Goal: Task Accomplishment & Management: Manage account settings

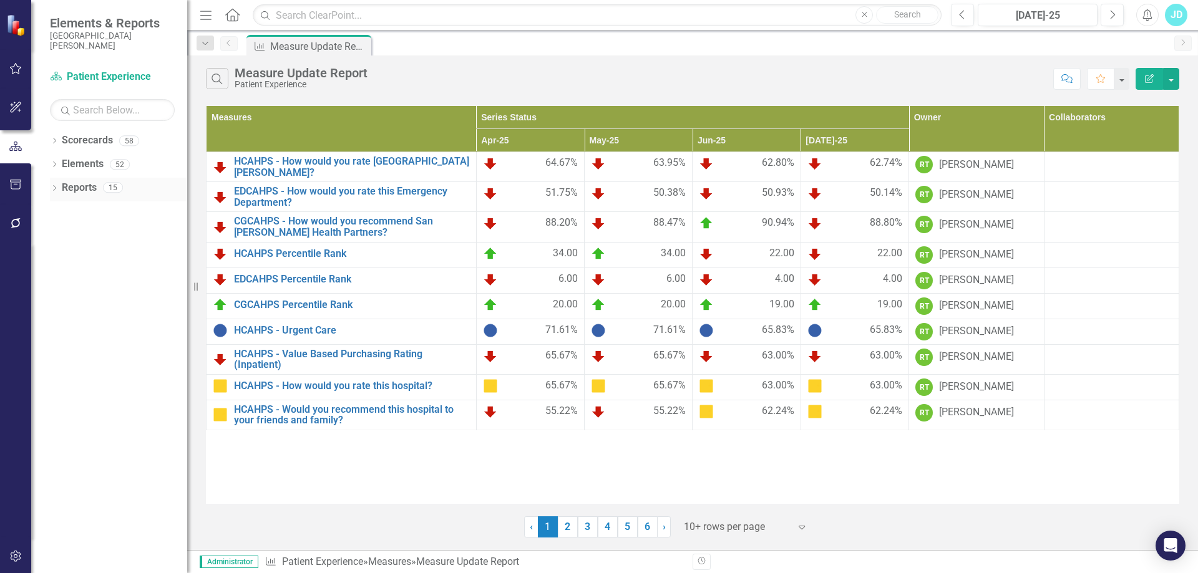
click at [51, 191] on icon "Dropdown" at bounding box center [54, 189] width 9 height 7
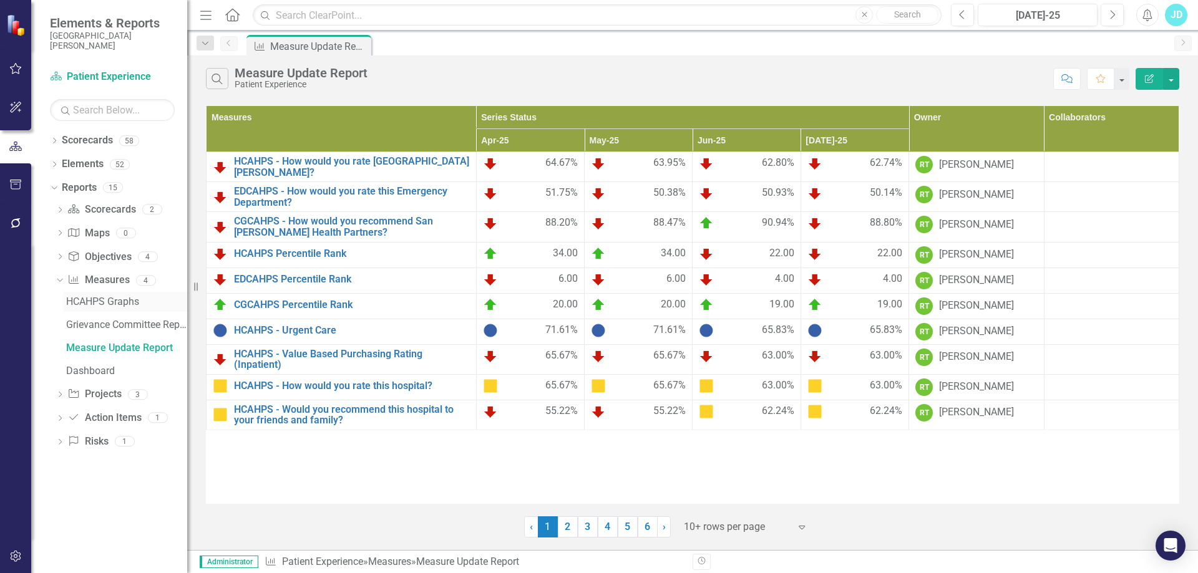
click at [87, 303] on div "HCAHPS Graphs" at bounding box center [126, 301] width 121 height 11
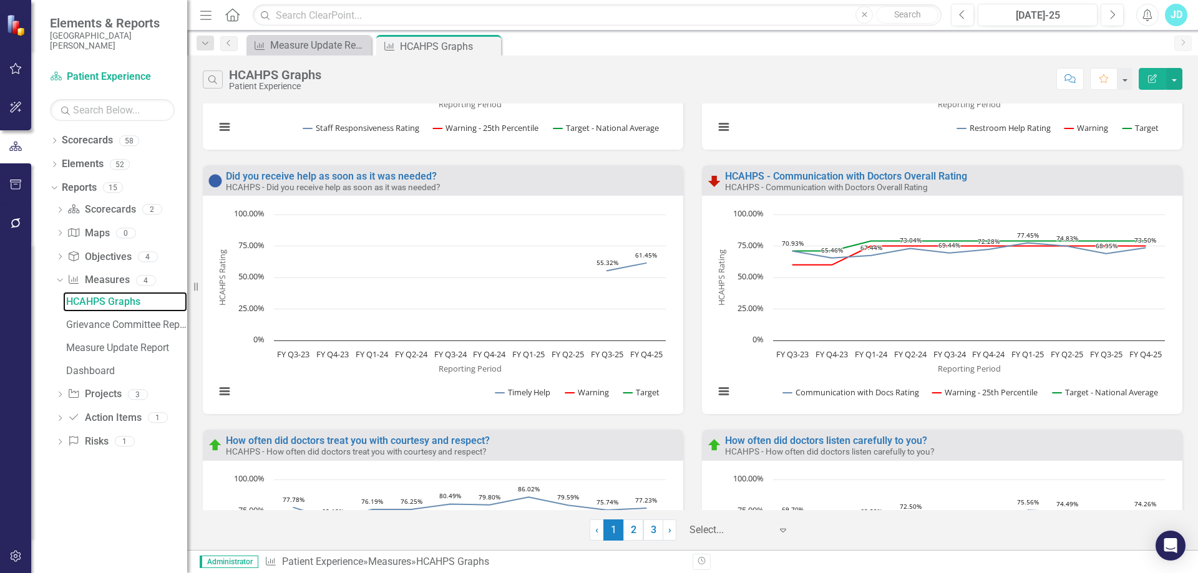
scroll to position [1183, 0]
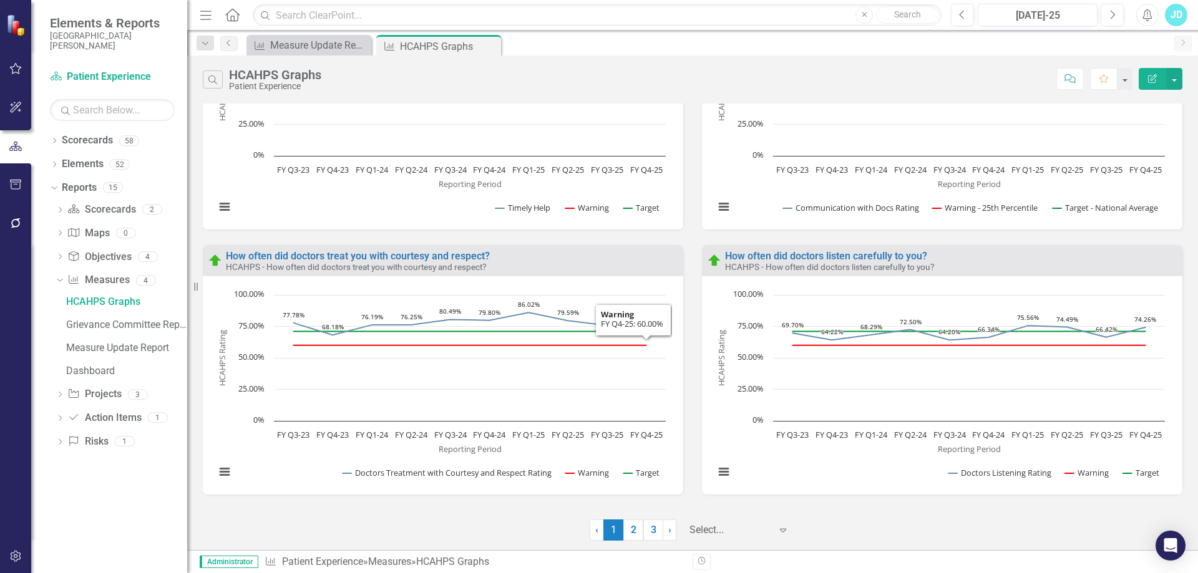
click at [702, 529] on div at bounding box center [729, 530] width 81 height 17
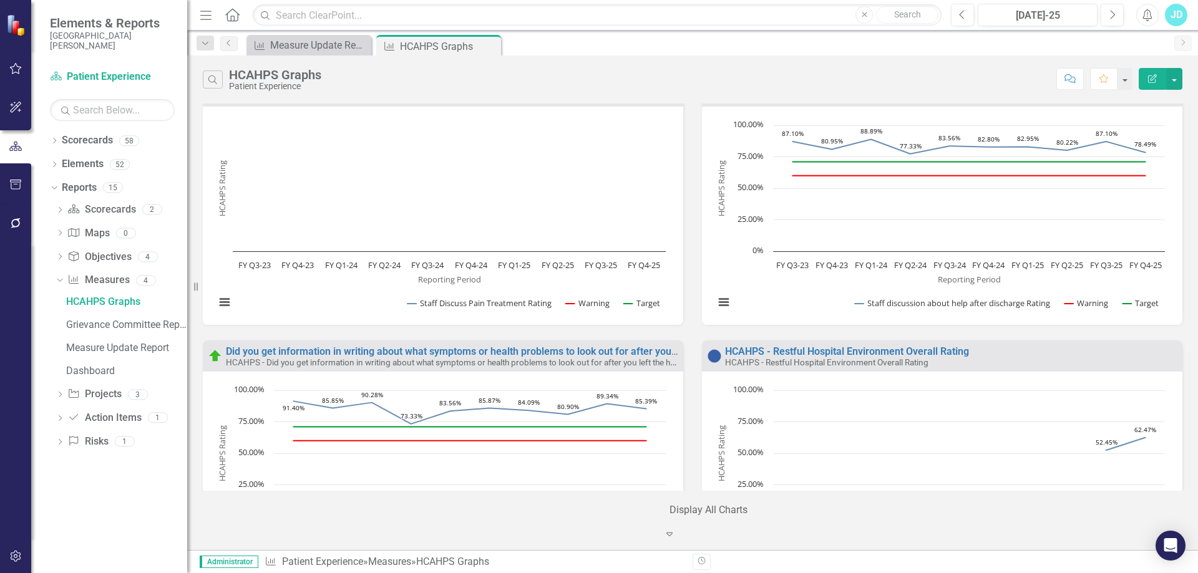
scroll to position [2365, 0]
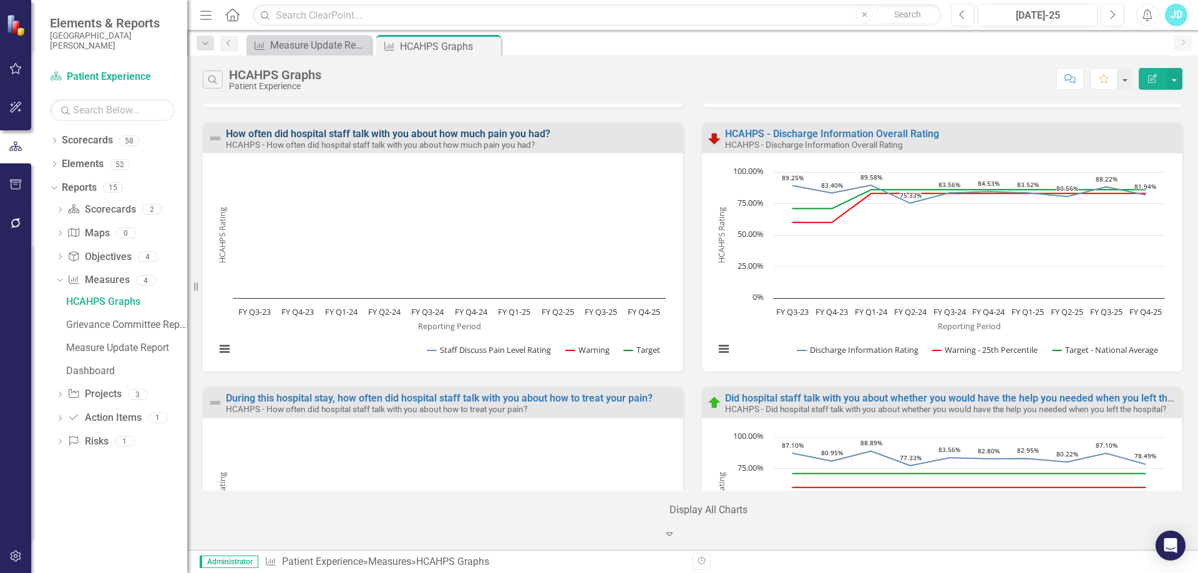
click at [483, 135] on link "How often did hospital staff talk with you about how much pain you had?" at bounding box center [388, 134] width 324 height 12
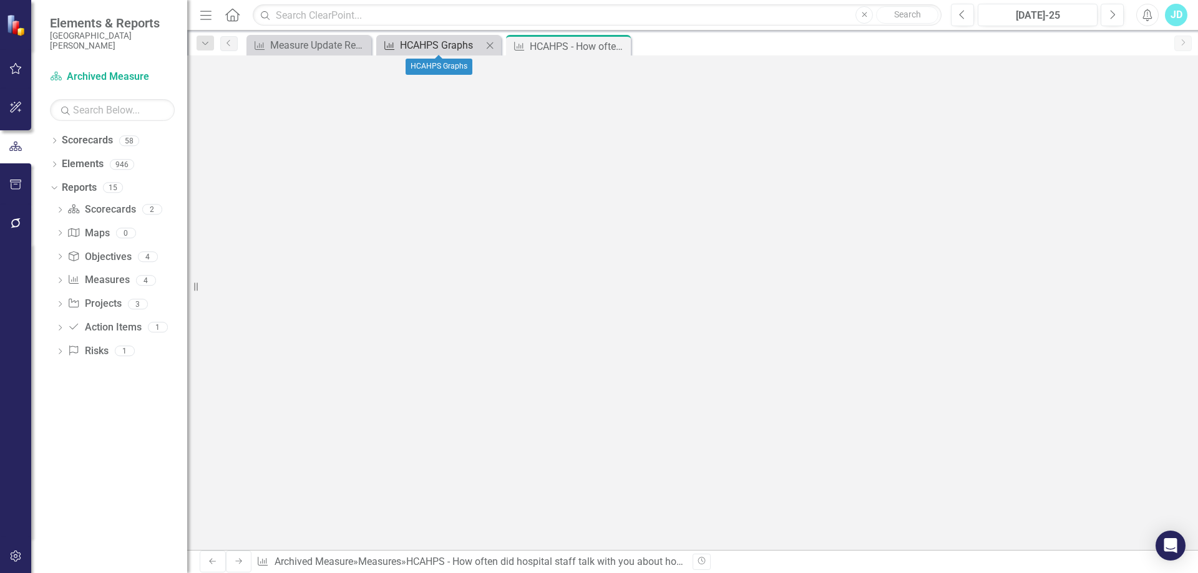
click at [453, 44] on div "HCAHPS Graphs" at bounding box center [441, 45] width 82 height 16
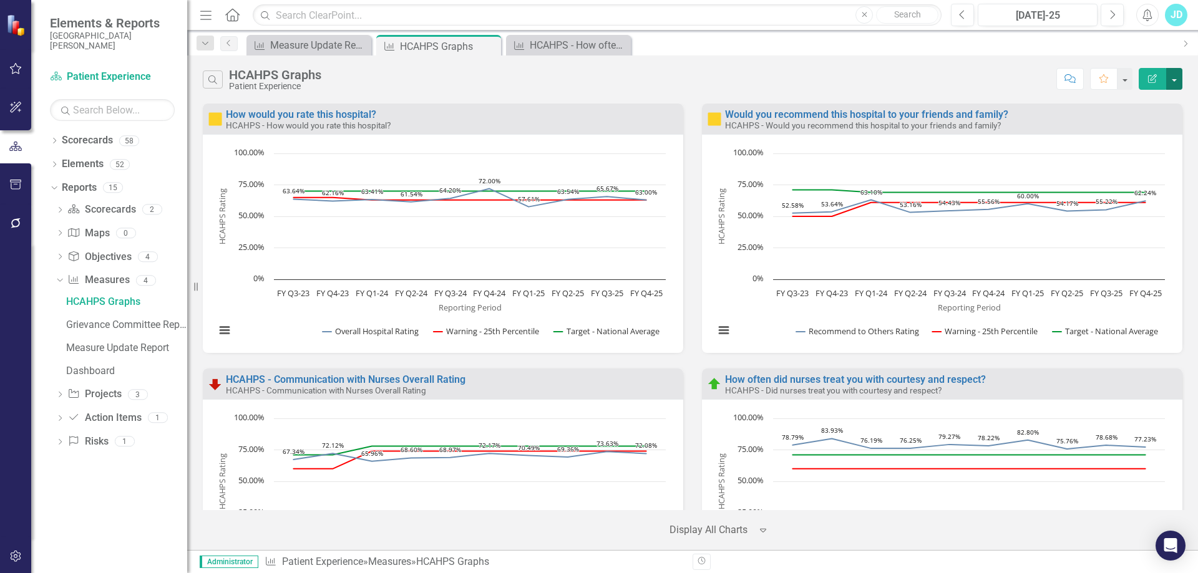
click at [1178, 84] on button "button" at bounding box center [1174, 79] width 16 height 22
click at [1141, 100] on link "Edit Report Edit Report" at bounding box center [1120, 101] width 122 height 23
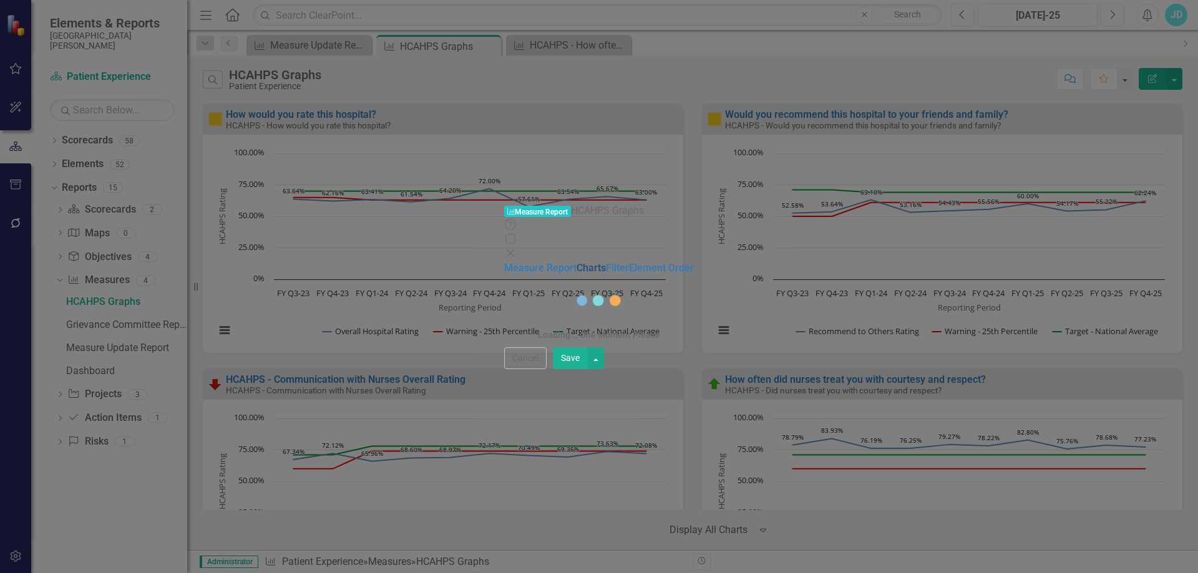
click at [576, 262] on link "Charts" at bounding box center [590, 268] width 29 height 12
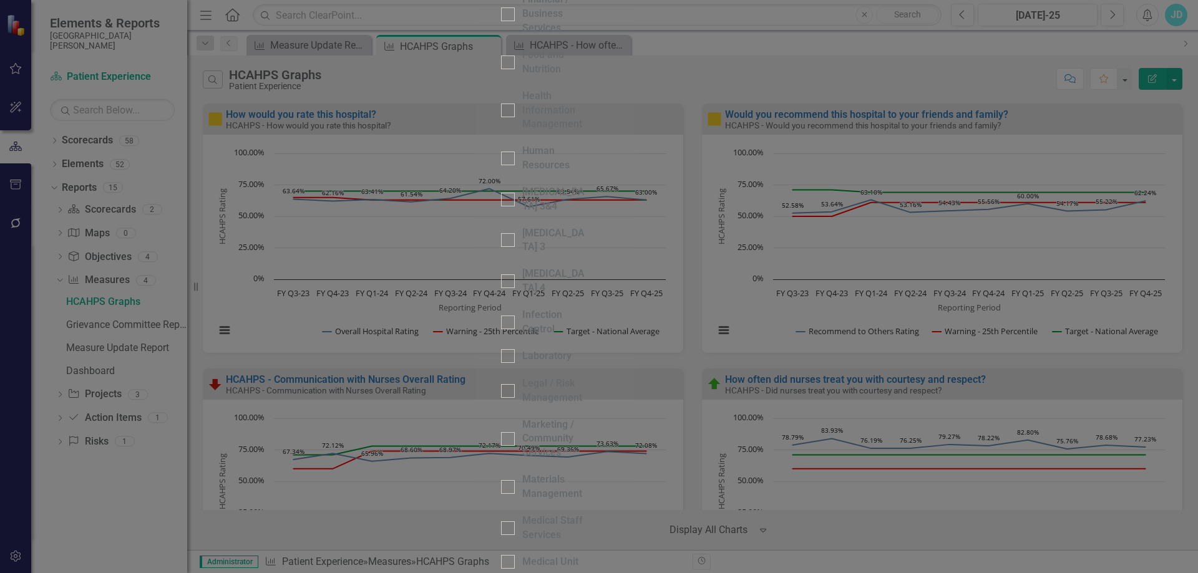
checkbox input "true"
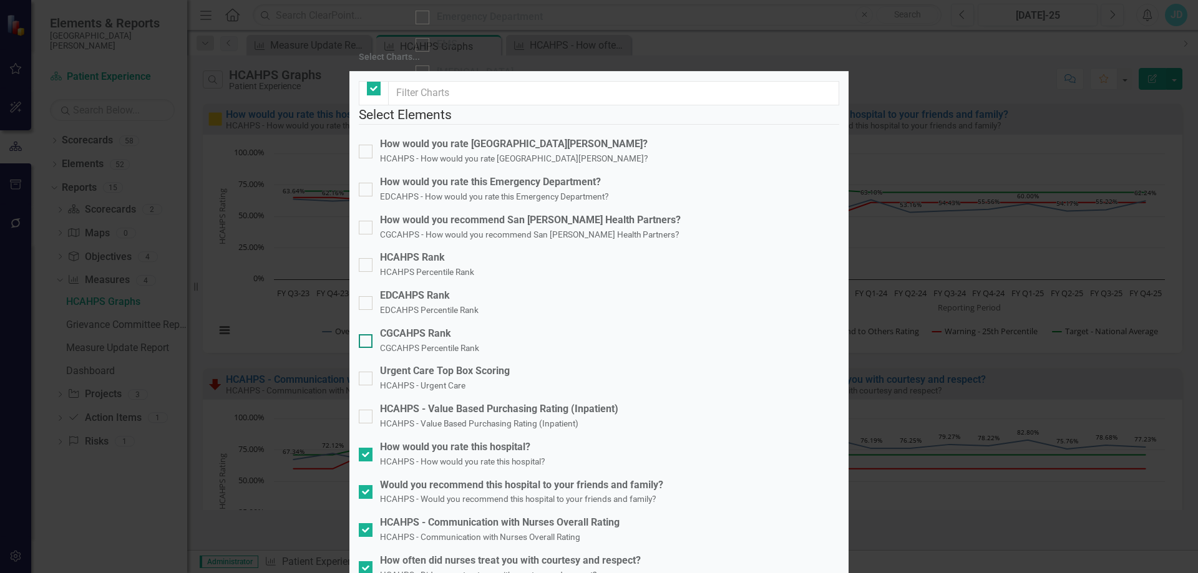
checkbox input "true"
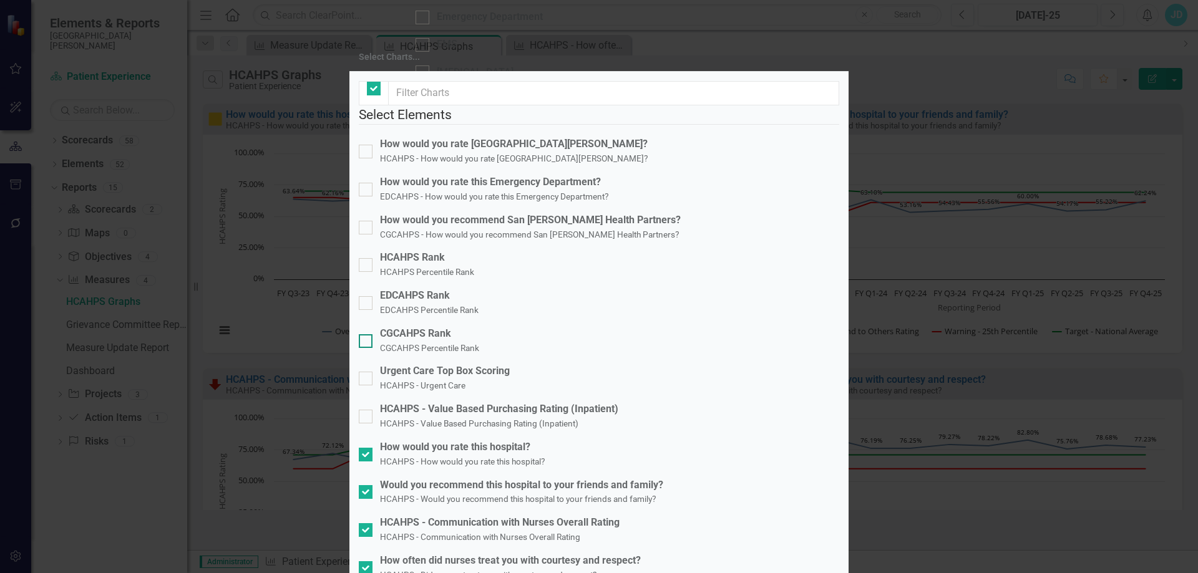
checkbox input "true"
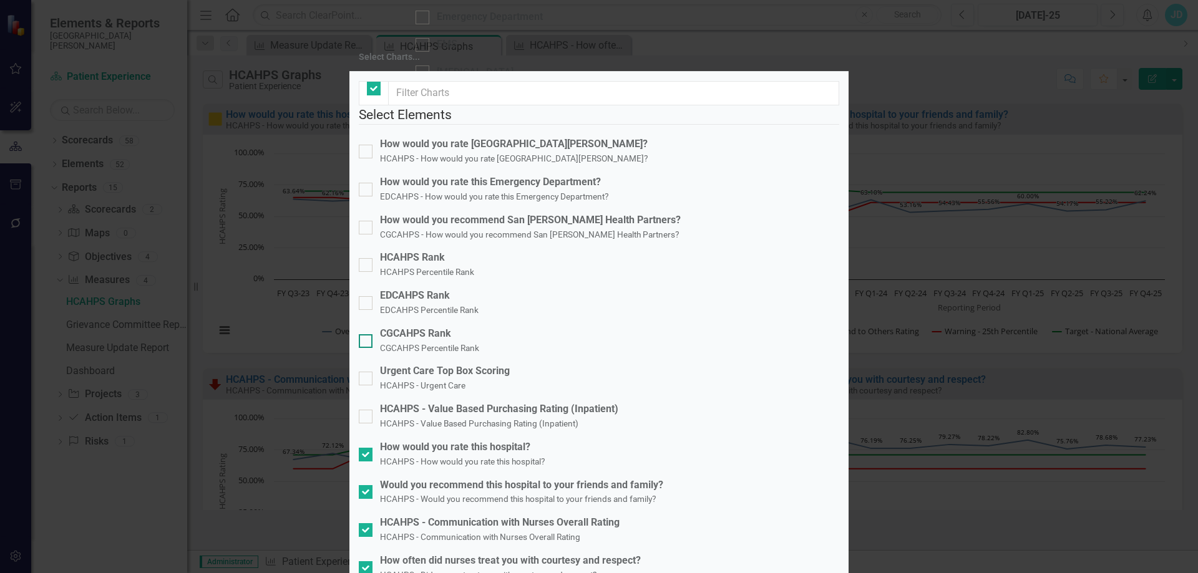
checkbox input "true"
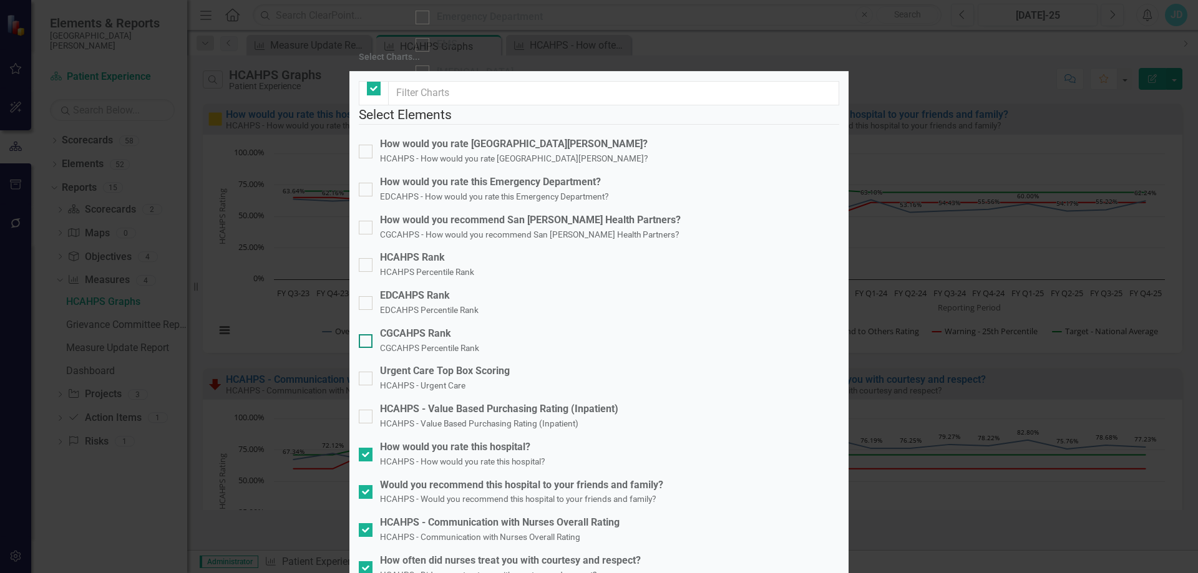
checkbox input "true"
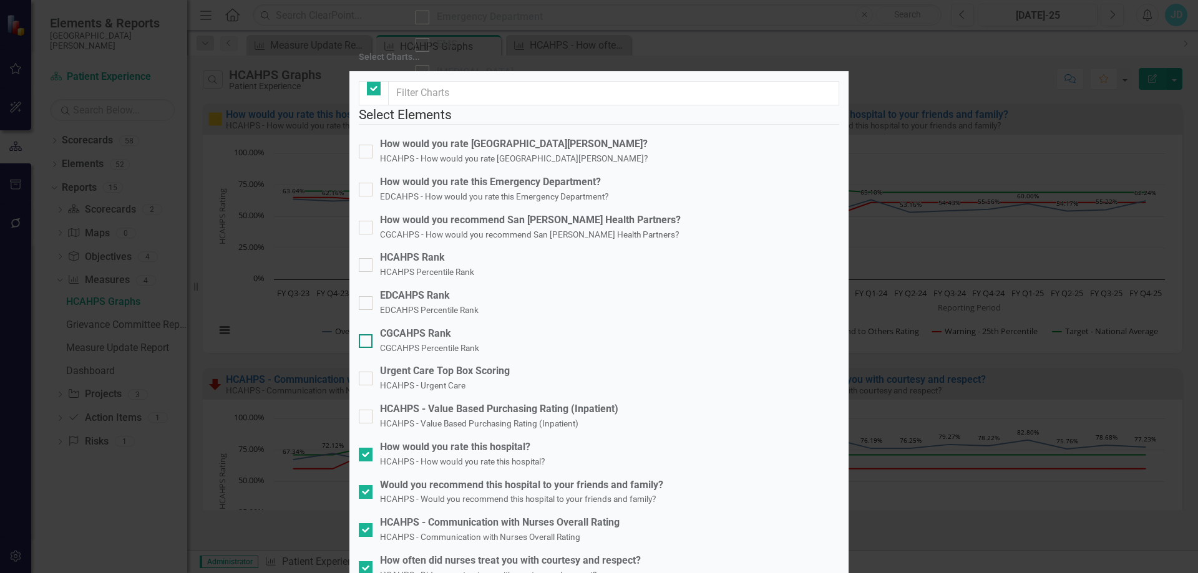
checkbox input "true"
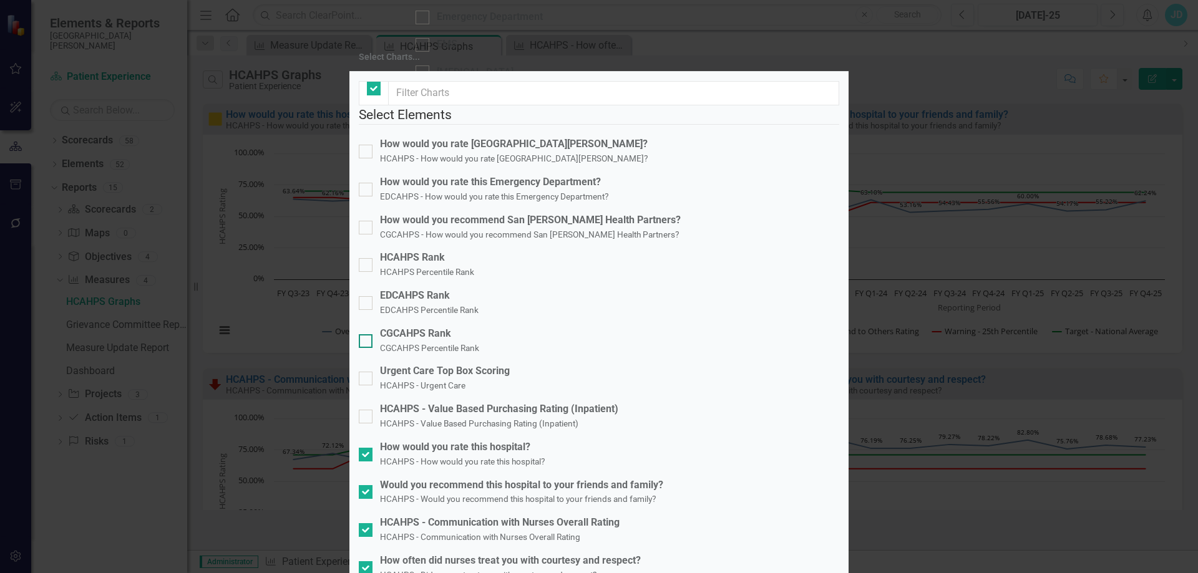
checkbox input "true"
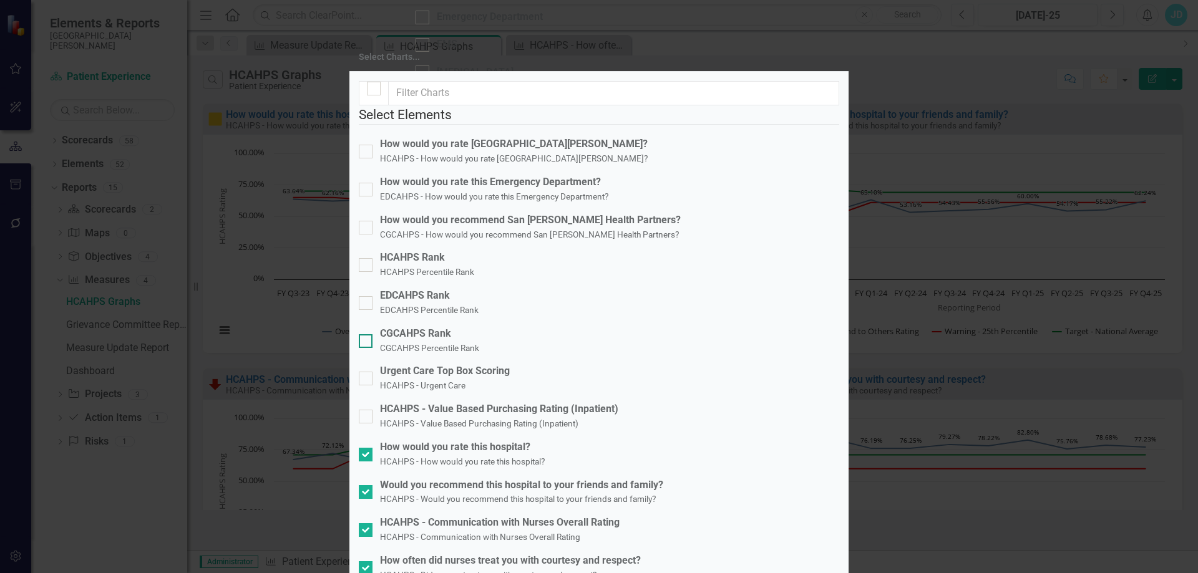
scroll to position [0, 0]
click at [376, 95] on div at bounding box center [374, 89] width 14 height 14
click at [375, 90] on input "checkbox" at bounding box center [371, 86] width 8 height 8
checkbox input "true"
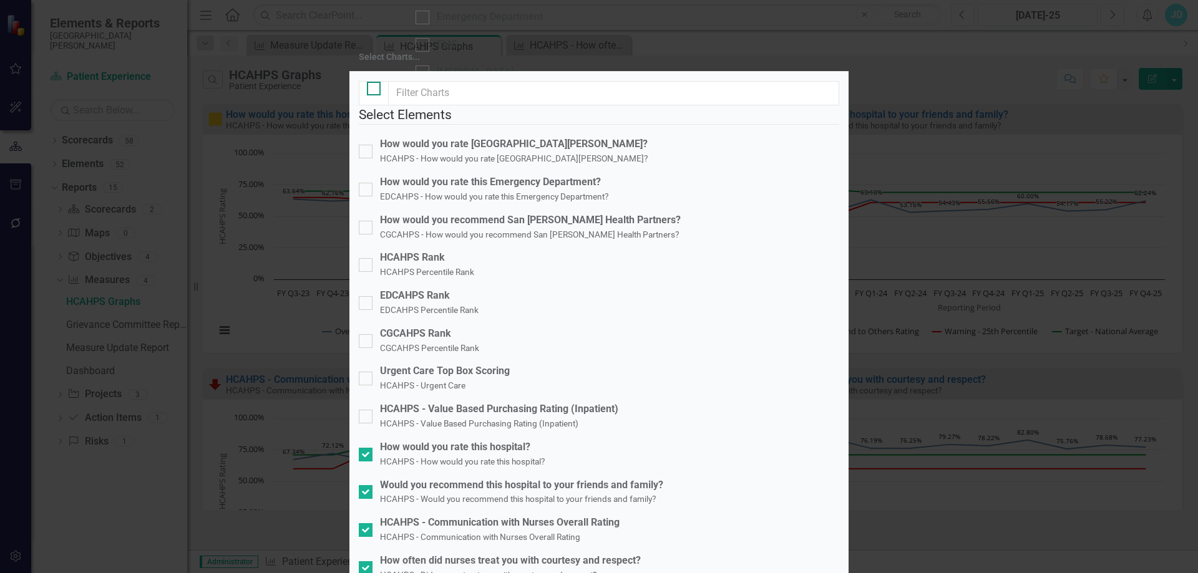
checkbox input "true"
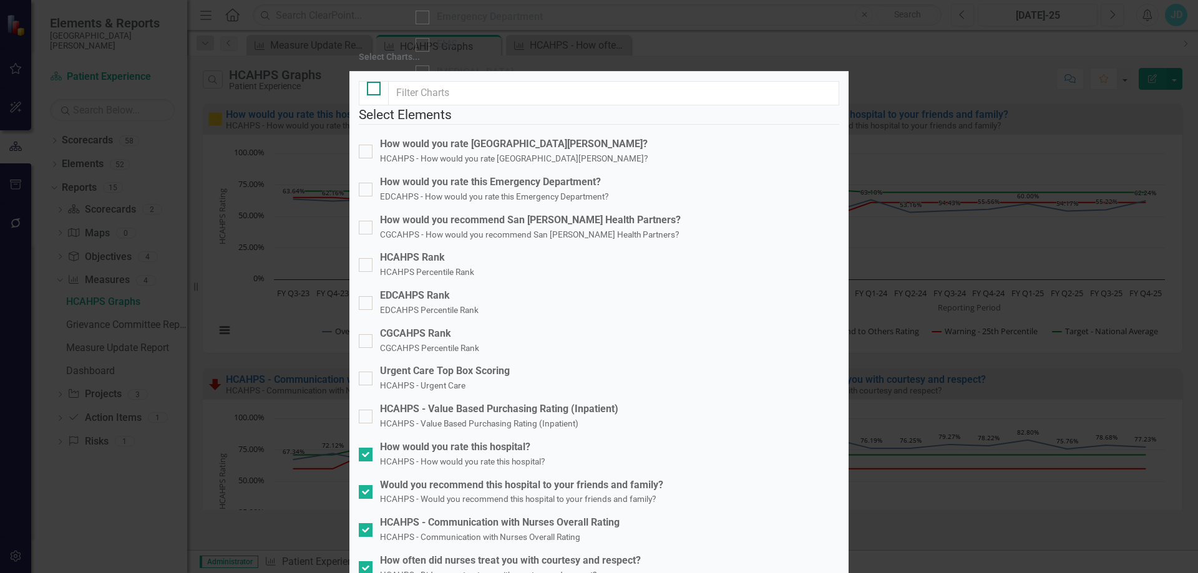
checkbox input "true"
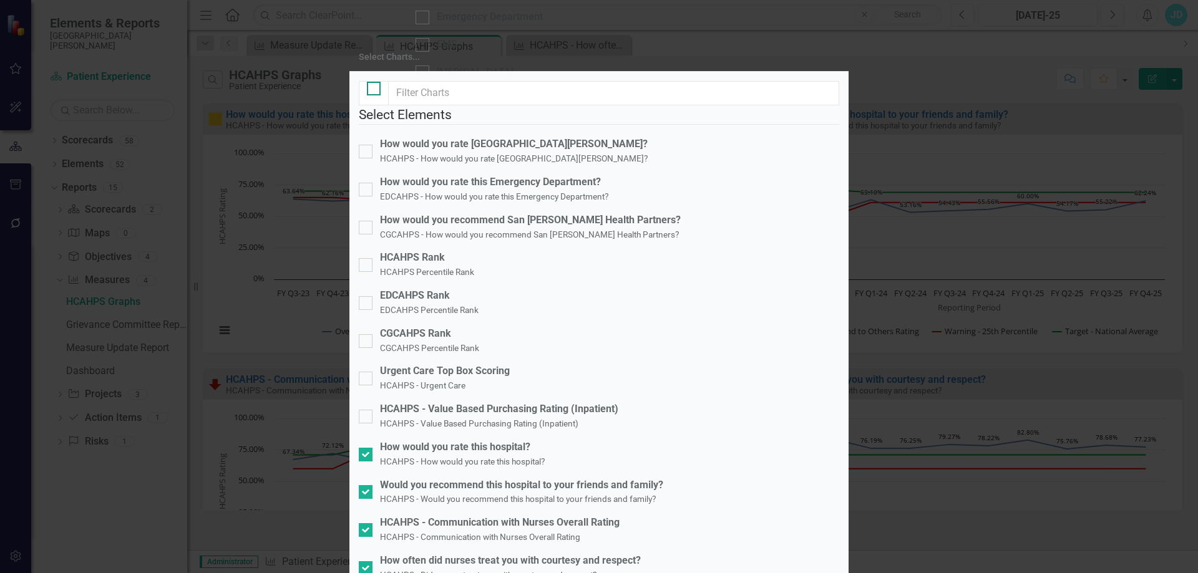
checkbox input "true"
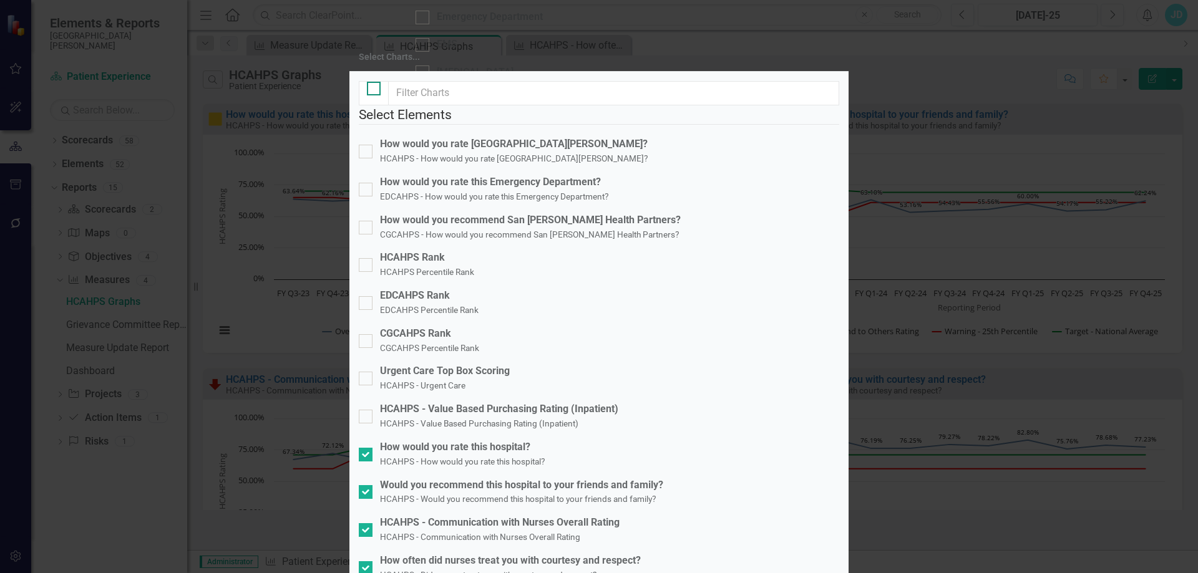
checkbox input "true"
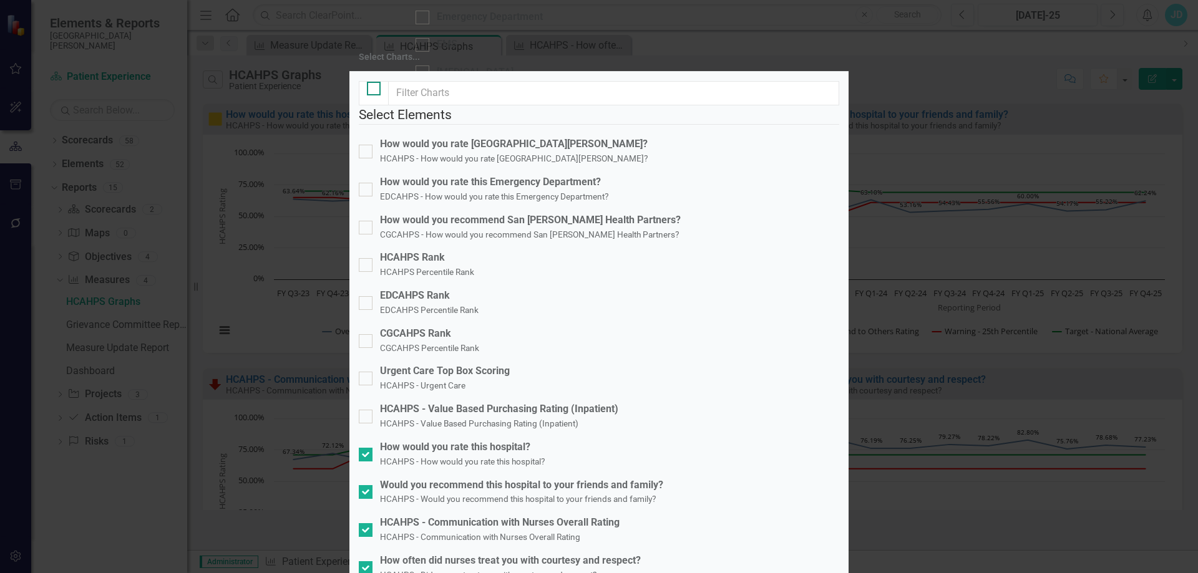
checkbox input "true"
click at [372, 90] on input "checkbox" at bounding box center [371, 86] width 8 height 8
checkbox input "false"
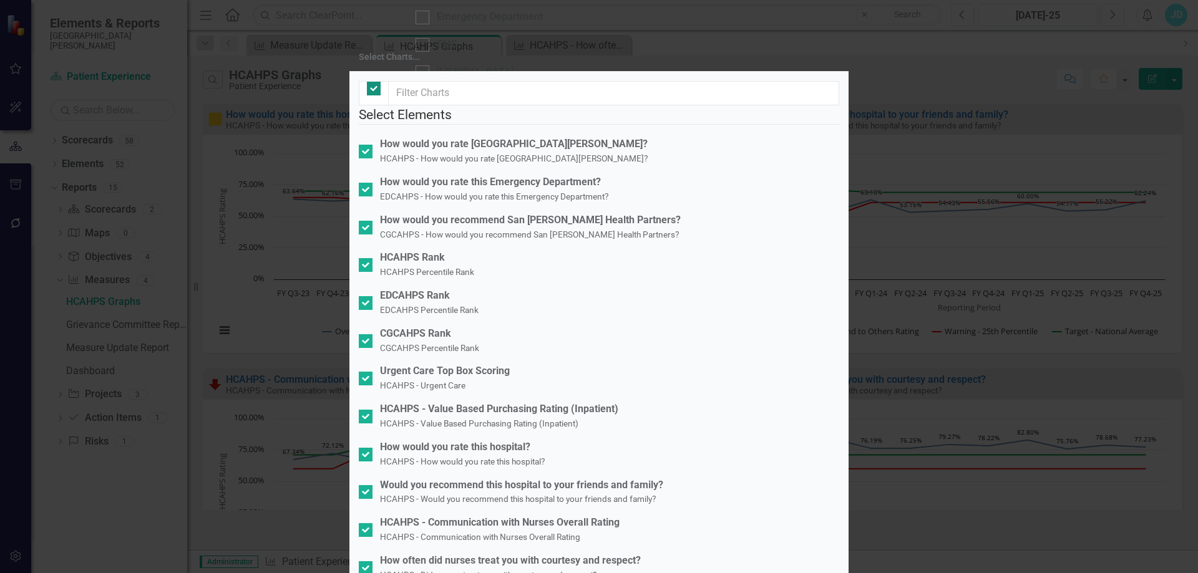
checkbox input "false"
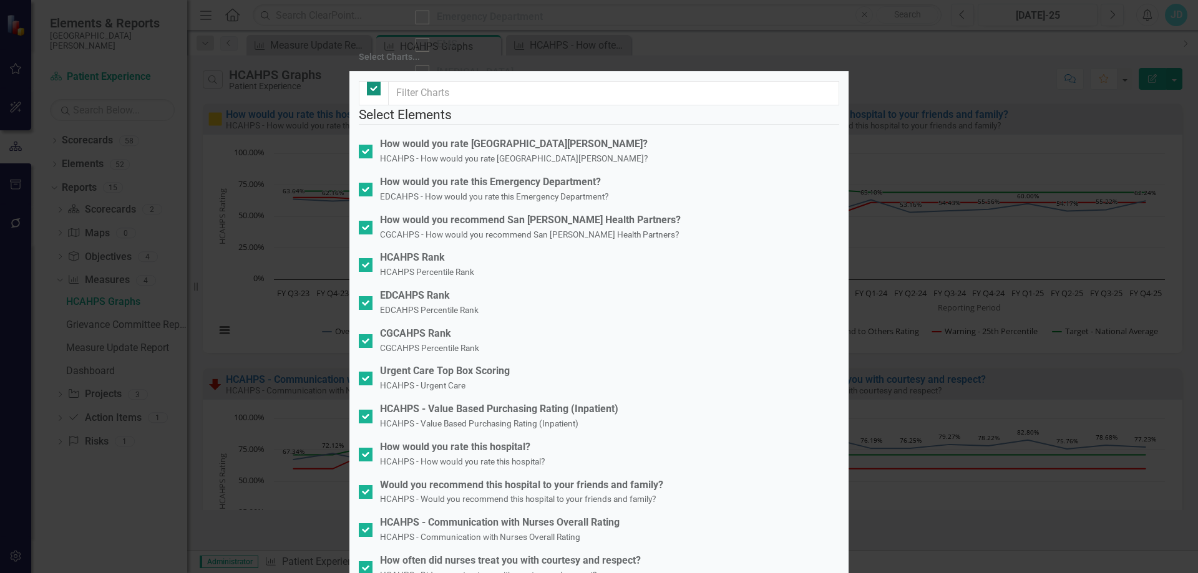
checkbox input "false"
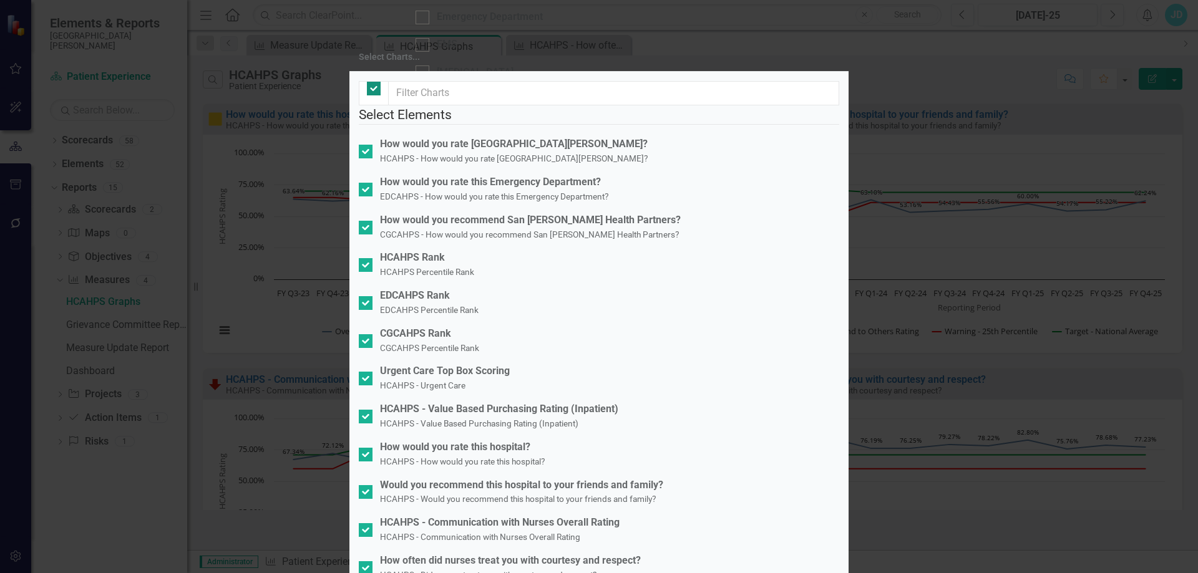
checkbox input "false"
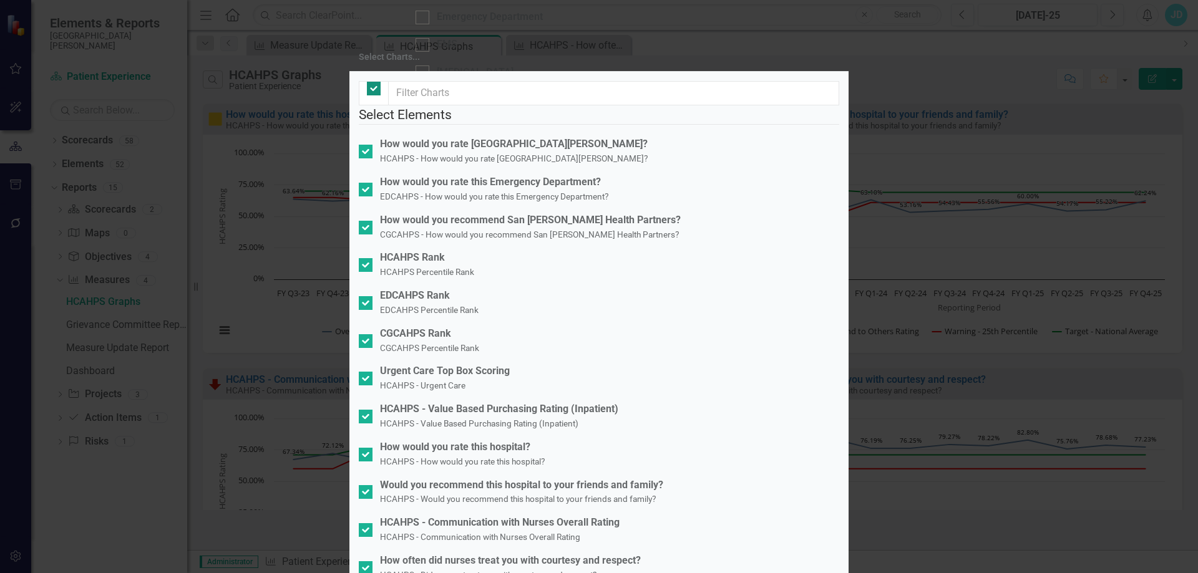
checkbox input "false"
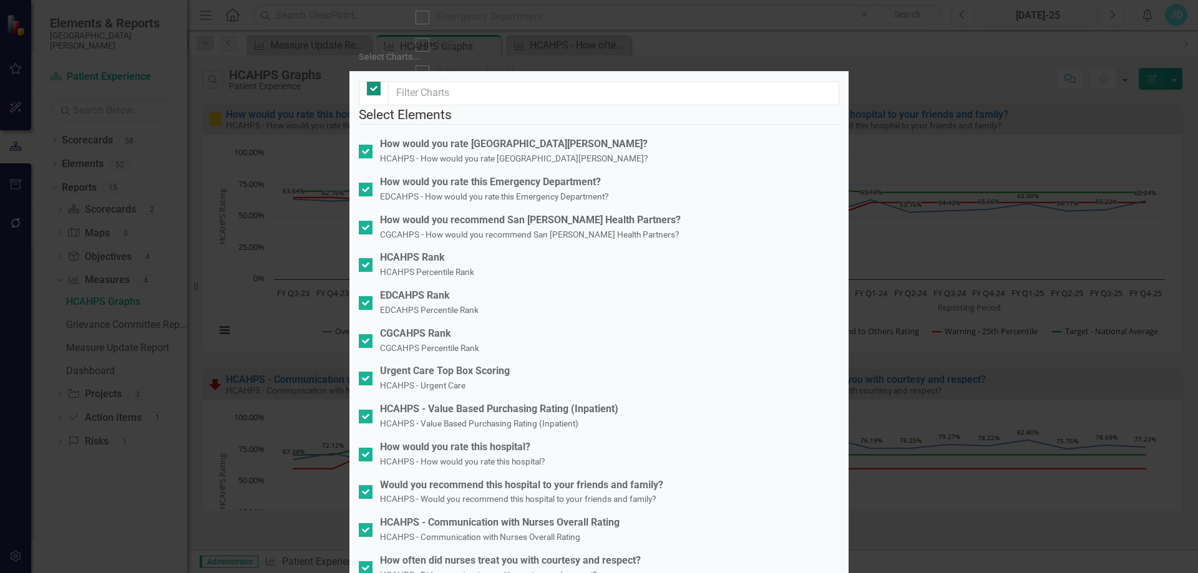
checkbox input "false"
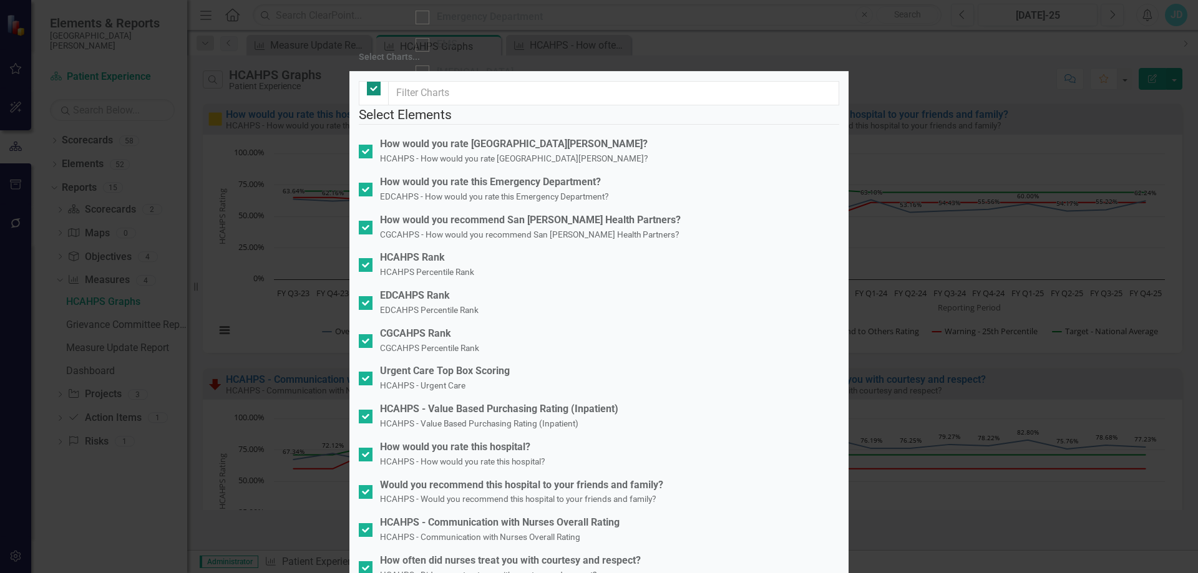
checkbox input "false"
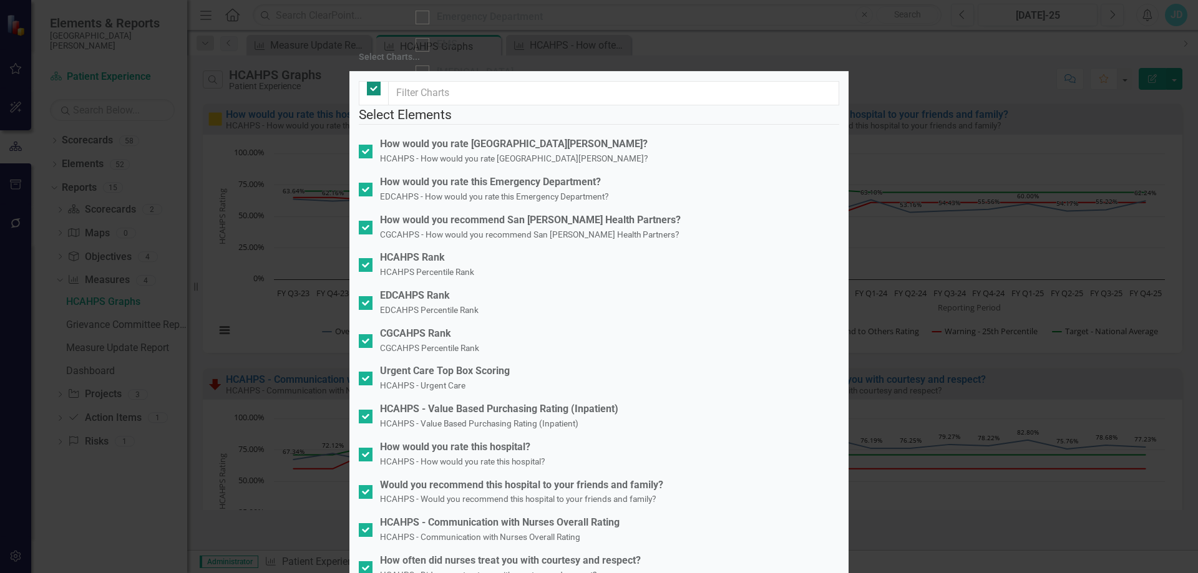
checkbox input "false"
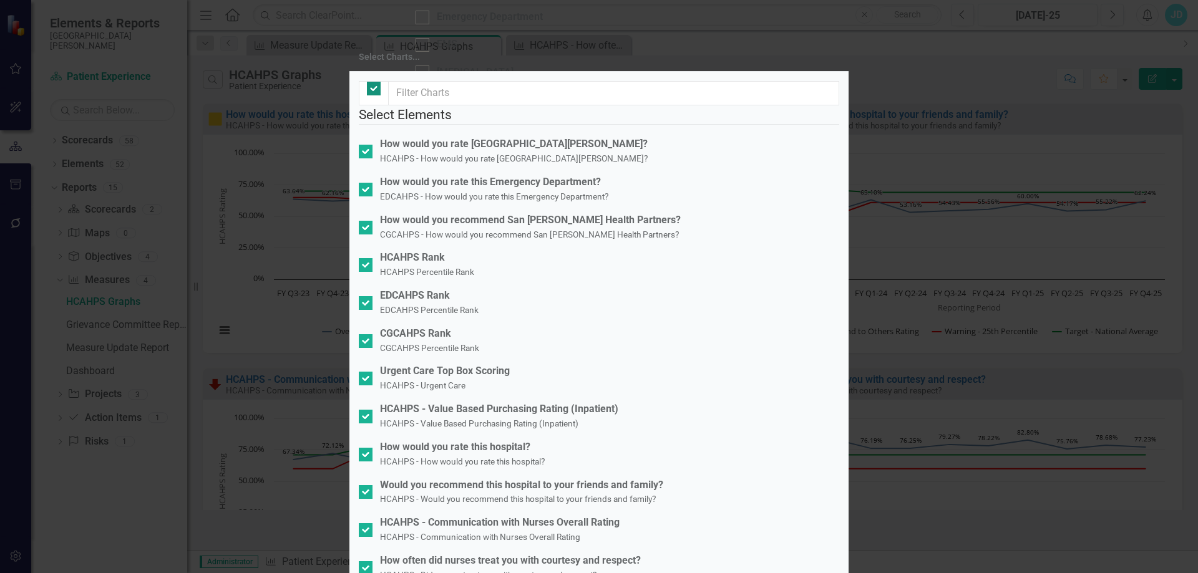
checkbox input "false"
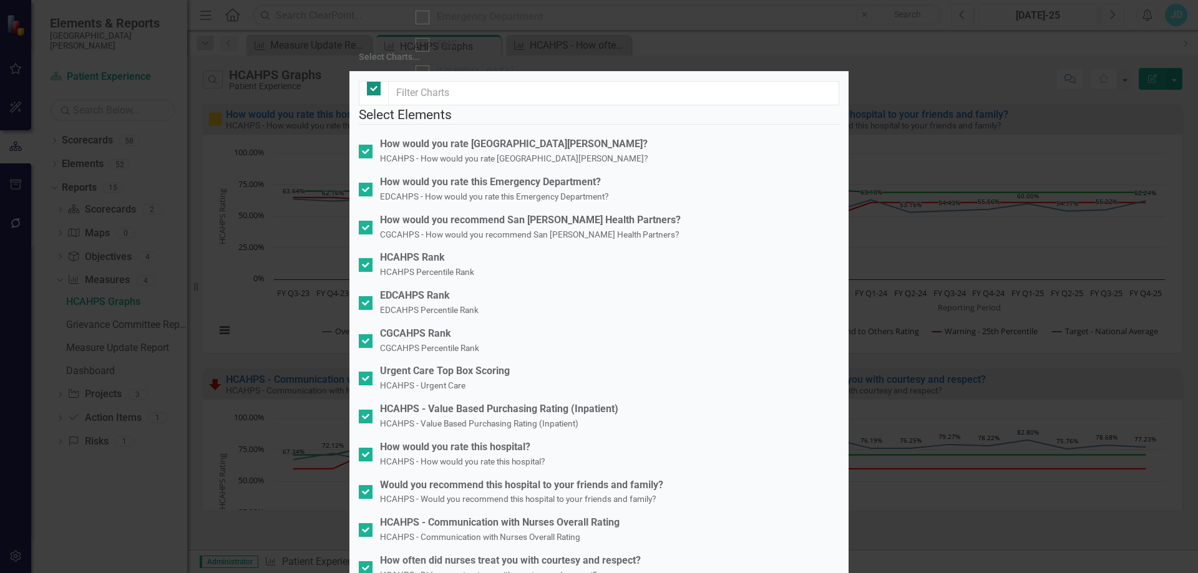
checkbox input "false"
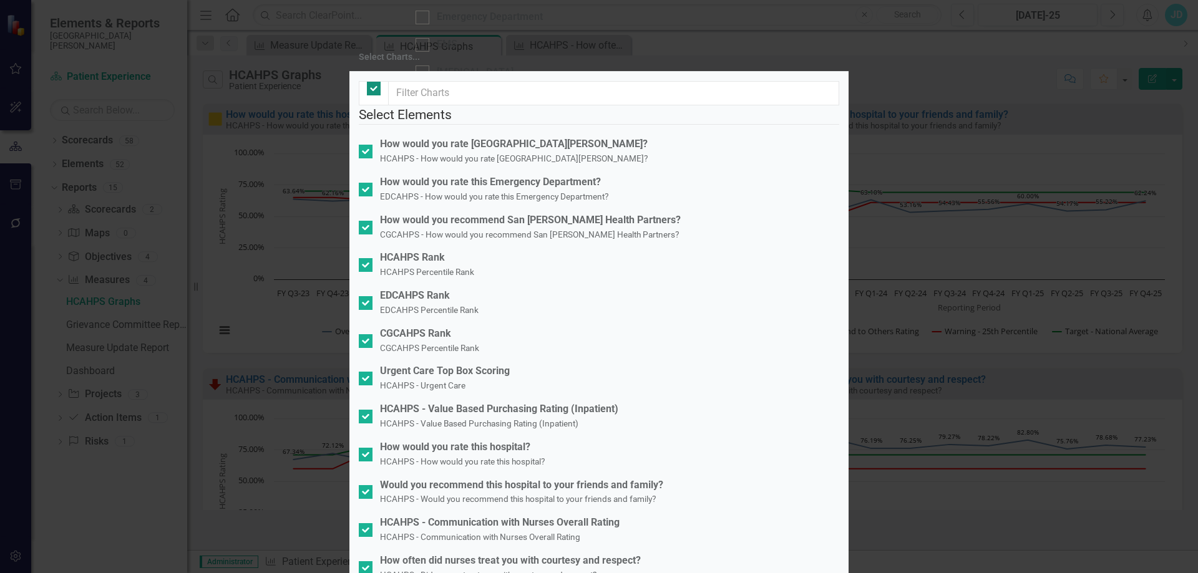
checkbox input "false"
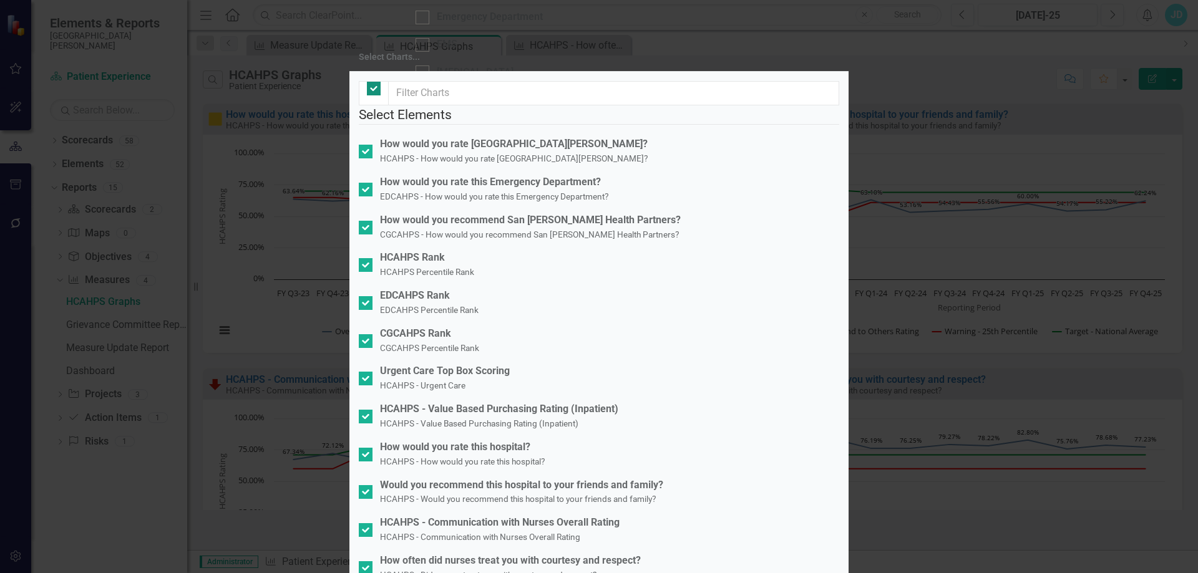
checkbox input "false"
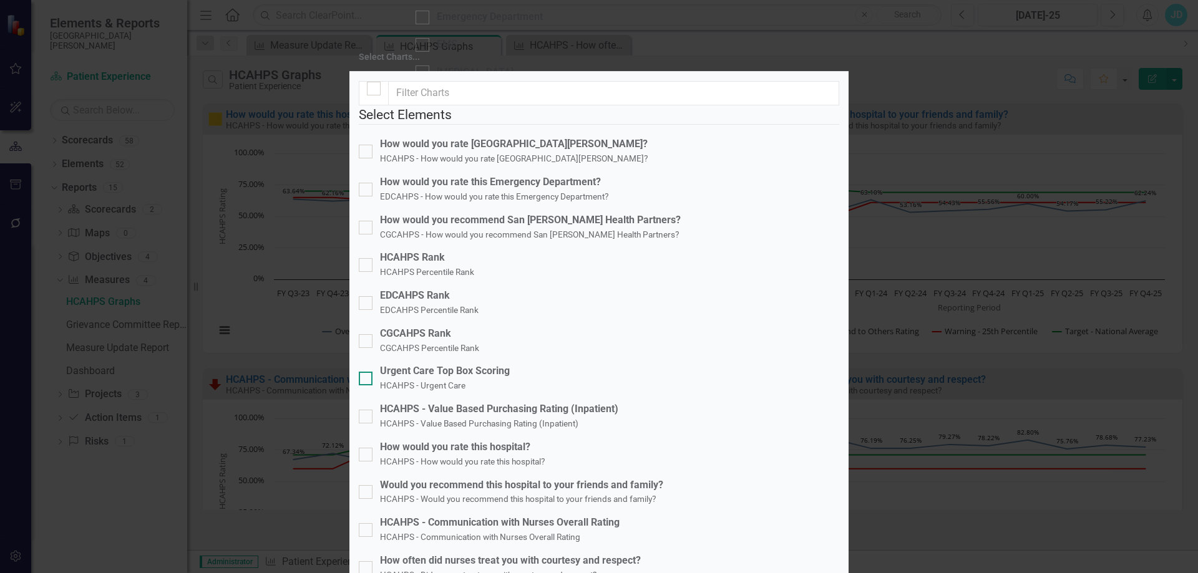
scroll to position [187, 0]
click at [367, 448] on input "How would you rate this hospital? HCAHPS - How would you rate this hospital?" at bounding box center [363, 452] width 8 height 8
checkbox input "true"
click at [372, 485] on div at bounding box center [366, 492] width 14 height 14
click at [367, 485] on input "Would you recommend this hospital to your friends and family? HCAHPS - Would yo…" at bounding box center [363, 489] width 8 height 8
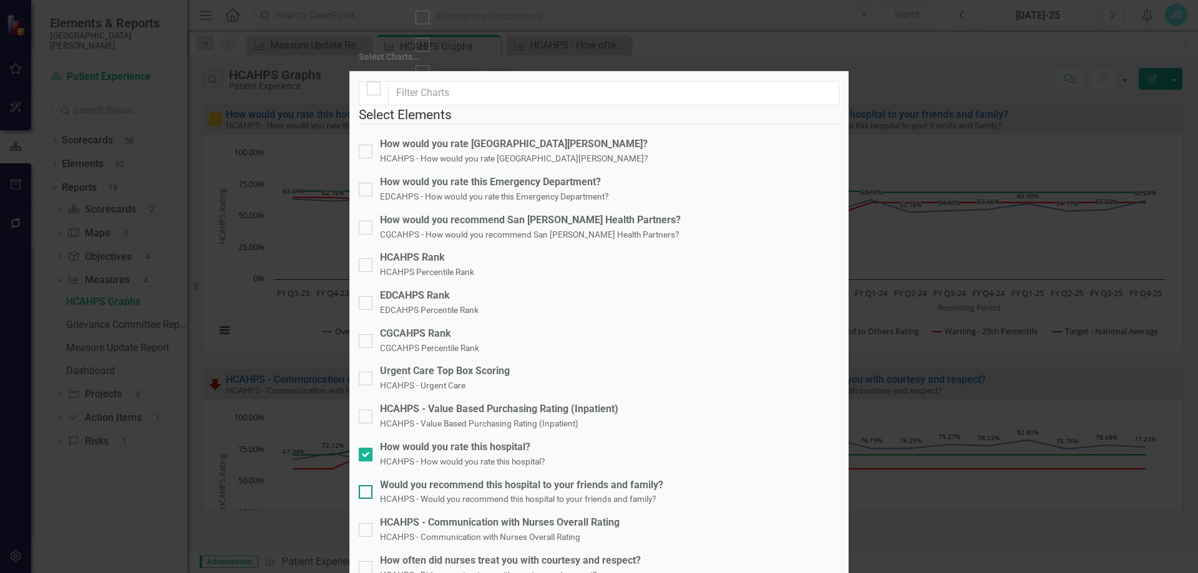
checkbox input "true"
drag, startPoint x: 377, startPoint y: 285, endPoint x: 377, endPoint y: 294, distance: 9.4
click at [372, 523] on div at bounding box center [366, 530] width 14 height 14
click at [367, 523] on input "HCAHPS - Communication with Nurses Overall Rating HCAHPS - Communication with N…" at bounding box center [363, 527] width 8 height 8
checkbox input "true"
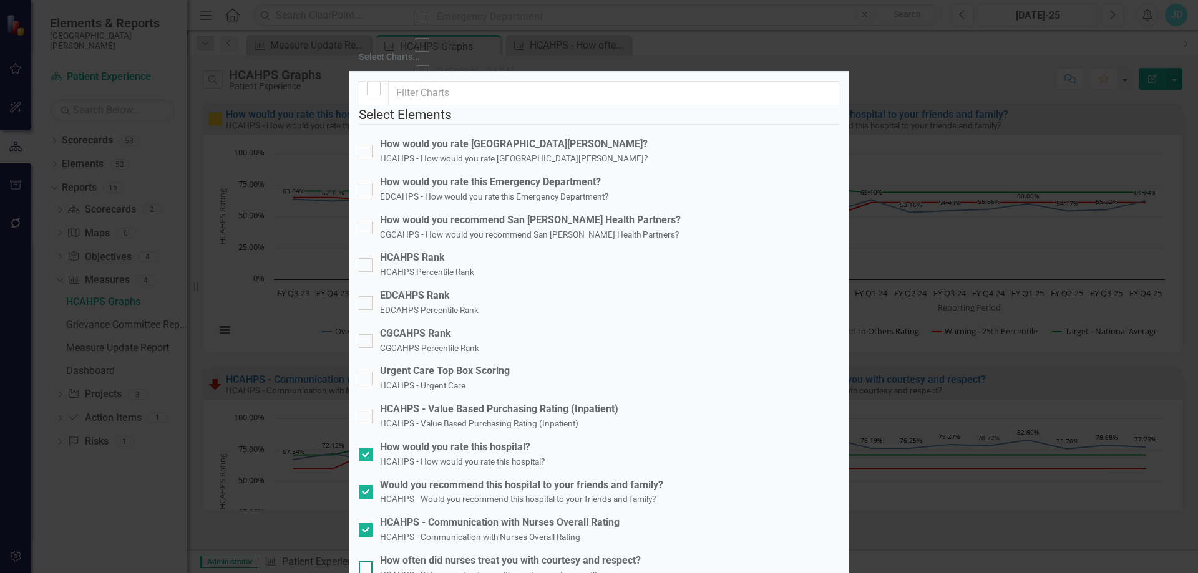
drag, startPoint x: 377, startPoint y: 319, endPoint x: 377, endPoint y: 336, distance: 16.2
click at [372, 561] on div at bounding box center [366, 568] width 14 height 14
click at [367, 561] on input "How often did nurses treat you with courtesy and respect? HCAHPS - Did nurses t…" at bounding box center [363, 565] width 8 height 8
checkbox input "true"
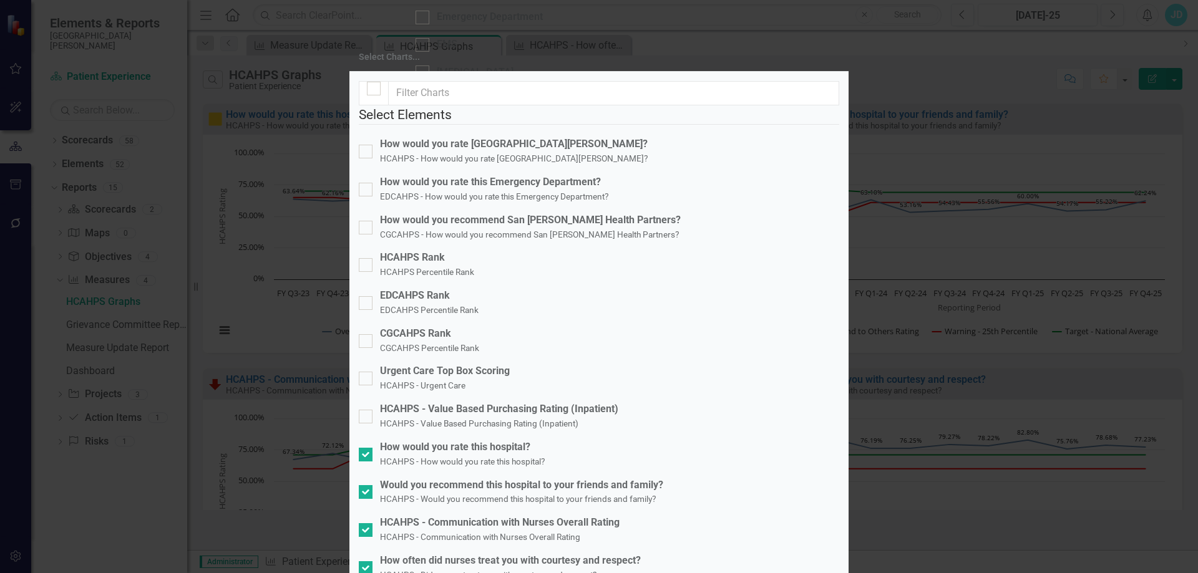
checkbox input "true"
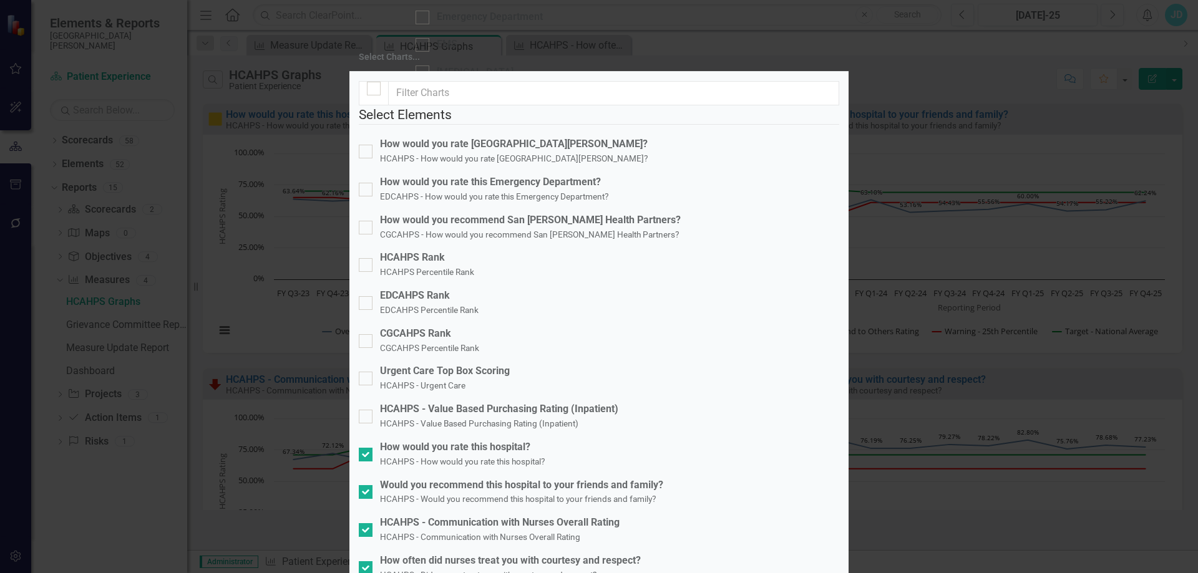
checkbox input "true"
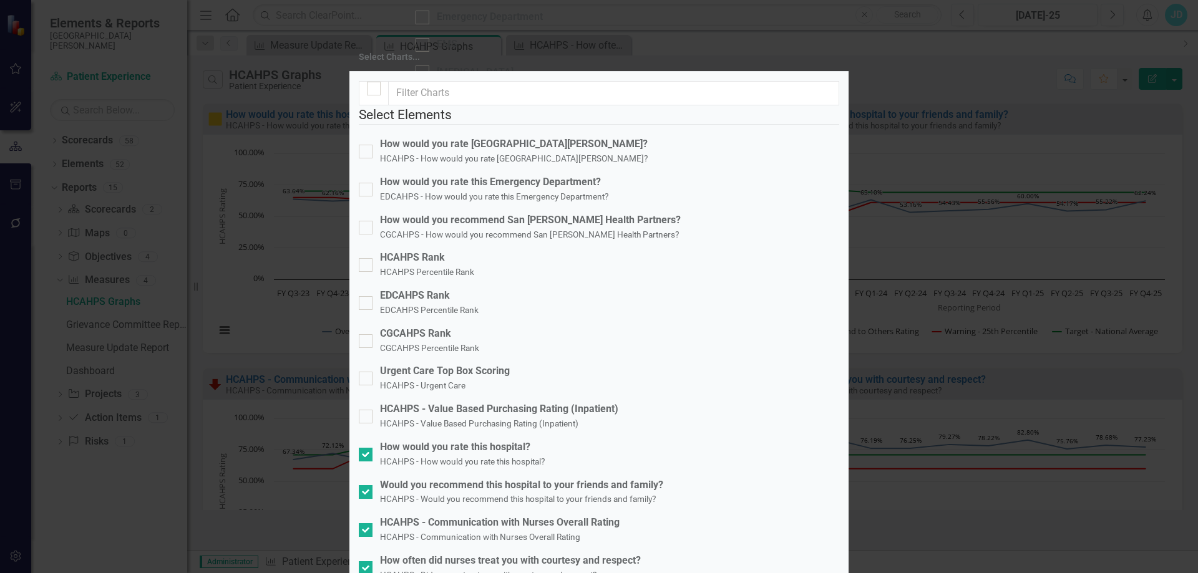
scroll to position [499, 0]
checkbox input "true"
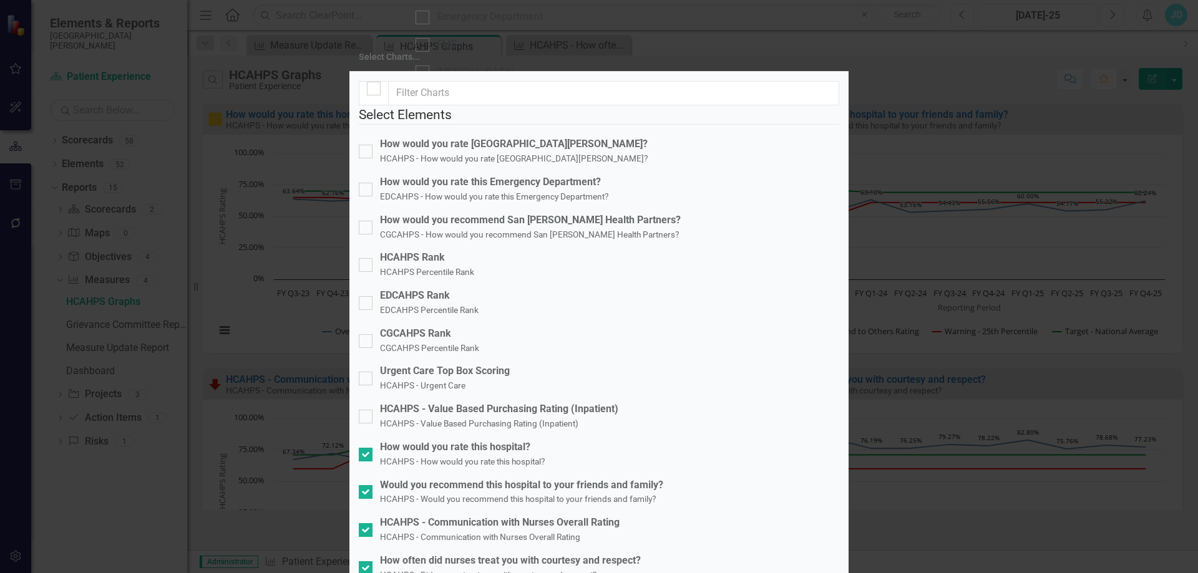
checkbox input "true"
drag, startPoint x: 374, startPoint y: 205, endPoint x: 374, endPoint y: 214, distance: 9.4
checkbox input "true"
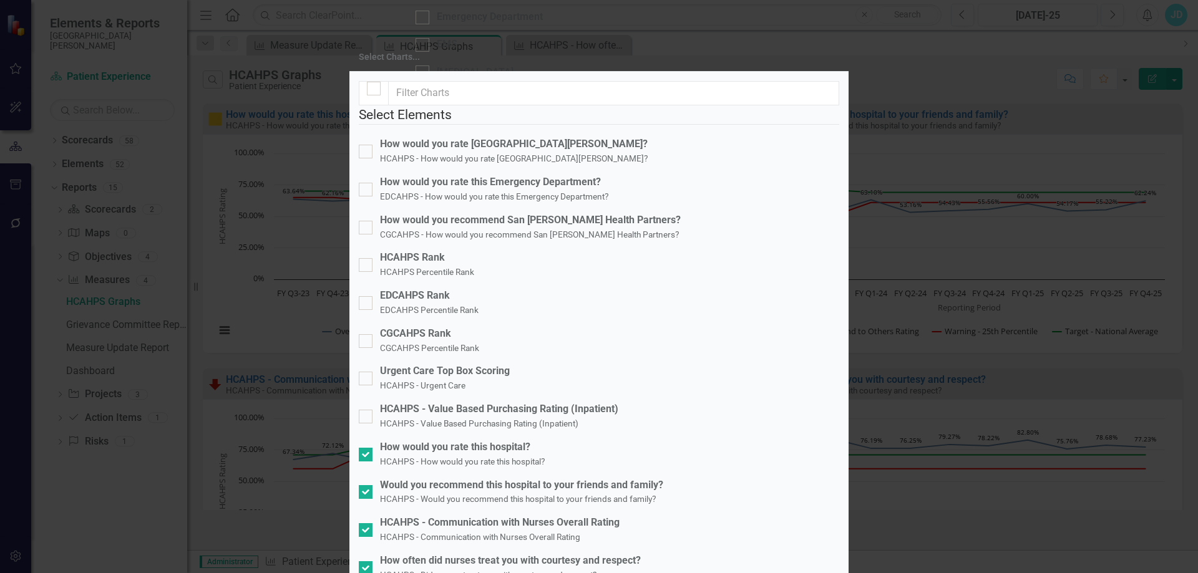
checkbox input "true"
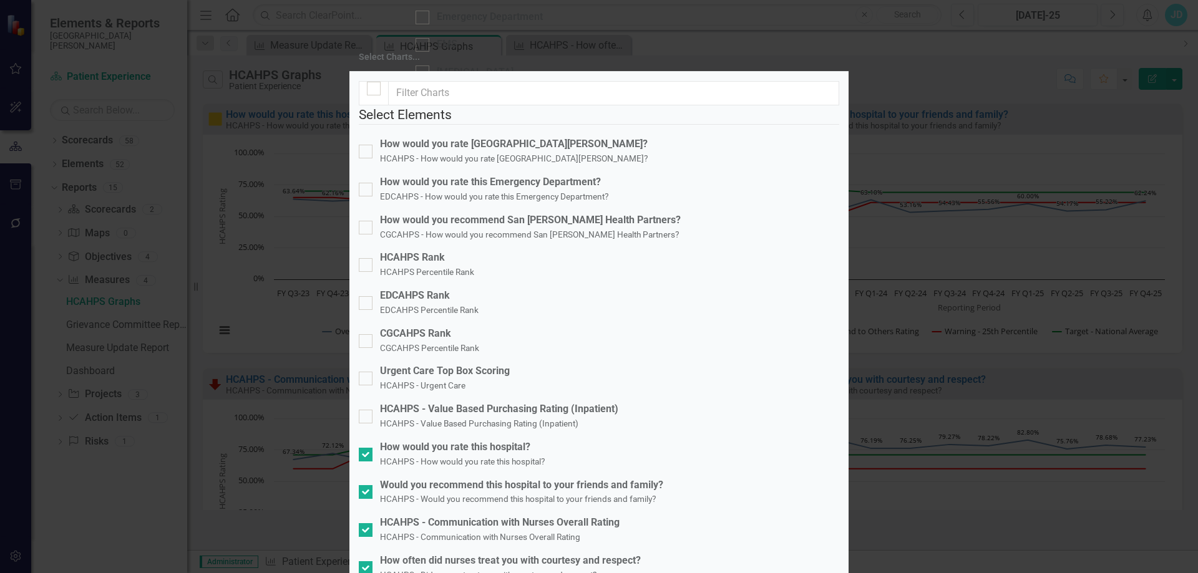
checkbox input "true"
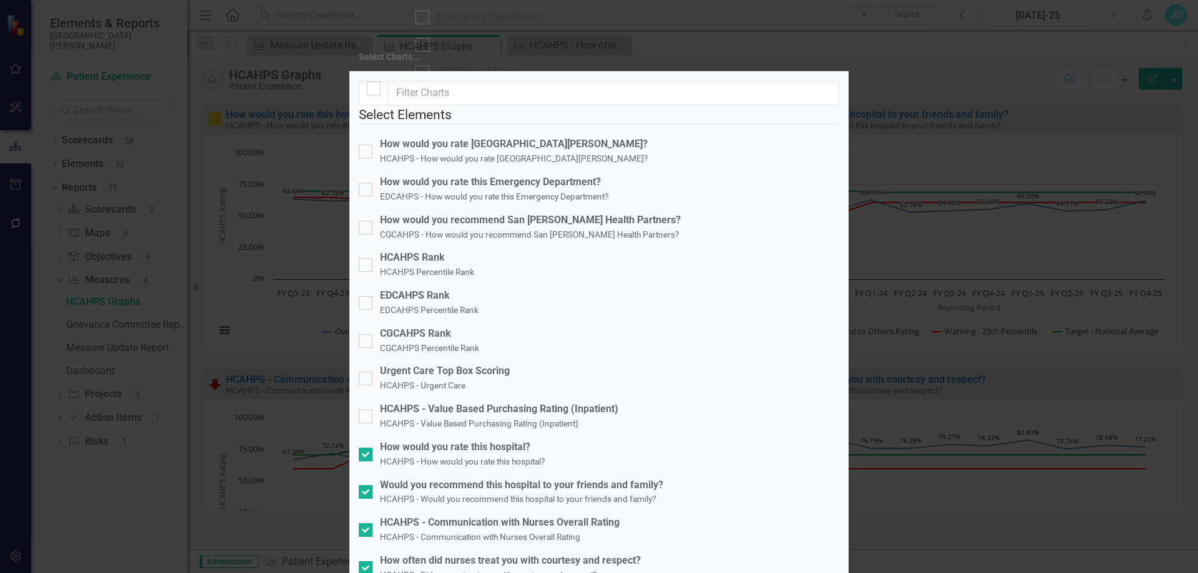
checkbox input "true"
drag, startPoint x: 374, startPoint y: 406, endPoint x: 438, endPoint y: 396, distance: 64.4
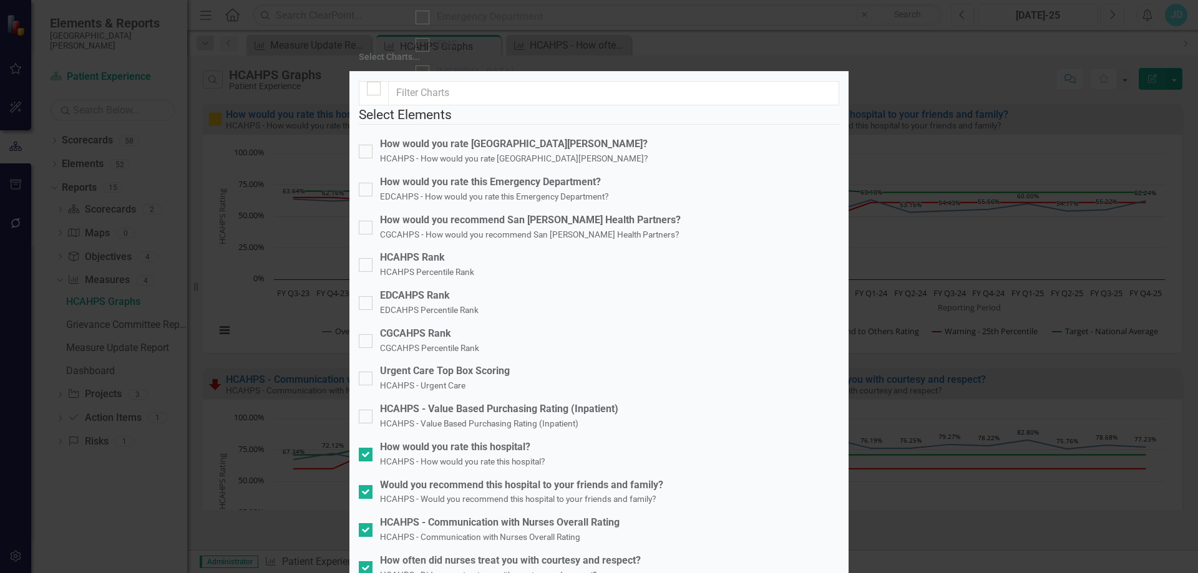
checkbox input "true"
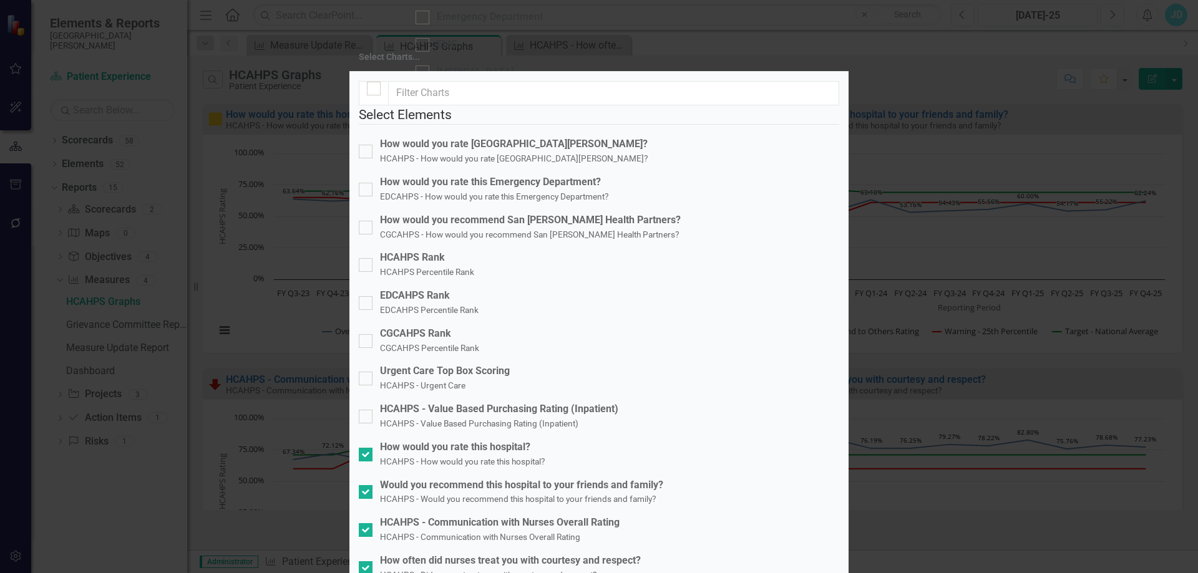
checkbox input "true"
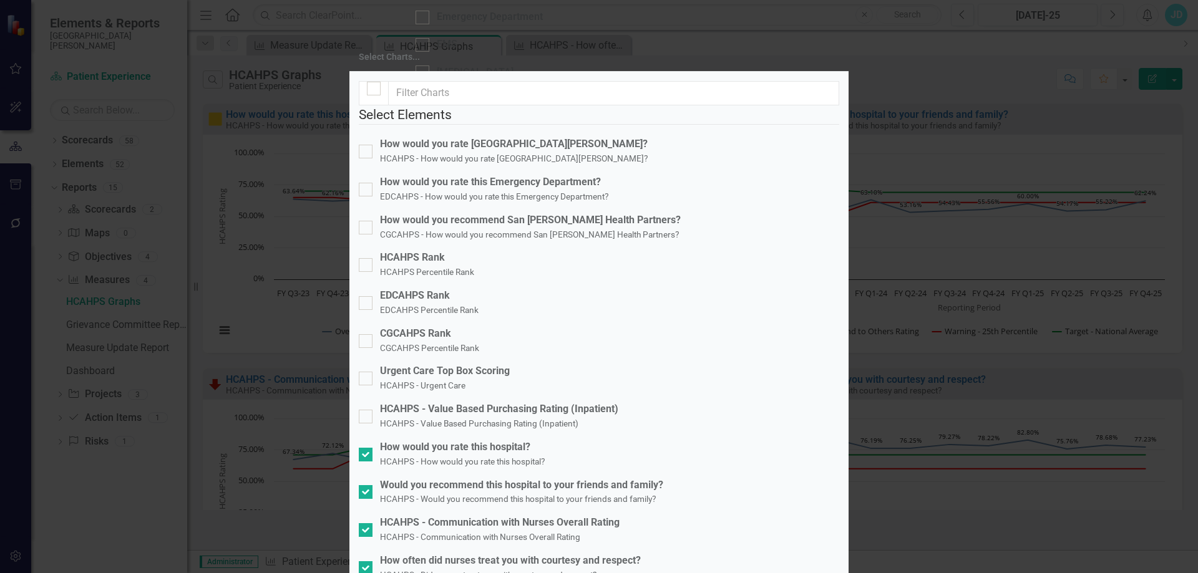
checkbox input "true"
drag, startPoint x: 374, startPoint y: 277, endPoint x: 376, endPoint y: 296, distance: 18.8
checkbox input "true"
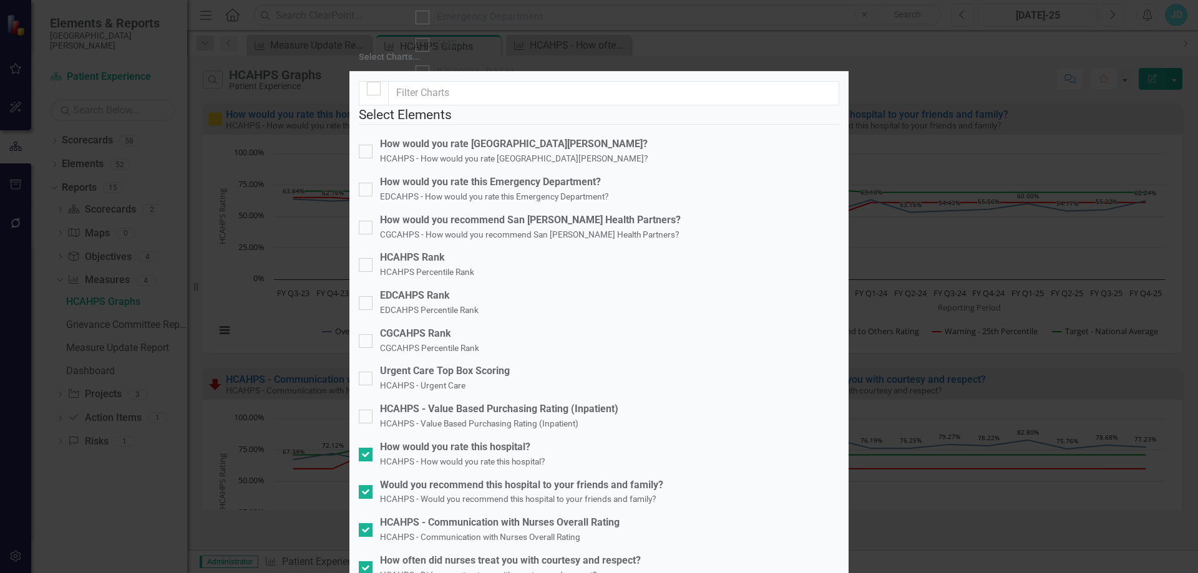
checkbox input "true"
drag, startPoint x: 375, startPoint y: 331, endPoint x: 372, endPoint y: 356, distance: 24.5
checkbox input "true"
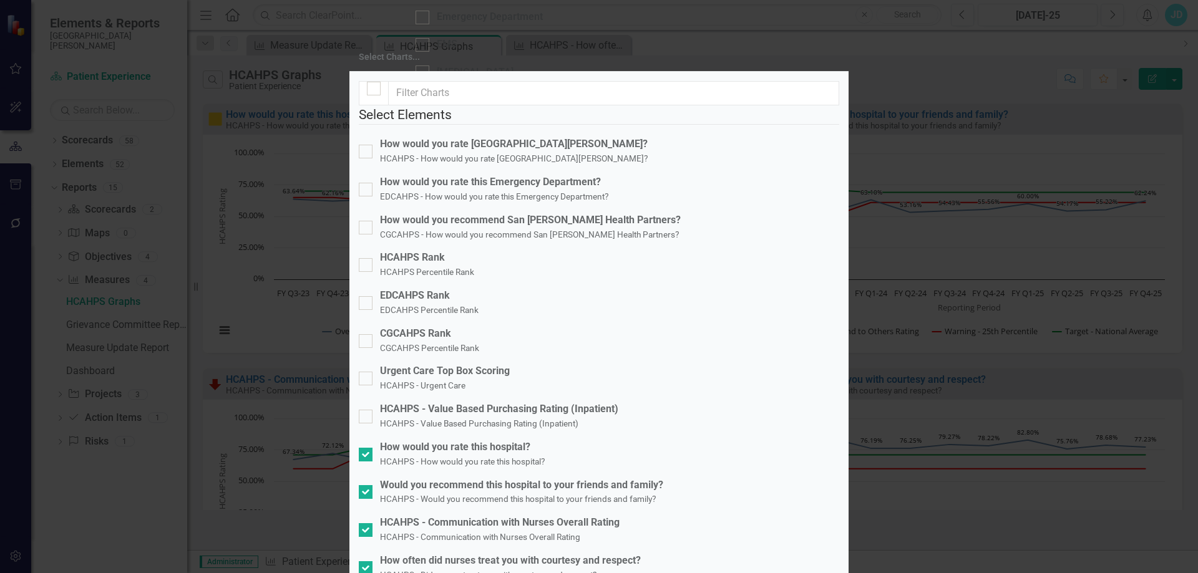
checkbox input "true"
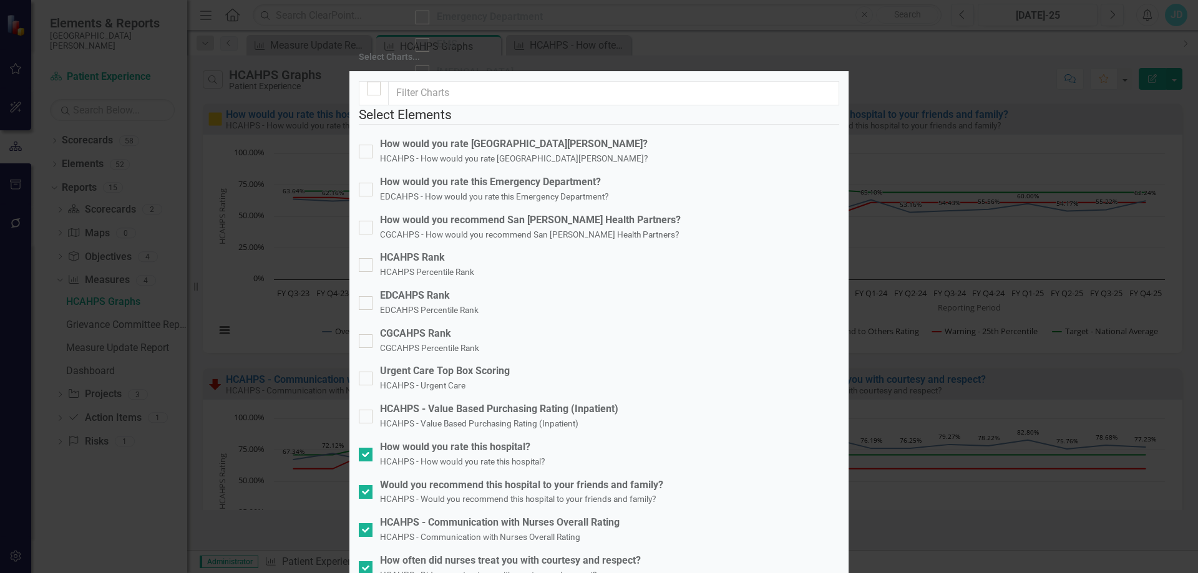
checkbox input "true"
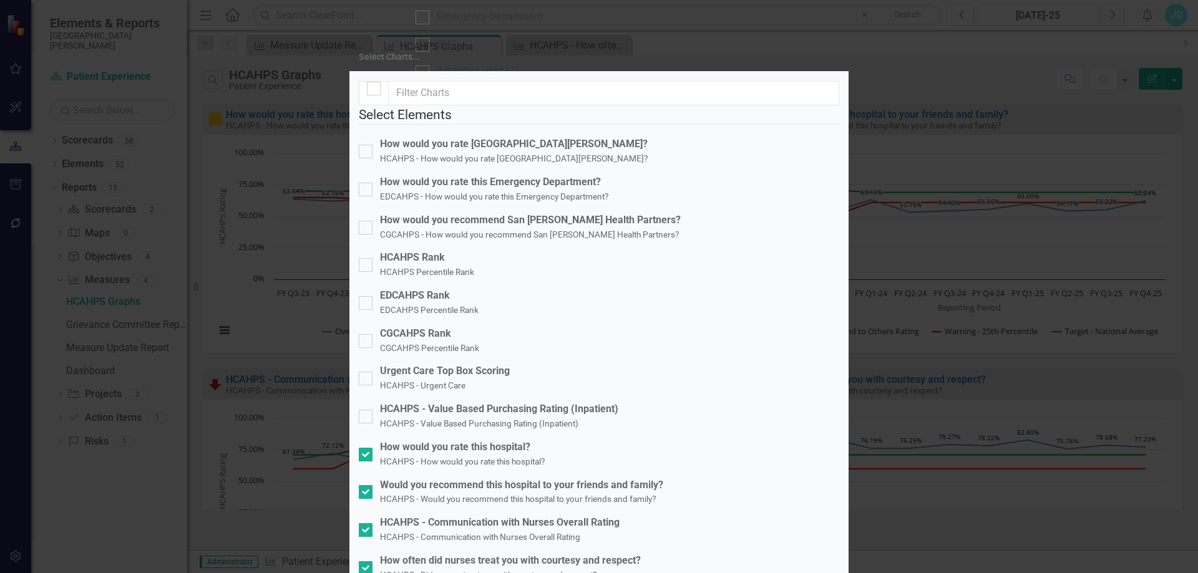
checkbox input "true"
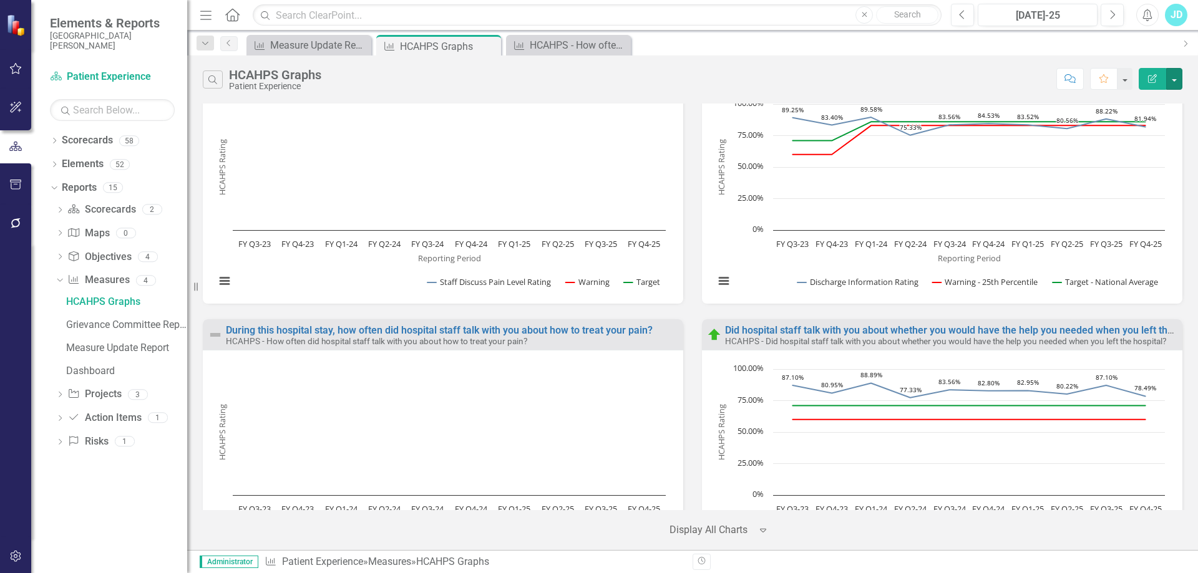
scroll to position [2495, 0]
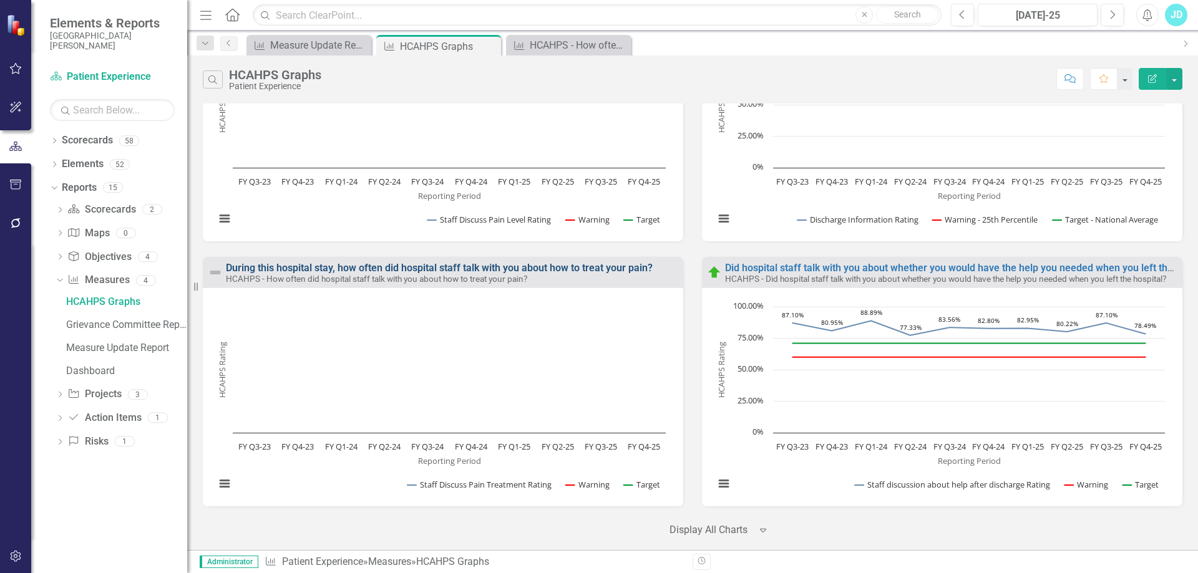
click at [587, 267] on link "During this hospital stay, how often did hospital staff talk with you about how…" at bounding box center [439, 268] width 427 height 12
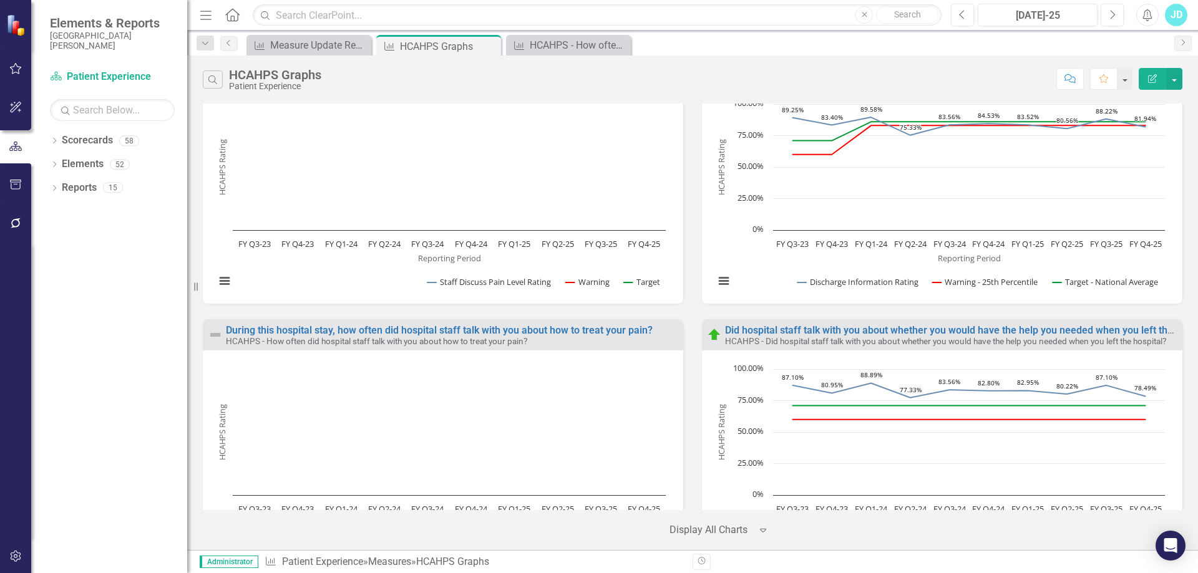
scroll to position [2308, 0]
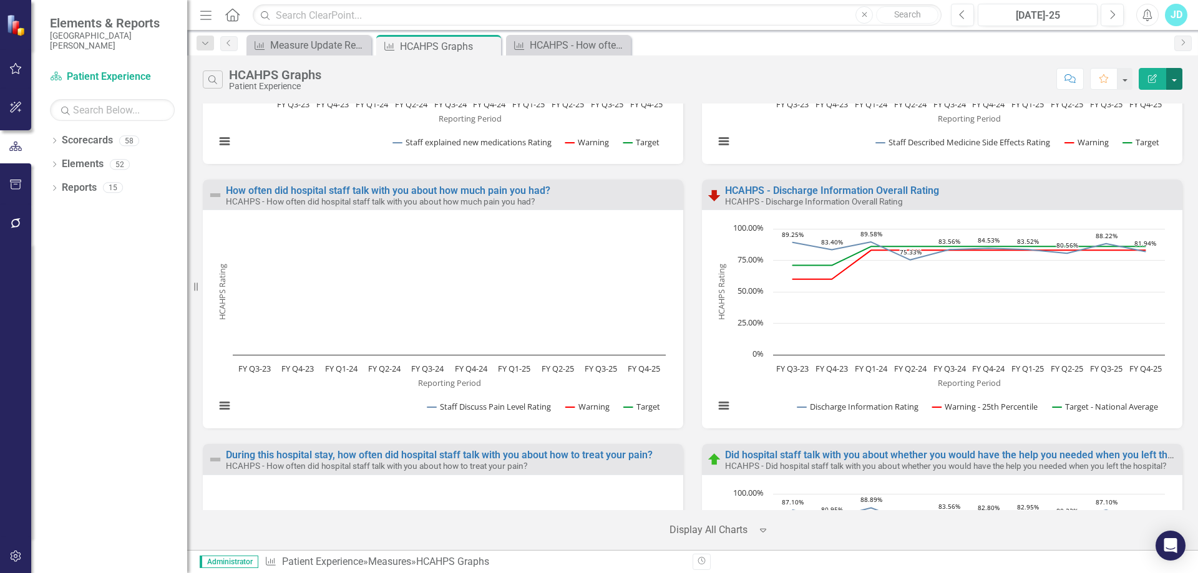
click at [1175, 84] on button "button" at bounding box center [1174, 79] width 16 height 22
click at [1135, 104] on link "Edit Report Edit Report" at bounding box center [1120, 101] width 122 height 23
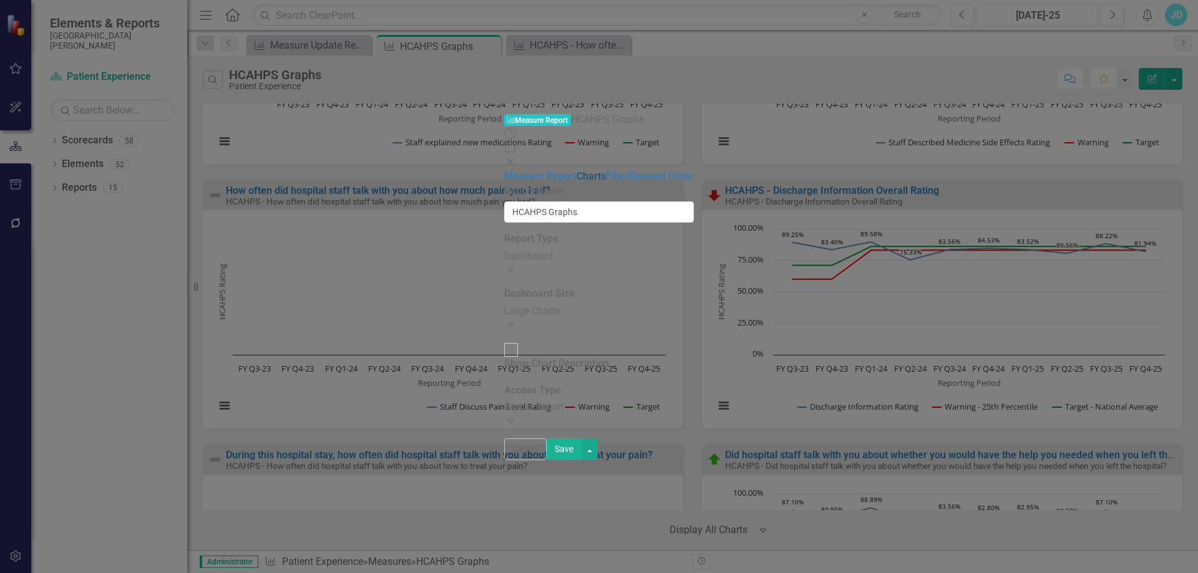
click at [576, 170] on link "Charts" at bounding box center [590, 176] width 29 height 12
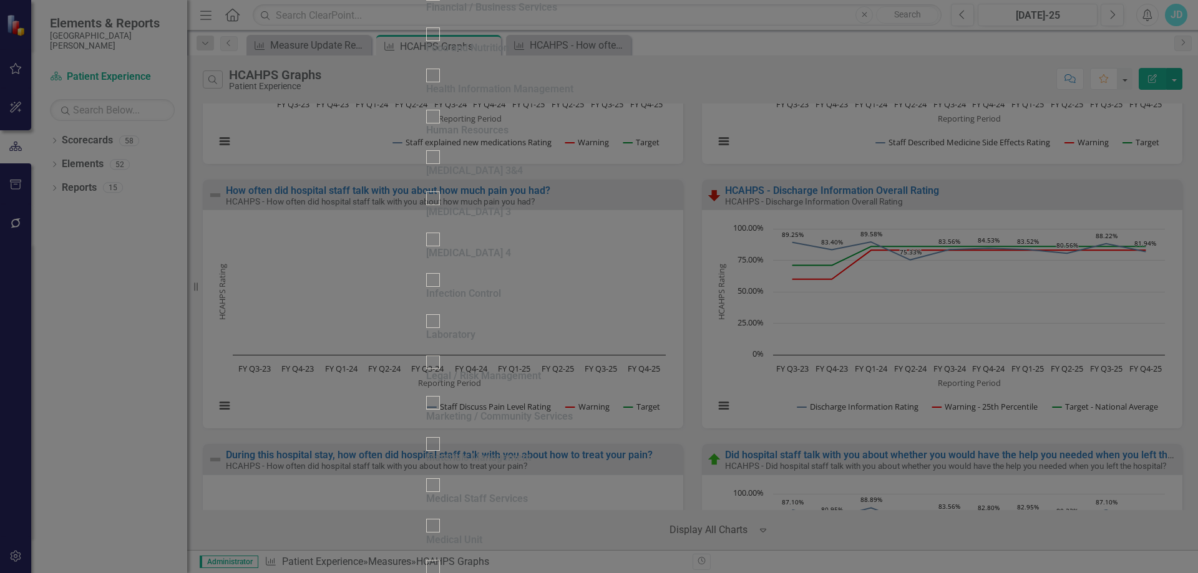
scroll to position [764, 0]
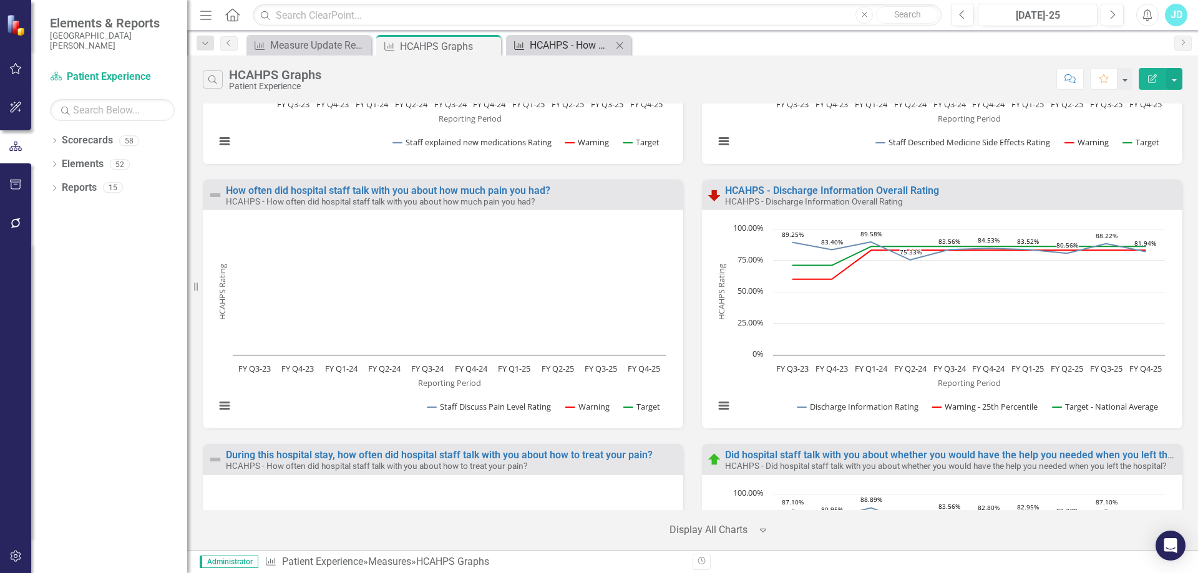
click at [571, 41] on div "HCAHPS - How often did hospital staff talk with you about how to treat your pai…" at bounding box center [571, 45] width 82 height 16
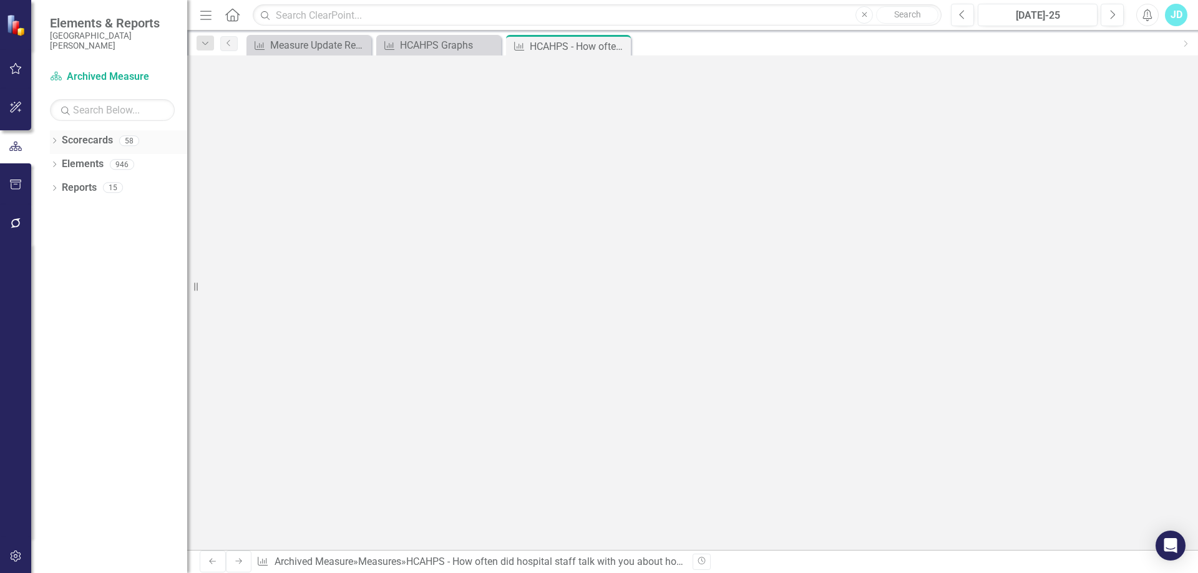
click at [54, 139] on div "Dropdown" at bounding box center [54, 142] width 9 height 11
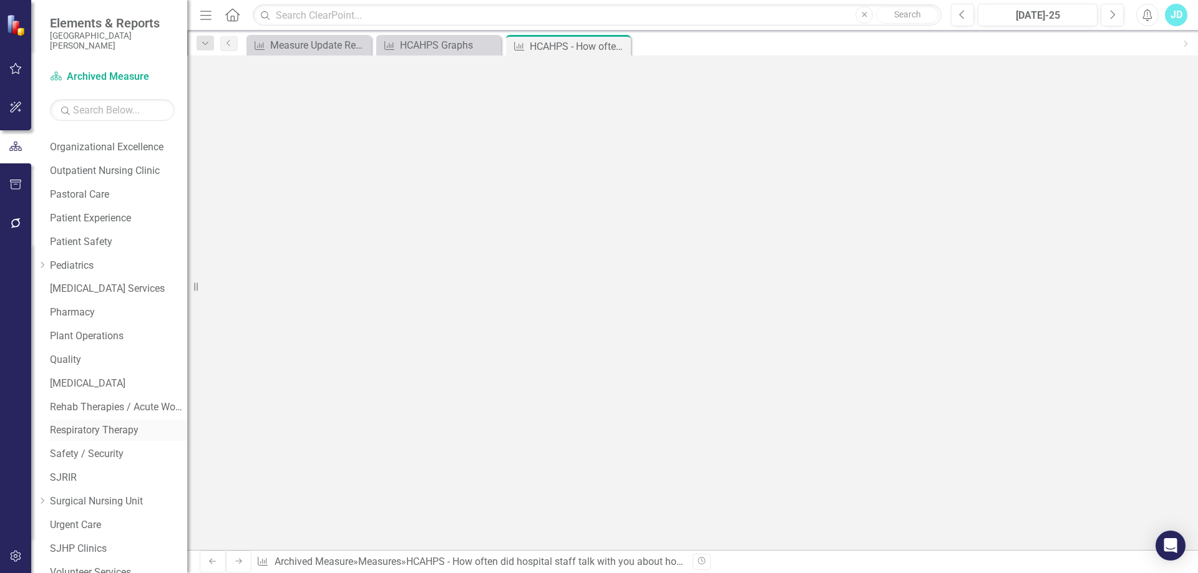
scroll to position [879, 0]
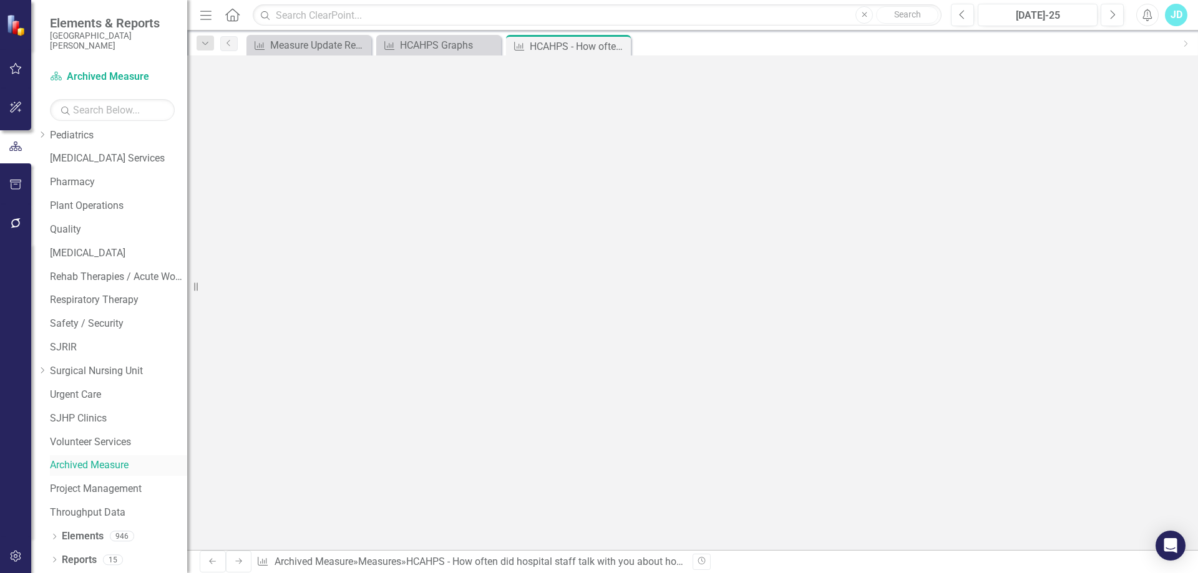
click at [95, 466] on link "Archived Measure" at bounding box center [118, 465] width 137 height 14
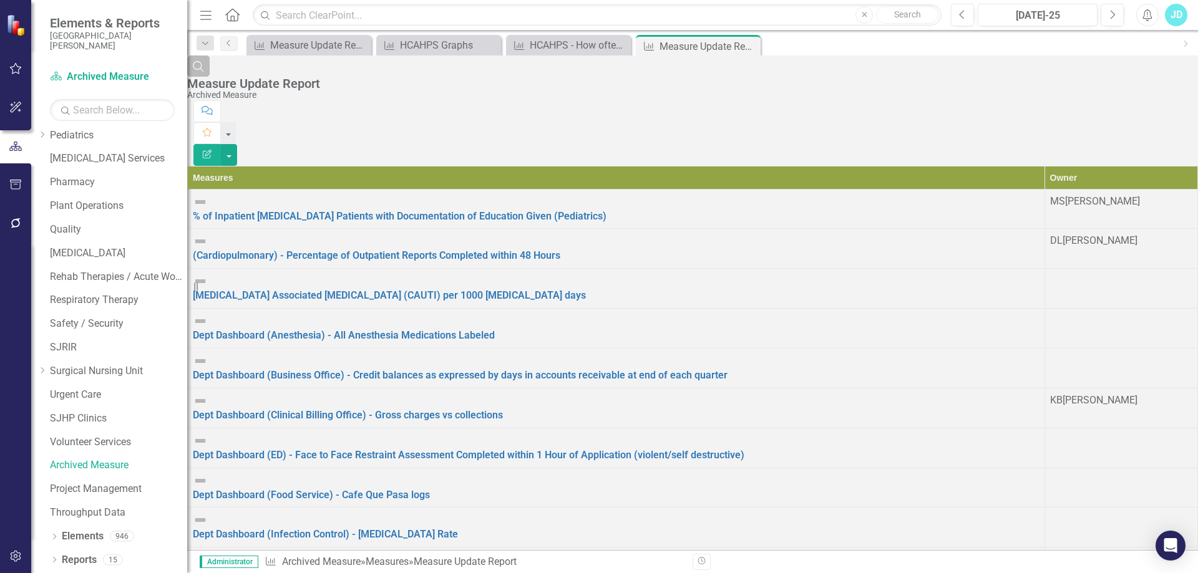
click at [205, 72] on icon "Search" at bounding box center [198, 66] width 14 height 11
click at [448, 80] on input "text" at bounding box center [692, 88] width 1010 height 23
type input "HCAHPS"
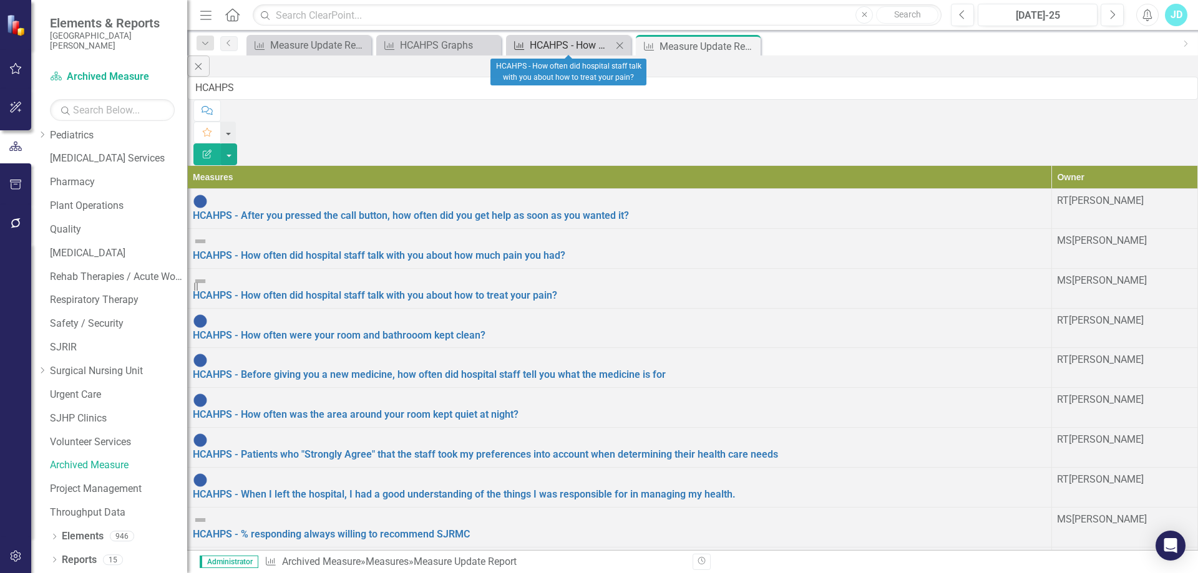
click at [568, 46] on div "HCAHPS - How often did hospital staff talk with you about how to treat your pai…" at bounding box center [571, 45] width 82 height 16
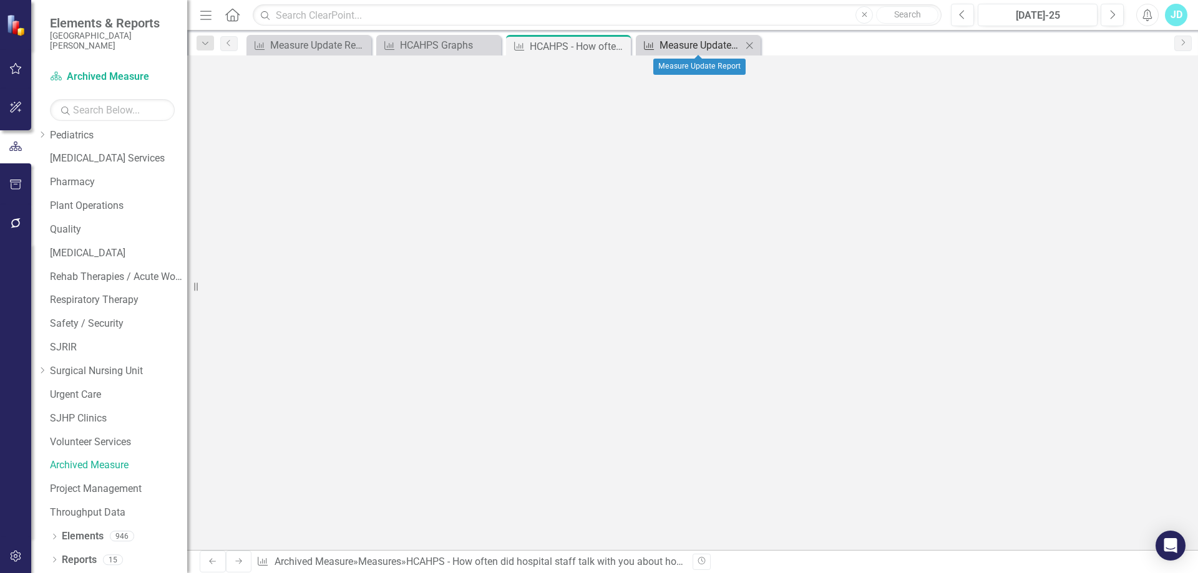
click at [683, 42] on div "Measure Update Report" at bounding box center [700, 45] width 82 height 16
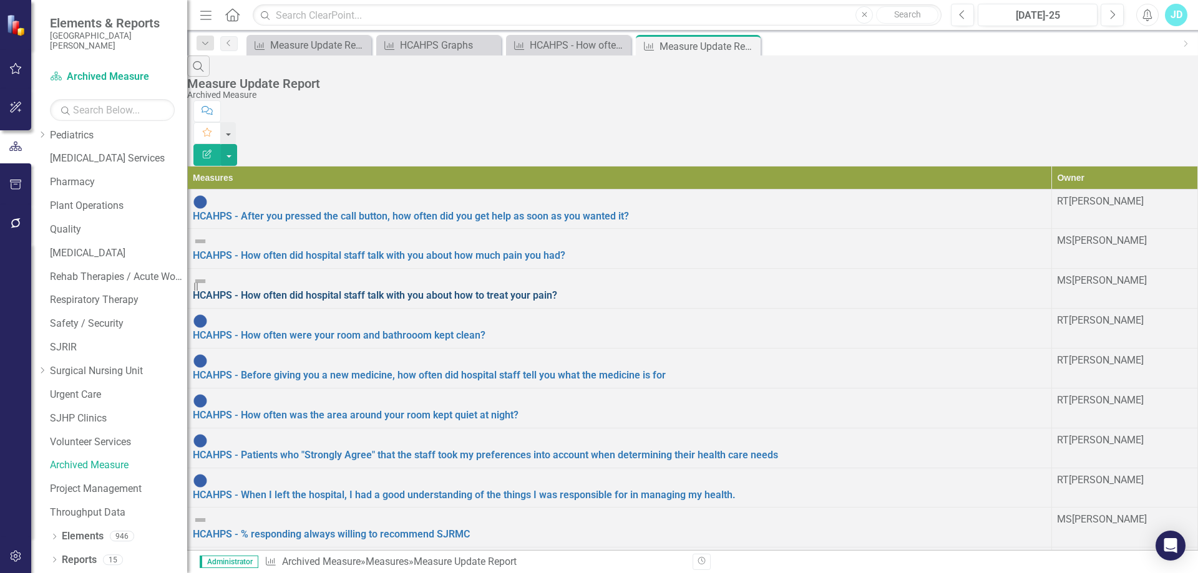
click at [504, 289] on link "HCAHPS - How often did hospital staff talk with you about how to treat your pai…" at bounding box center [375, 295] width 364 height 12
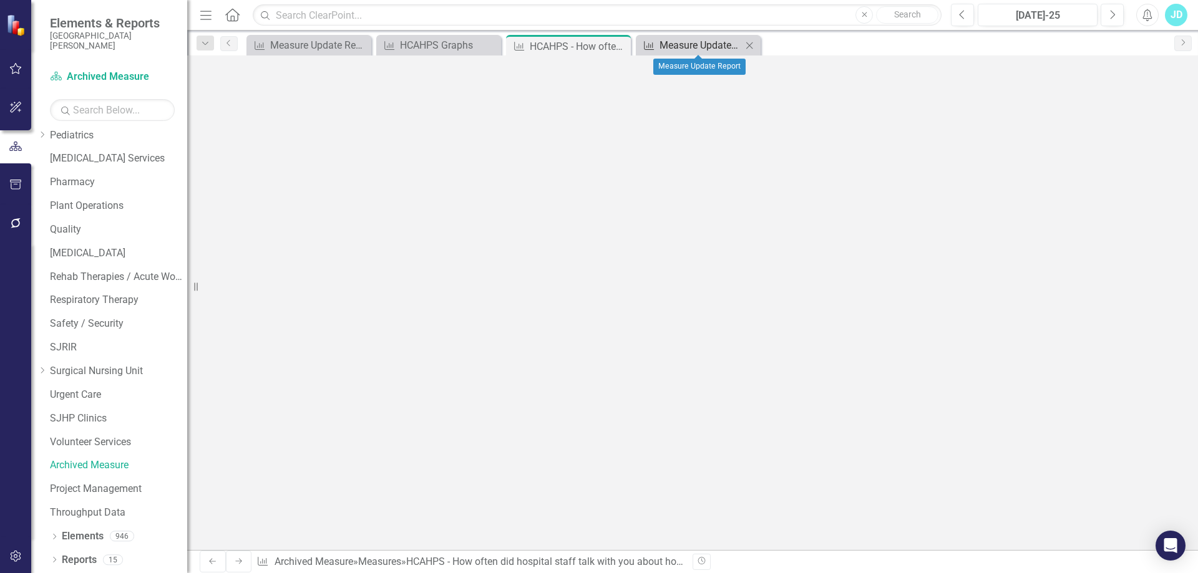
click at [699, 41] on div "Measure Update Report" at bounding box center [700, 45] width 82 height 16
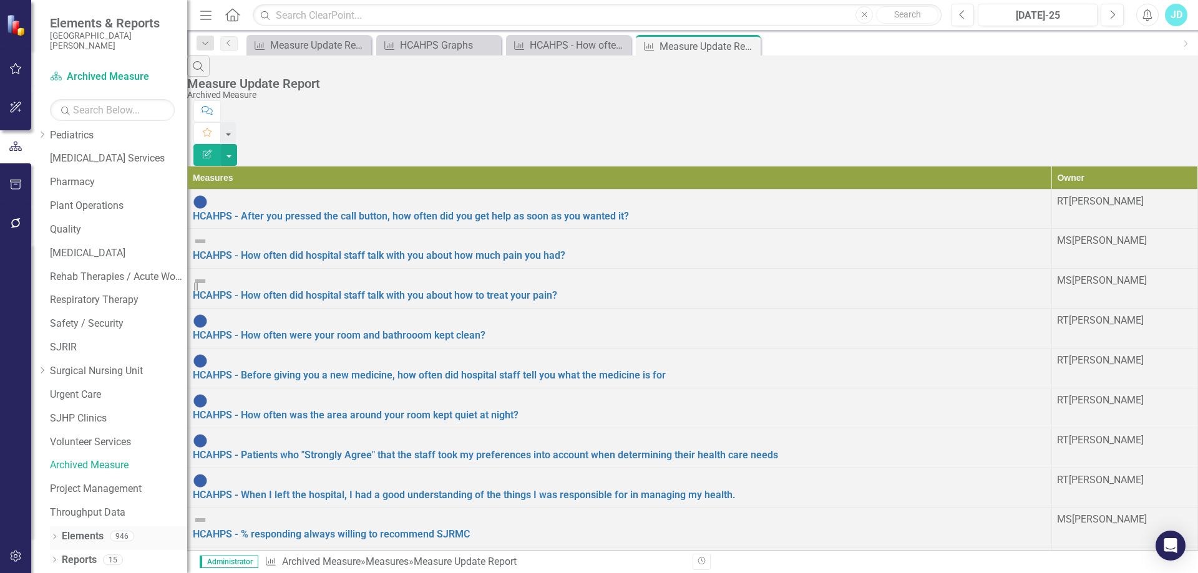
click at [54, 537] on icon "Dropdown" at bounding box center [54, 538] width 9 height 7
click at [103, 469] on link "Measure Measures" at bounding box center [80, 466] width 62 height 14
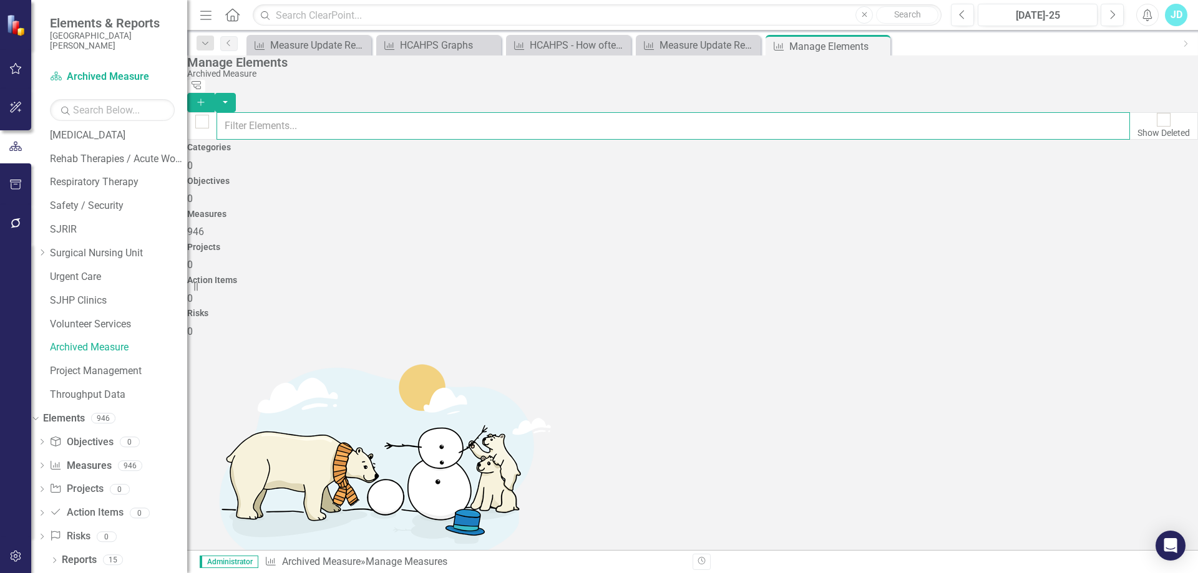
click at [381, 112] on input "text" at bounding box center [672, 125] width 913 height 27
type input "HCAHPS"
click at [1110, 409] on link "Trash Delete Measure" at bounding box center [1113, 409] width 112 height 23
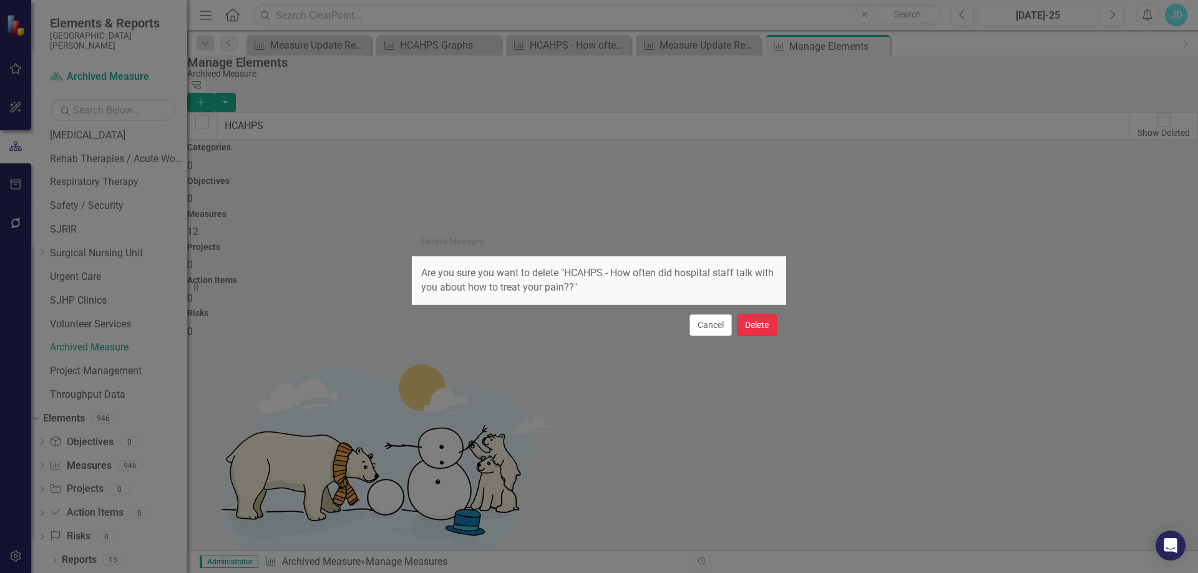
click at [765, 328] on button "Delete" at bounding box center [757, 325] width 40 height 22
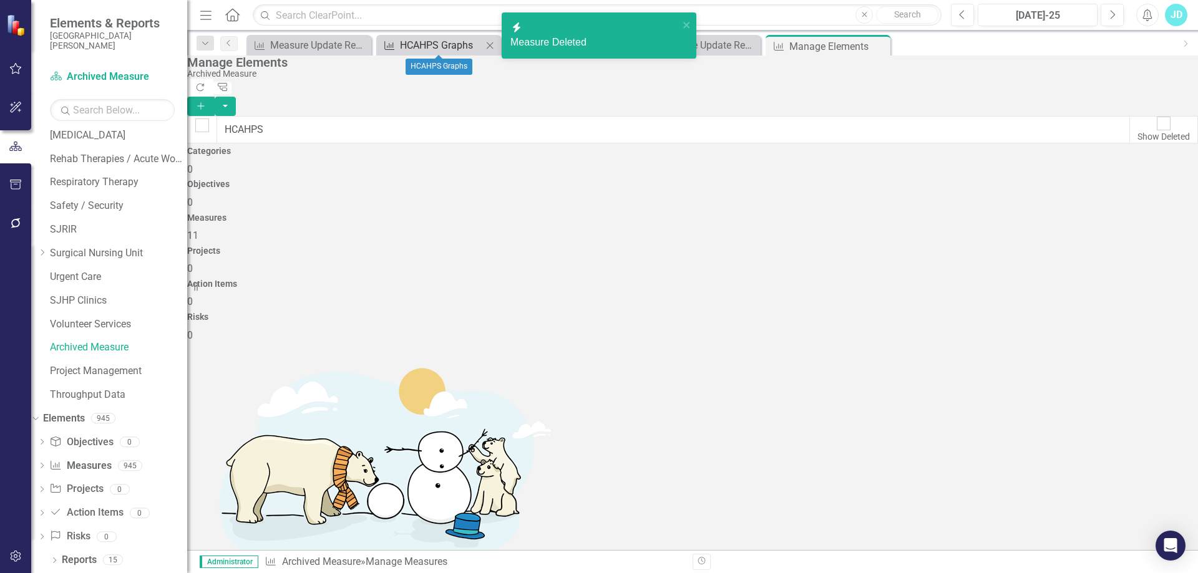
click at [411, 43] on div "HCAHPS Graphs" at bounding box center [441, 45] width 82 height 16
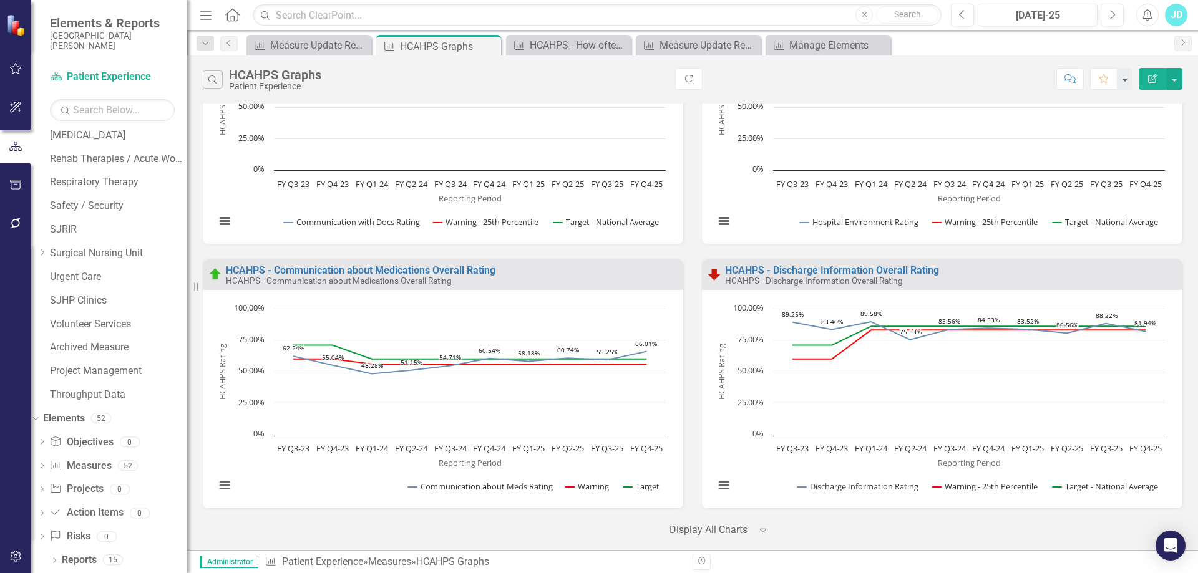
scroll to position [652, 0]
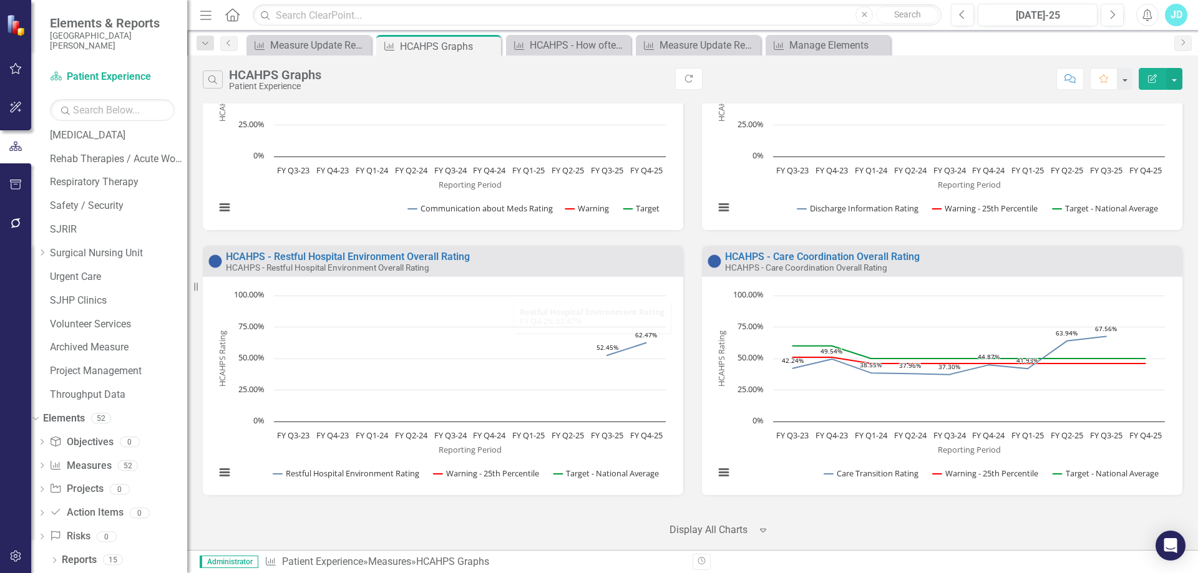
click at [714, 526] on div at bounding box center [709, 530] width 81 height 17
click at [559, 44] on div "HCAHPS - How often did hospital staff talk with you about how to treat your pai…" at bounding box center [571, 45] width 82 height 16
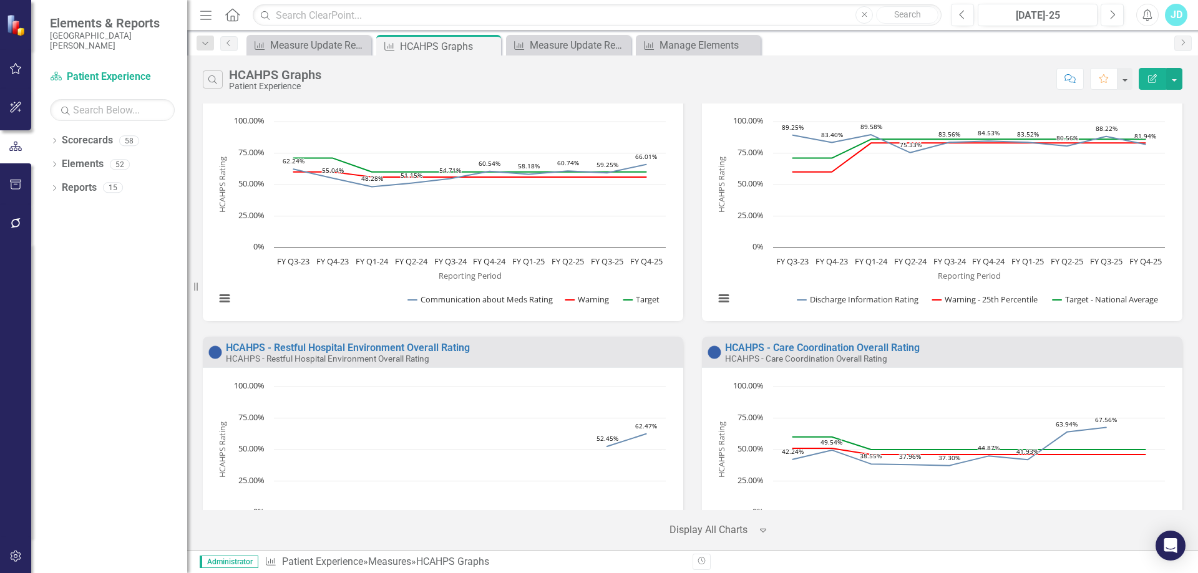
scroll to position [652, 0]
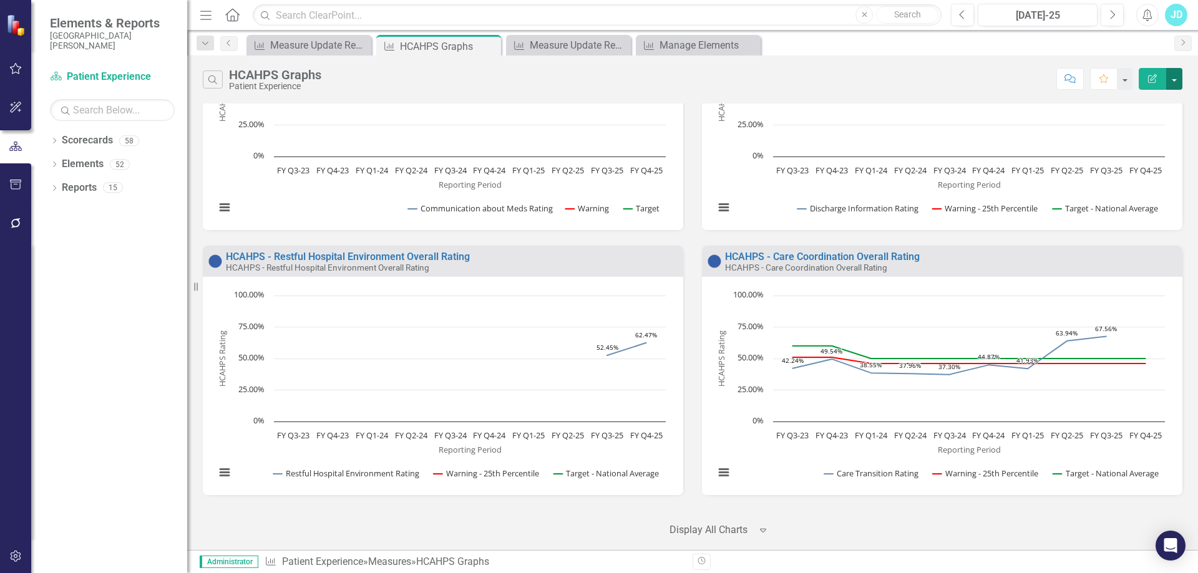
click at [1180, 82] on button "button" at bounding box center [1174, 79] width 16 height 22
click at [1130, 126] on link "PDF Export to PDF" at bounding box center [1120, 126] width 122 height 23
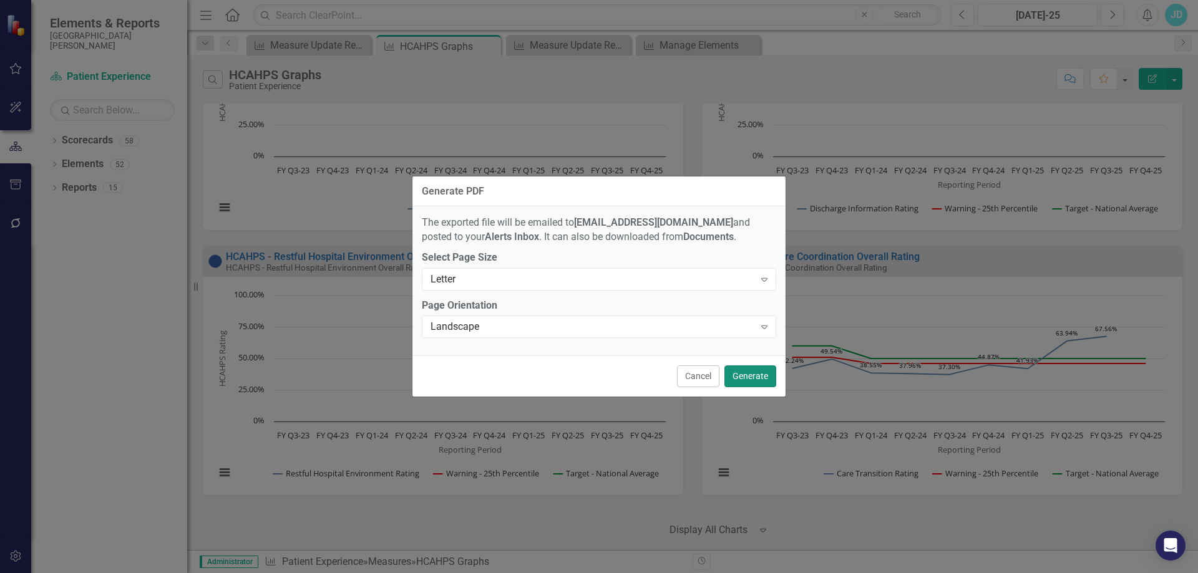
click at [735, 379] on button "Generate" at bounding box center [750, 377] width 52 height 22
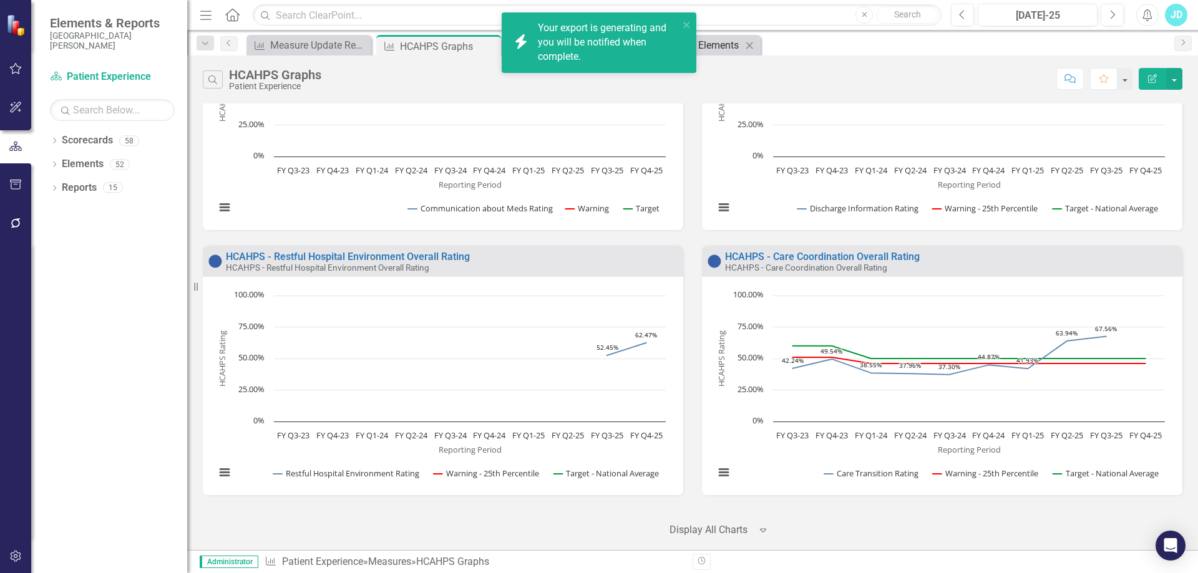
click at [719, 47] on div "Manage Elements" at bounding box center [700, 45] width 82 height 16
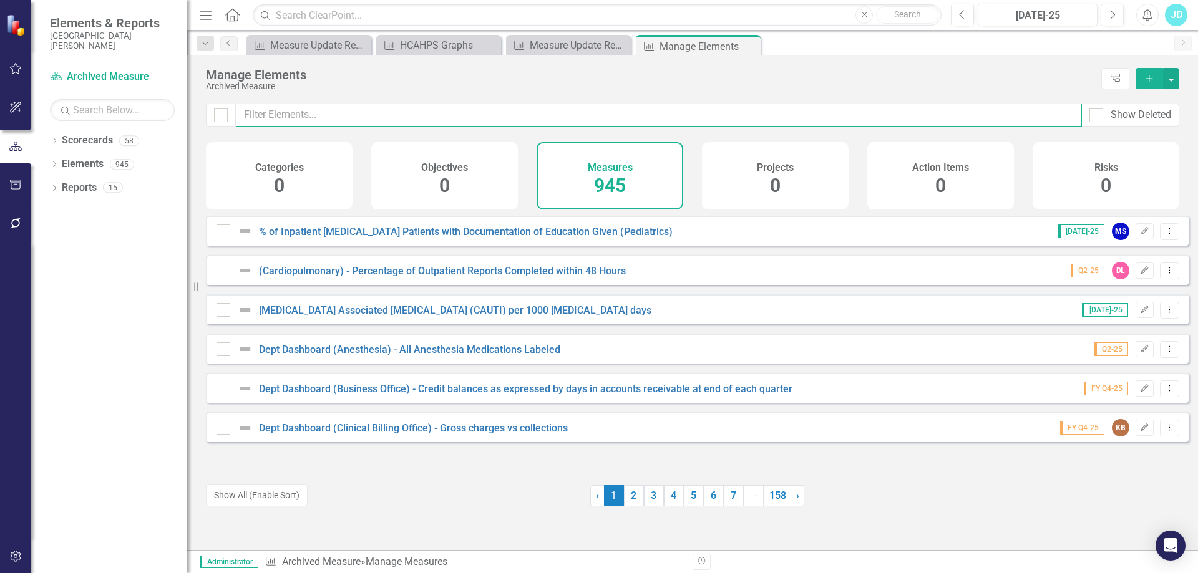
click at [418, 120] on input "text" at bounding box center [659, 115] width 846 height 23
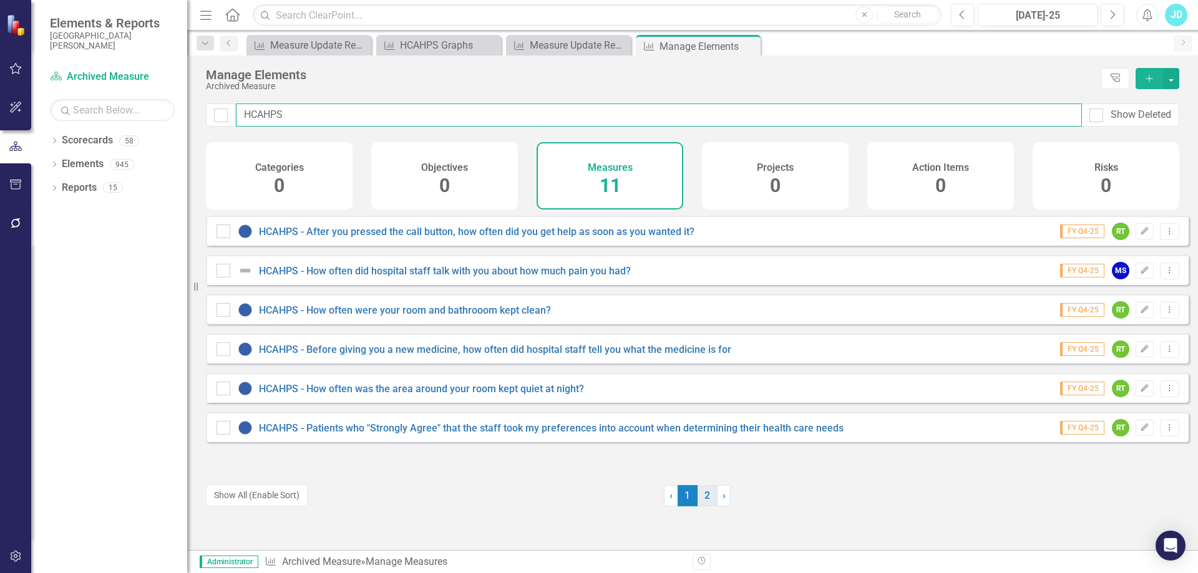
type input "HCAHPS"
click at [707, 493] on link "2" at bounding box center [707, 495] width 20 height 21
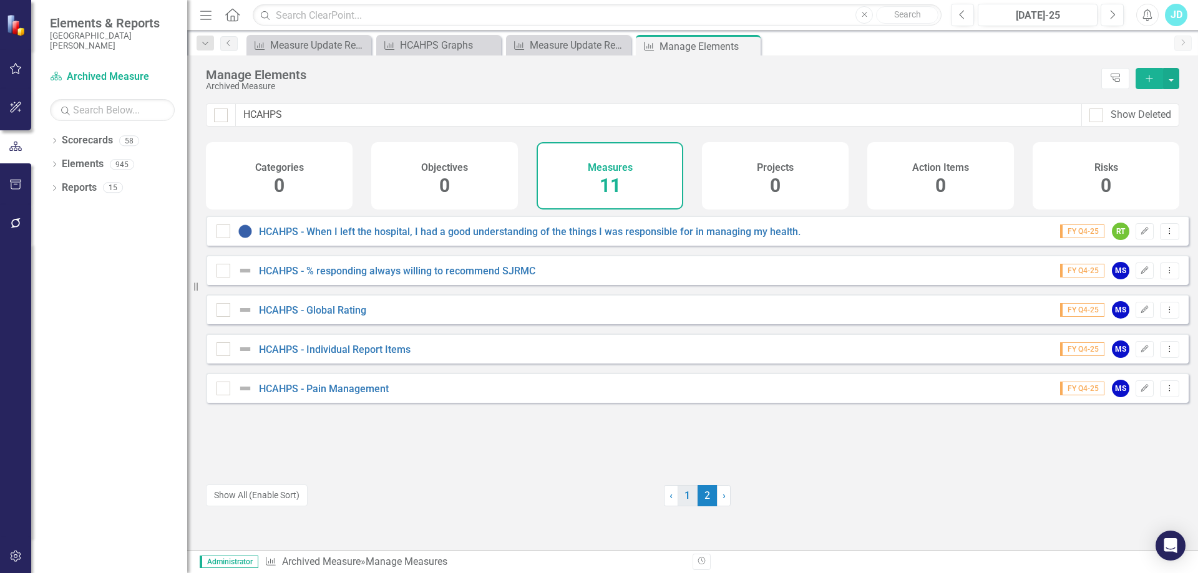
click at [688, 497] on link "1" at bounding box center [687, 495] width 20 height 21
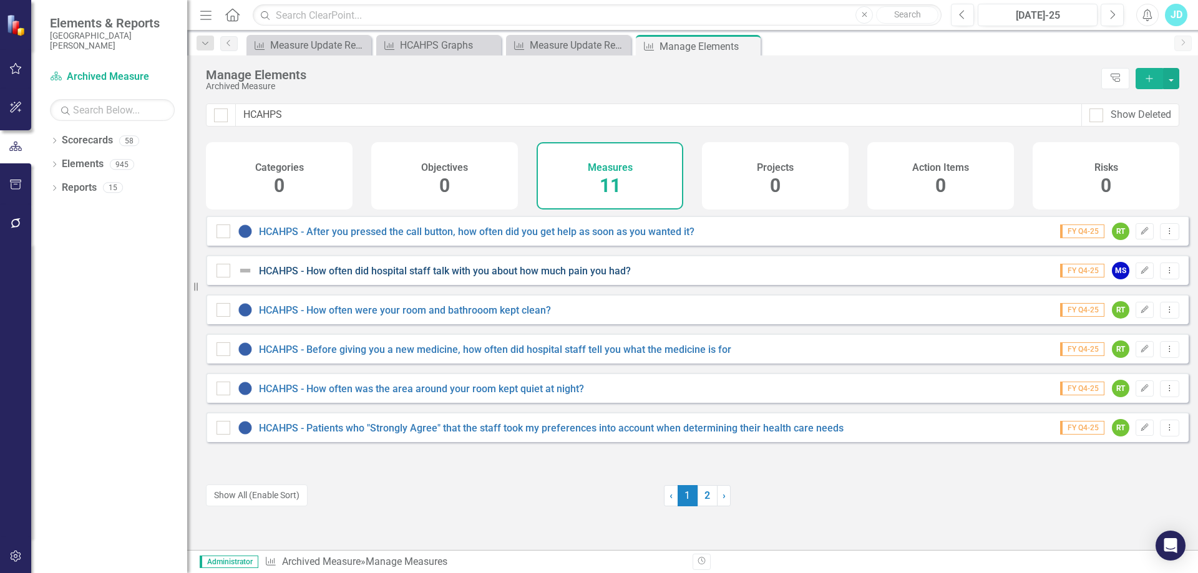
click at [467, 277] on link "HCAHPS - How often did hospital staff talk with you about how much pain you had?" at bounding box center [445, 271] width 372 height 12
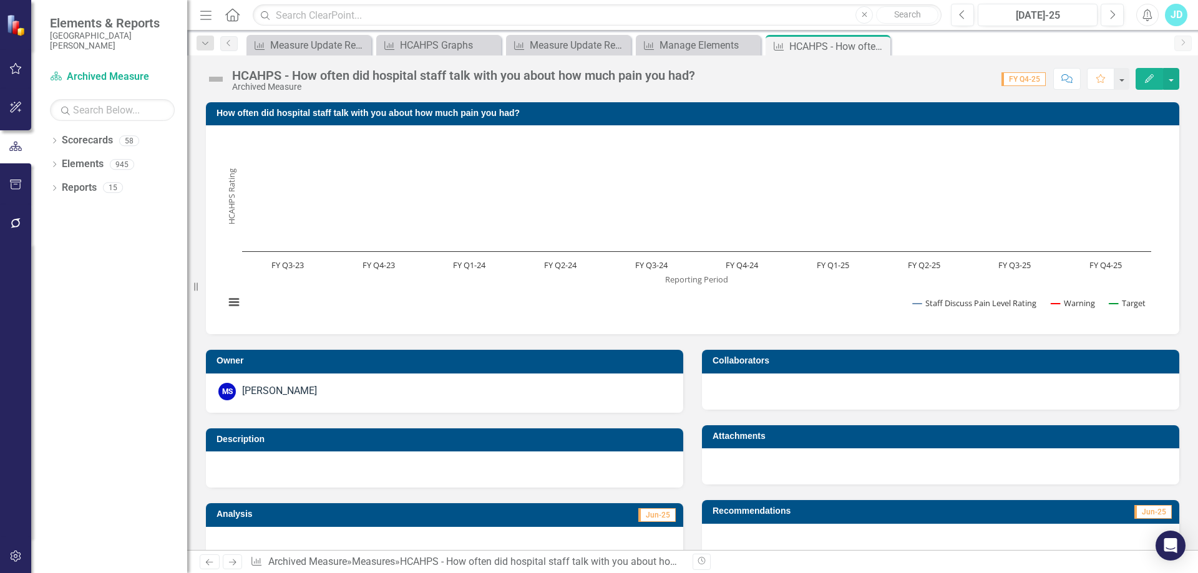
scroll to position [308, 0]
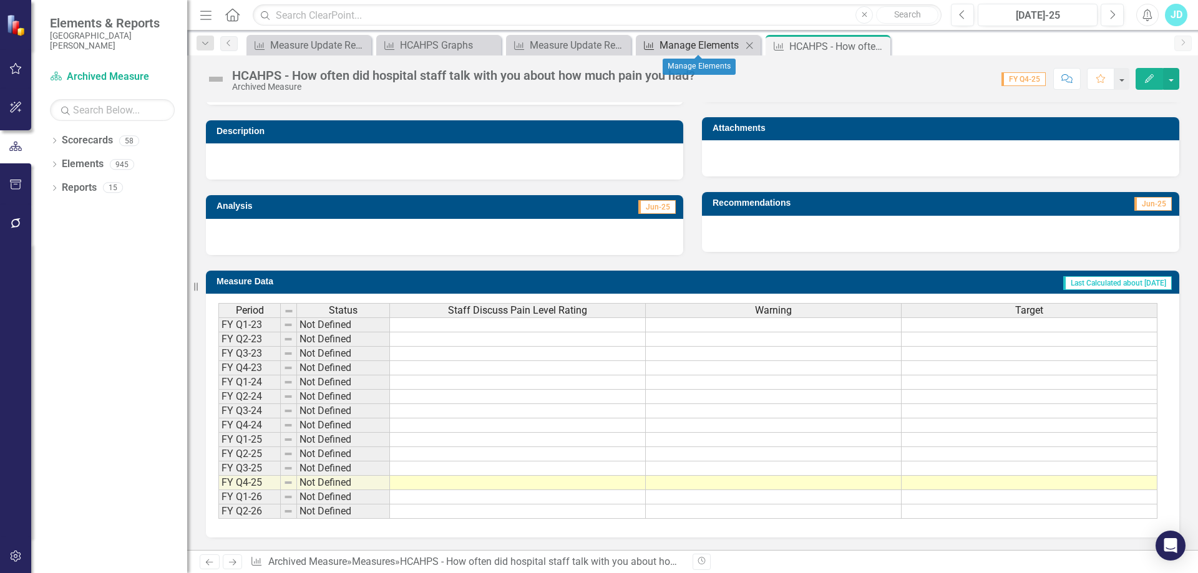
click at [677, 41] on div "Manage Elements" at bounding box center [700, 45] width 82 height 16
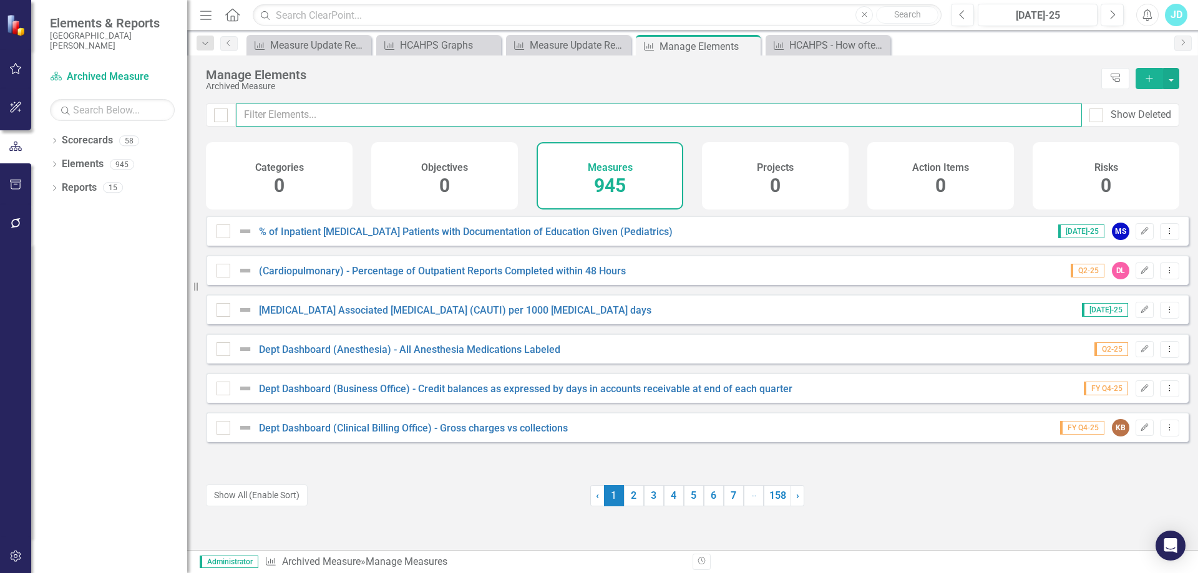
click at [490, 117] on input "text" at bounding box center [659, 115] width 846 height 23
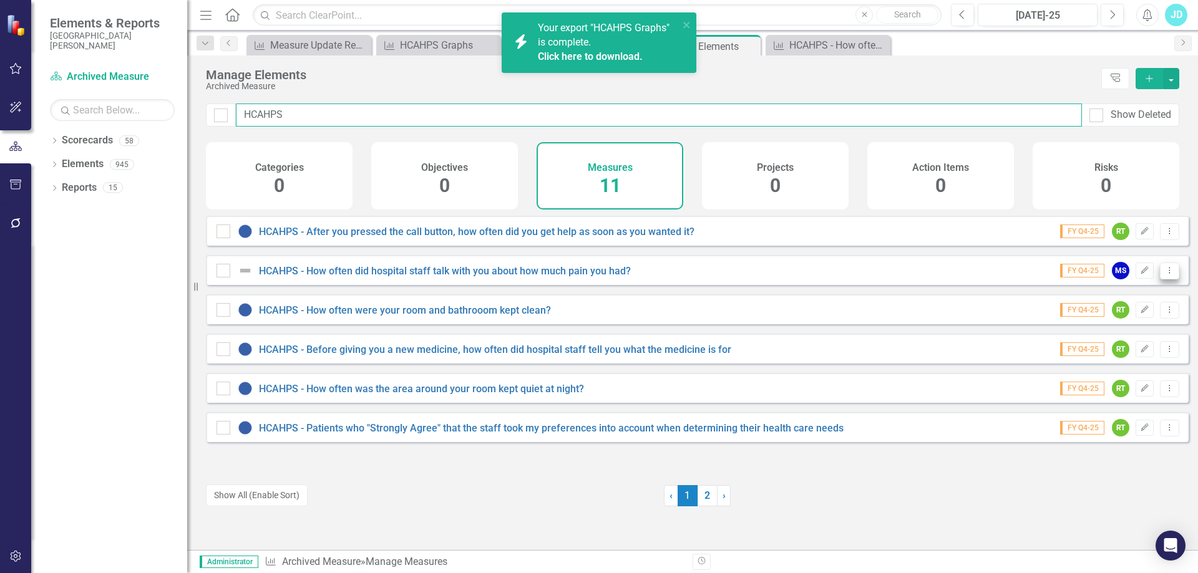
type input "HCAHPS"
click at [1165, 274] on icon "Dropdown Menu" at bounding box center [1169, 270] width 11 height 8
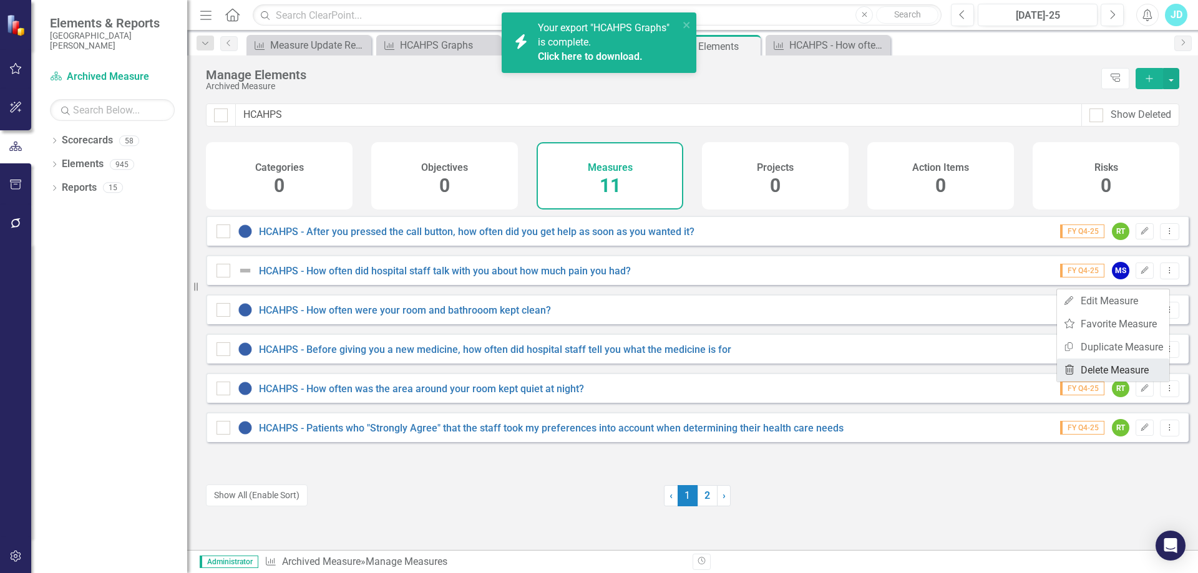
click at [1137, 366] on link "Trash Delete Measure" at bounding box center [1113, 370] width 112 height 23
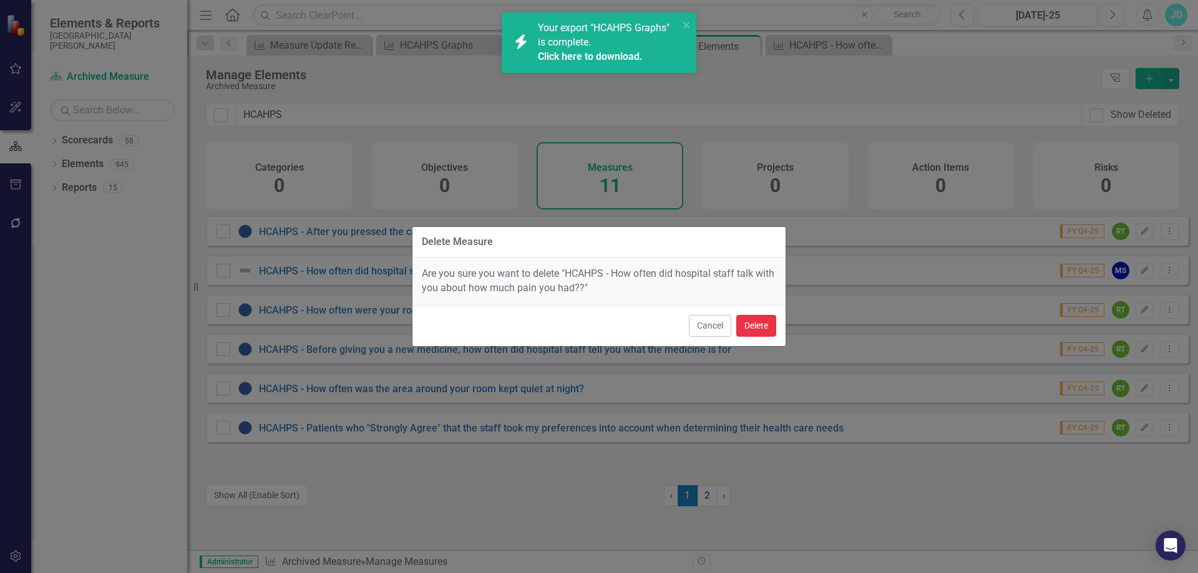
click at [762, 326] on button "Delete" at bounding box center [756, 326] width 40 height 22
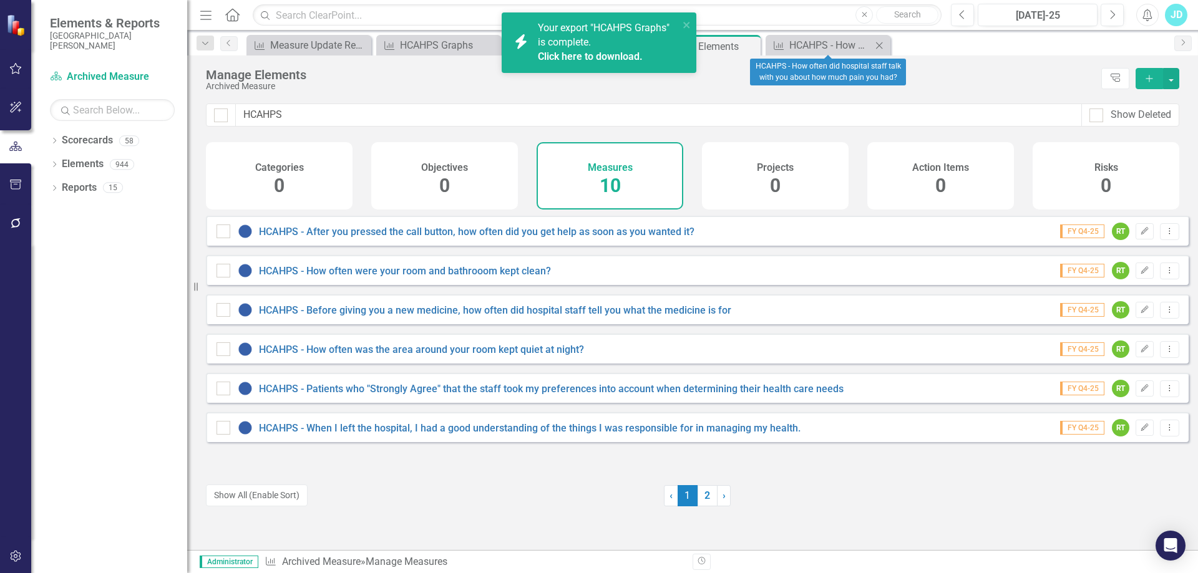
click at [876, 44] on icon "Close" at bounding box center [879, 46] width 12 height 10
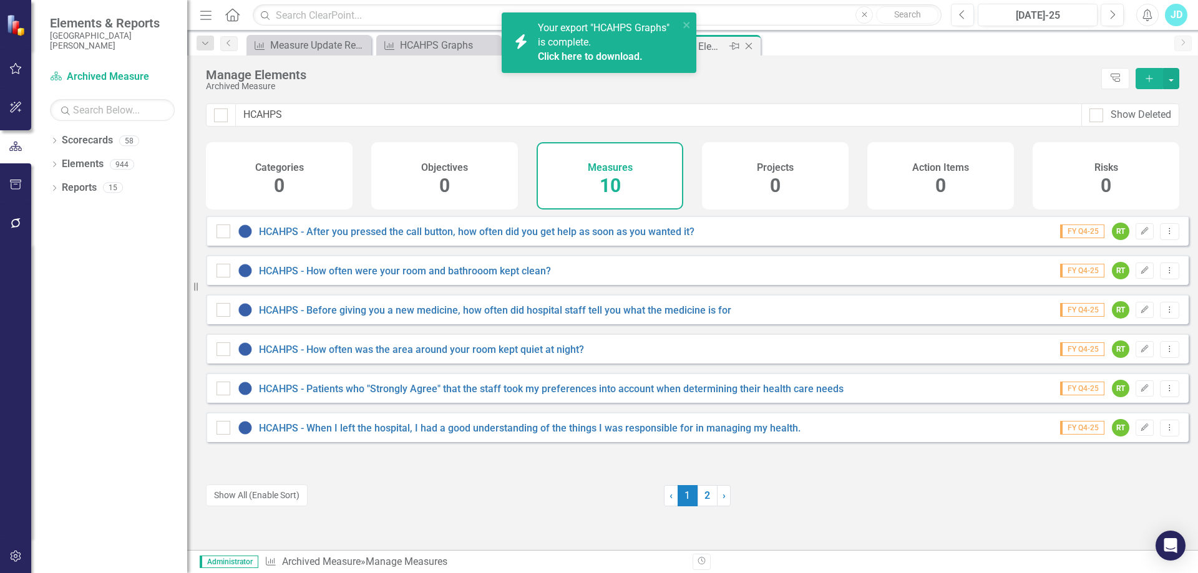
click at [751, 44] on icon at bounding box center [748, 46] width 7 height 7
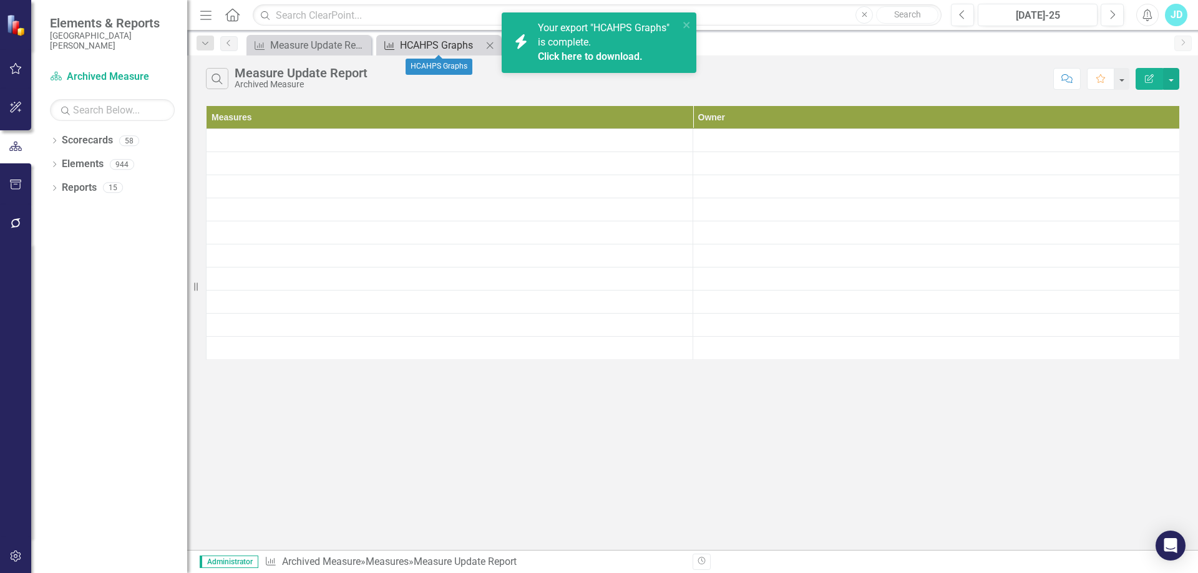
click at [414, 47] on div "HCAHPS Graphs" at bounding box center [441, 45] width 82 height 16
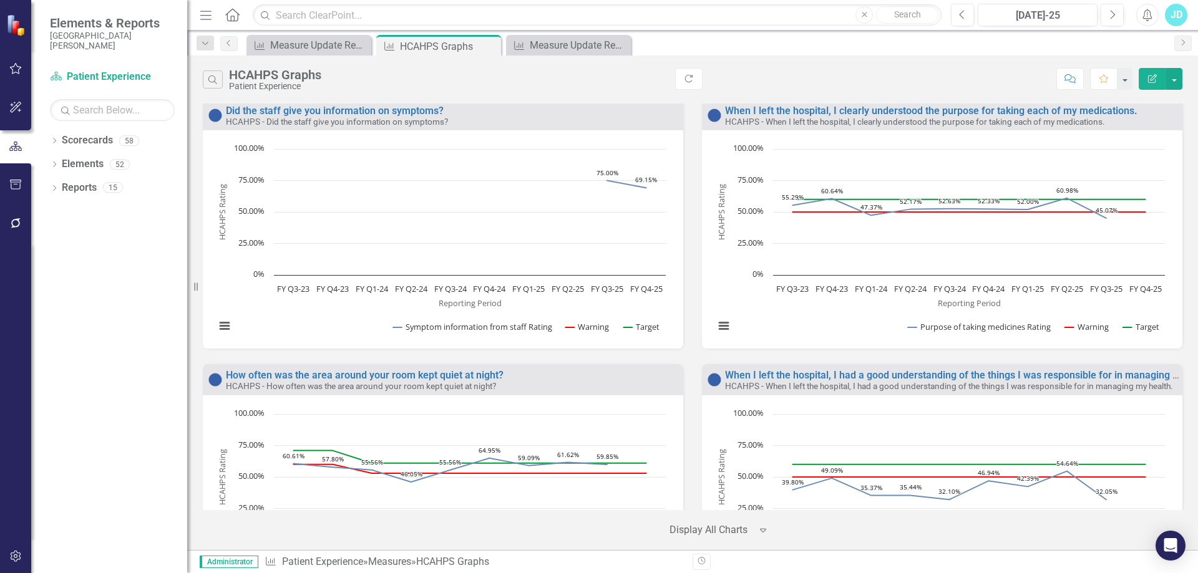
scroll to position [4361, 0]
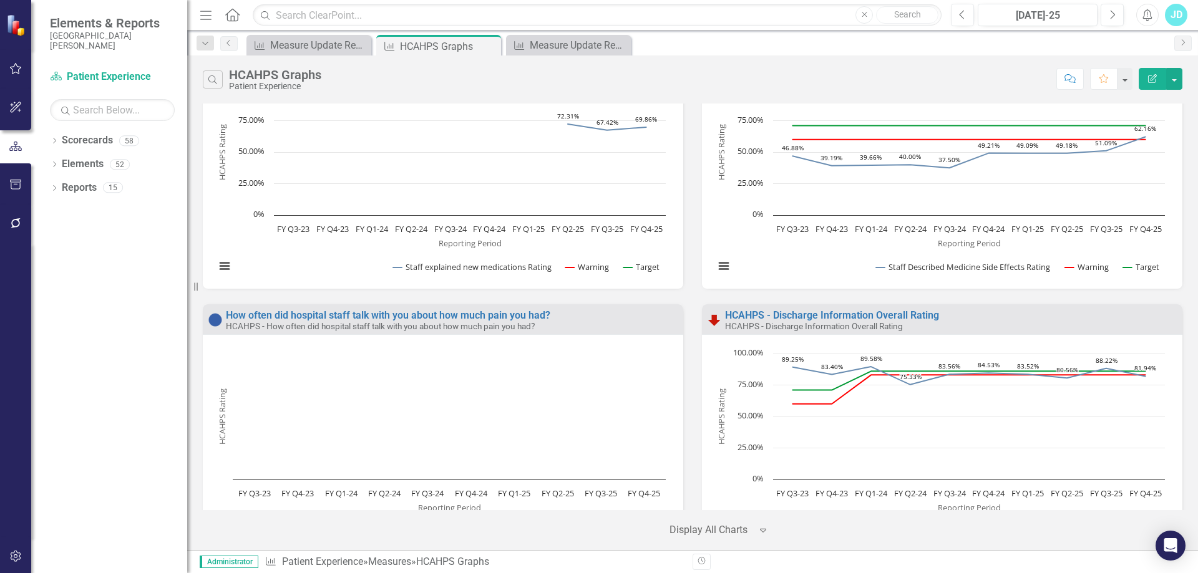
scroll to position [2370, 0]
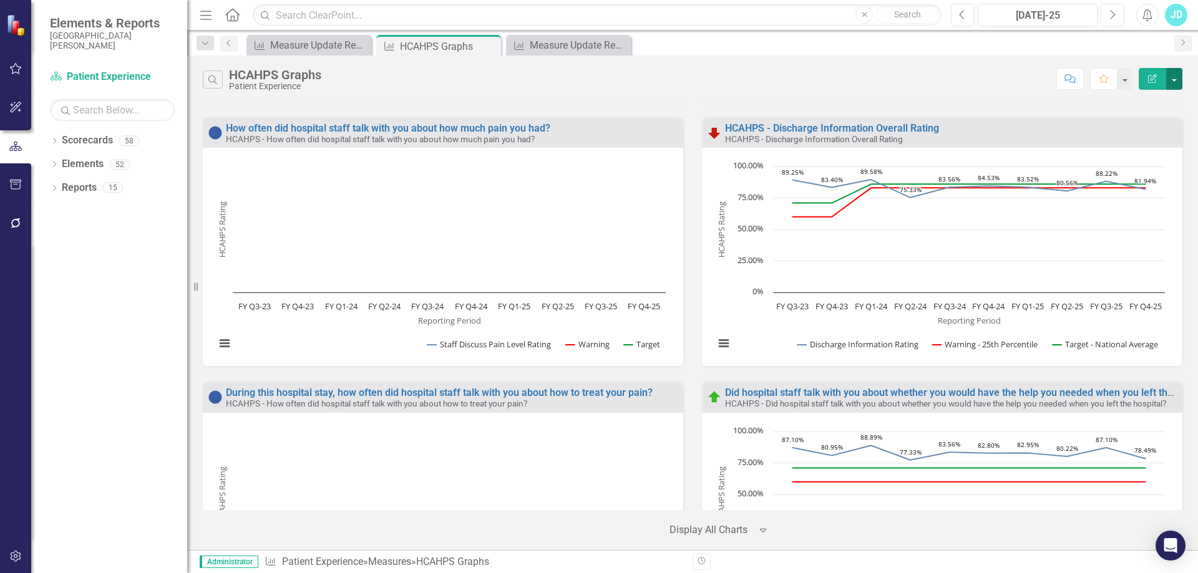
click at [1173, 85] on button "button" at bounding box center [1174, 79] width 16 height 22
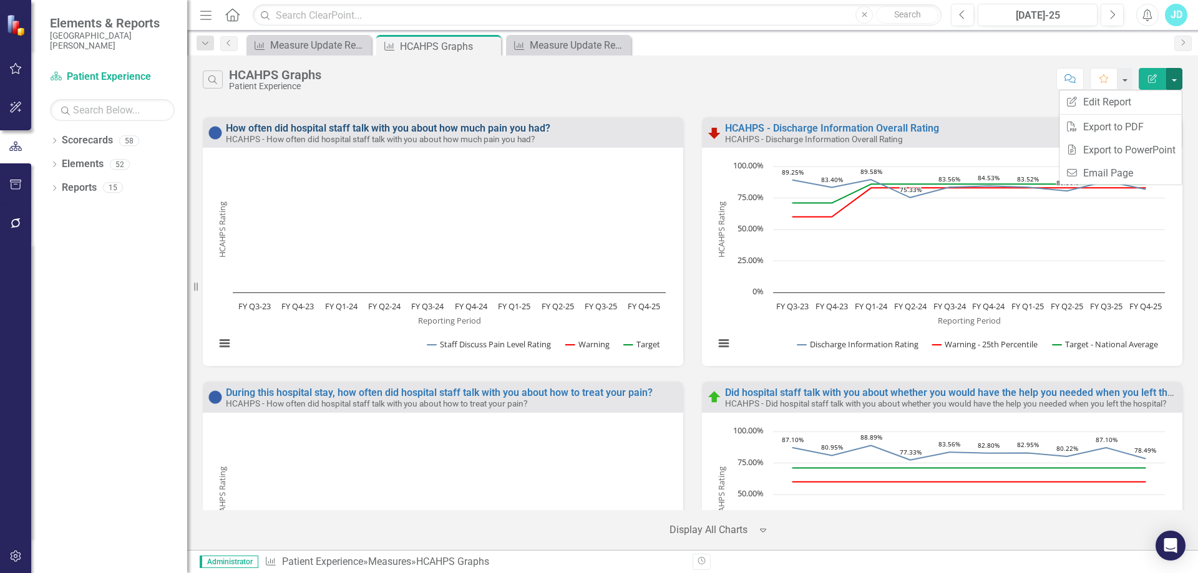
click at [316, 130] on link "How often did hospital staff talk with you about how much pain you had?" at bounding box center [388, 128] width 324 height 12
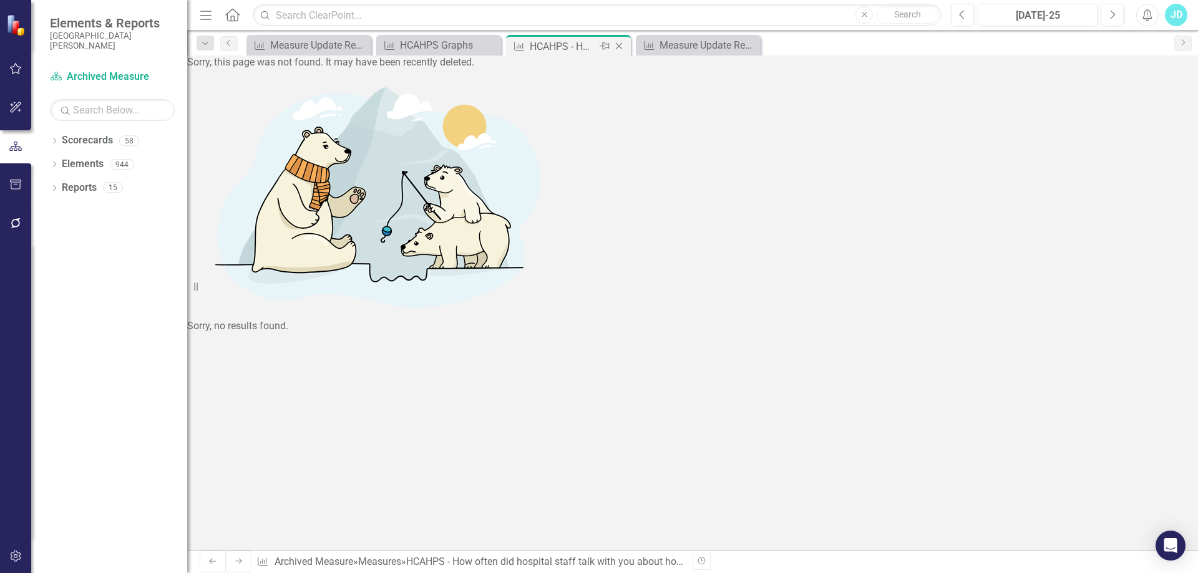
click at [620, 49] on icon "Close" at bounding box center [619, 46] width 12 height 10
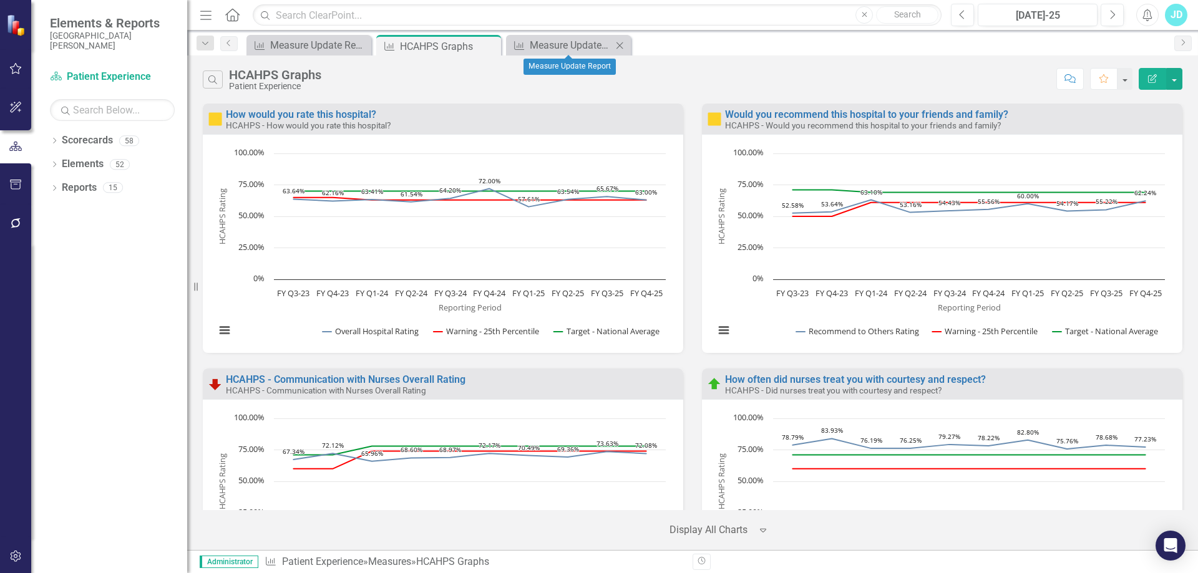
click at [619, 45] on icon "Close" at bounding box center [619, 46] width 12 height 10
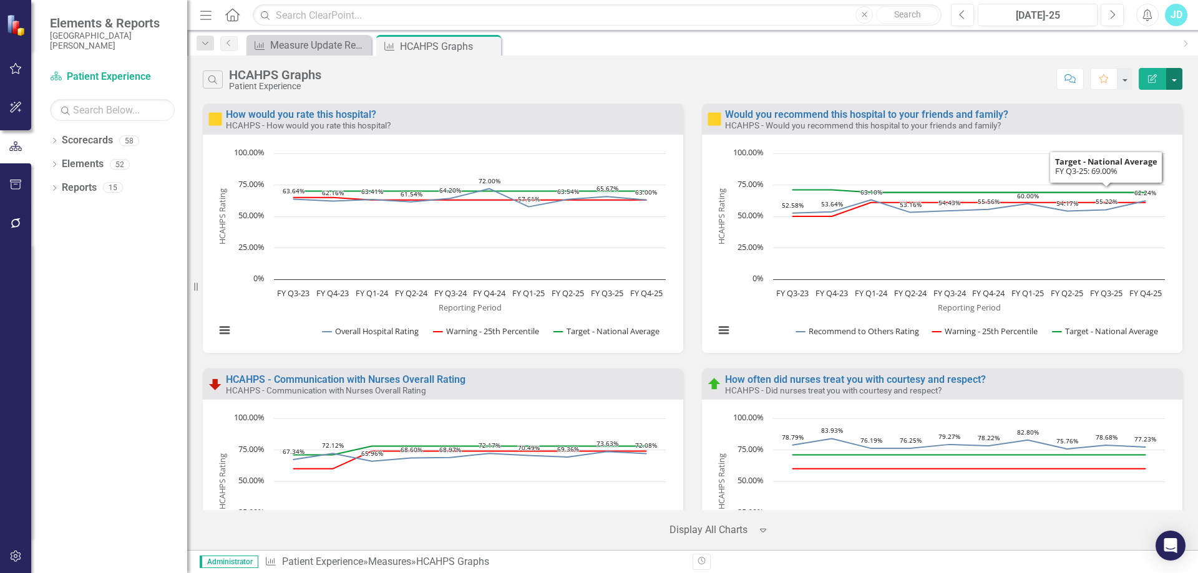
click at [1175, 76] on button "button" at bounding box center [1174, 79] width 16 height 22
click at [1131, 123] on link "PDF Export to PDF" at bounding box center [1120, 126] width 122 height 23
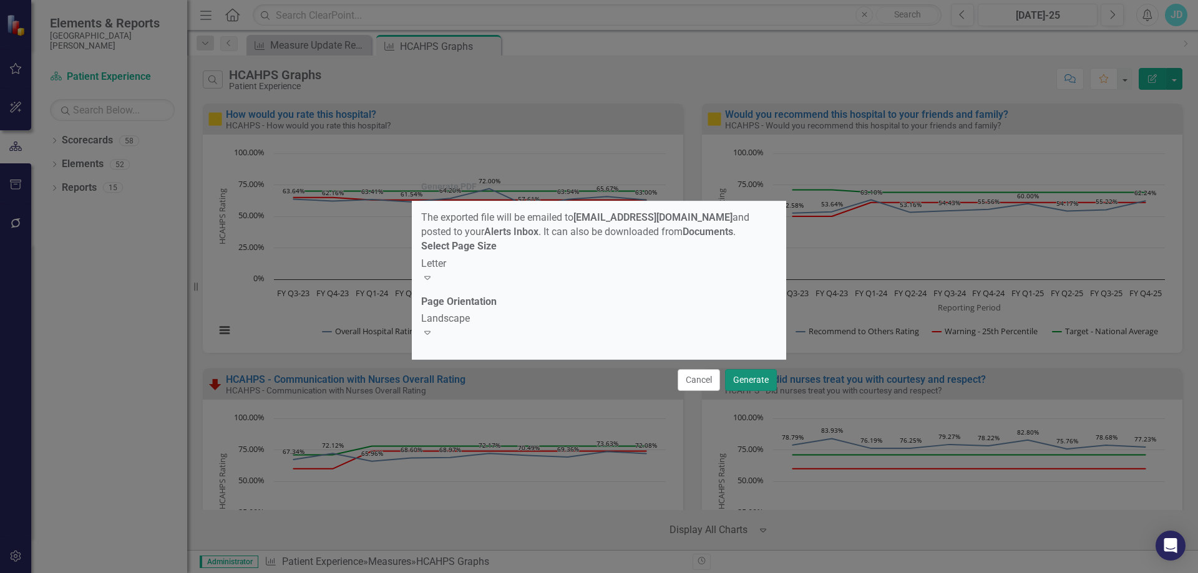
click at [745, 377] on button "Generate" at bounding box center [751, 380] width 52 height 22
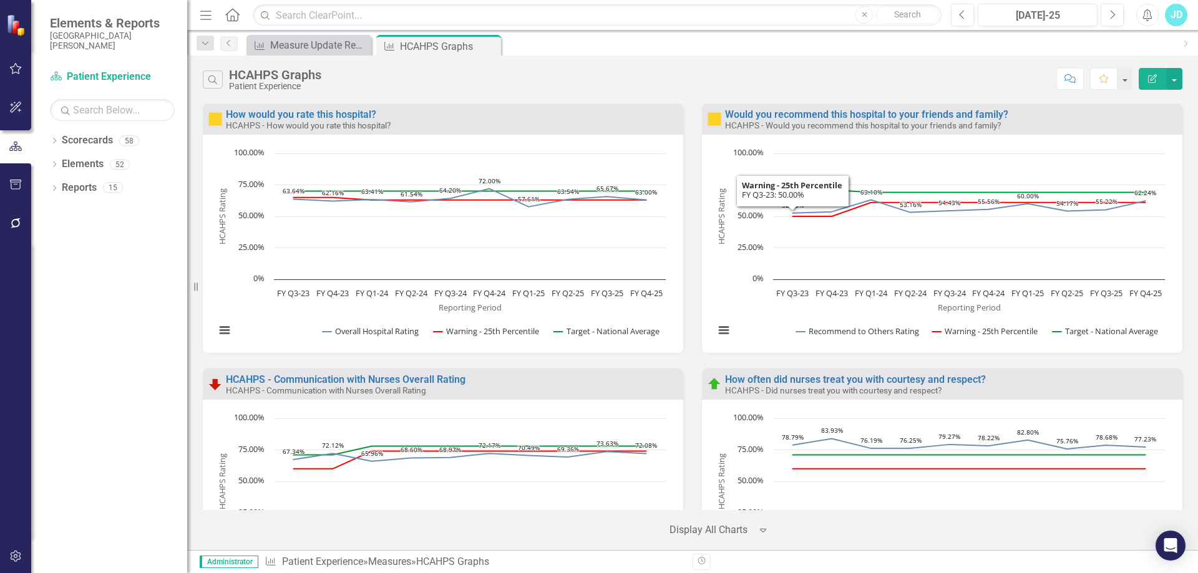
scroll to position [249, 0]
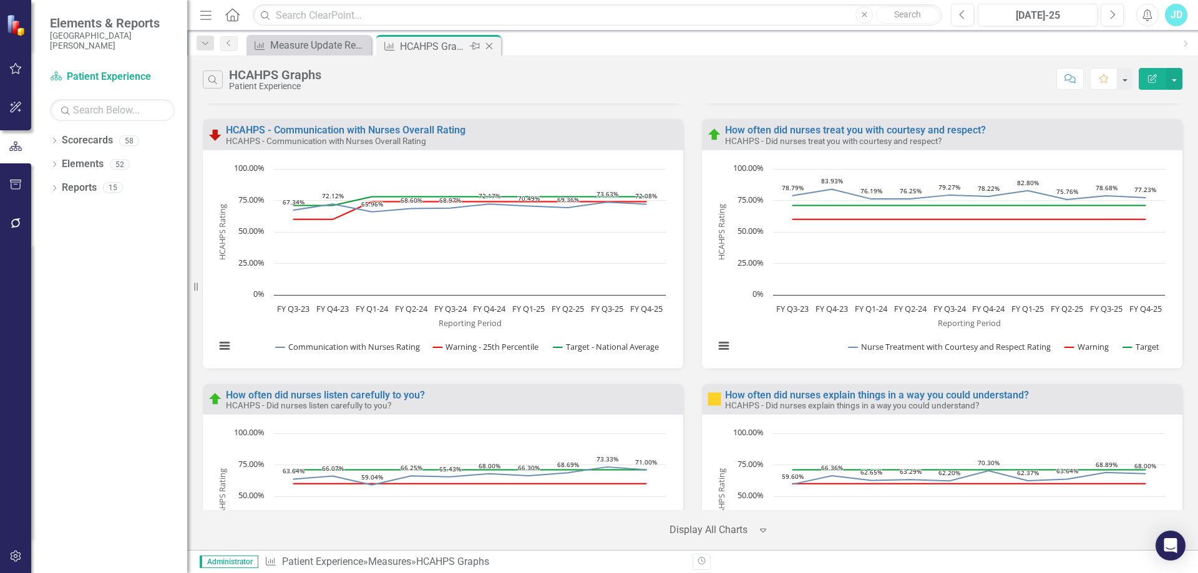
click at [493, 45] on icon "Close" at bounding box center [489, 46] width 12 height 10
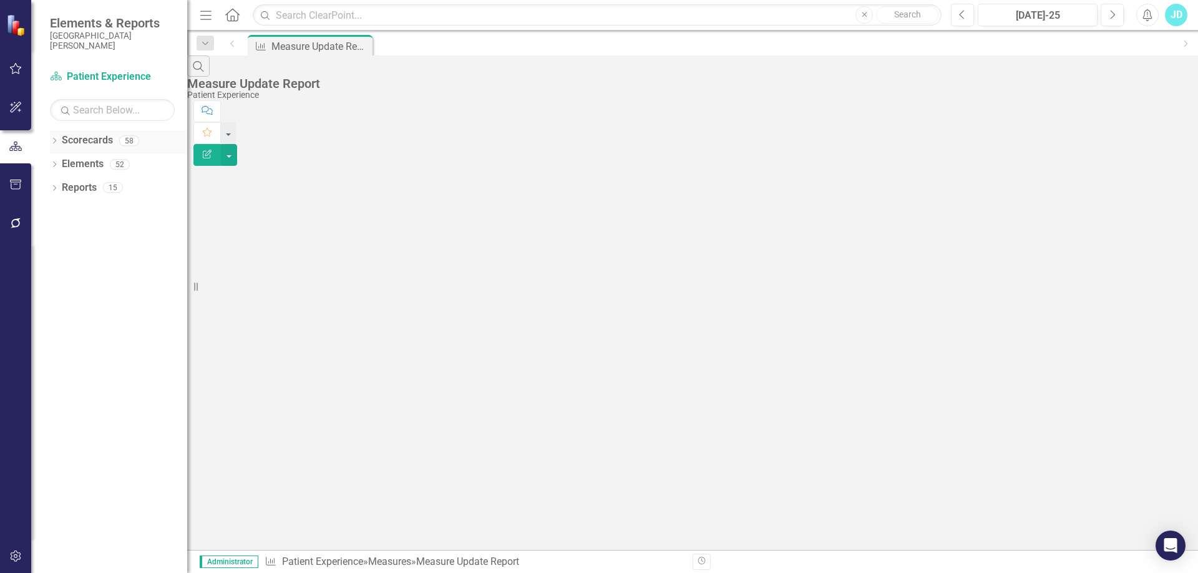
click at [52, 140] on icon "Dropdown" at bounding box center [54, 141] width 9 height 7
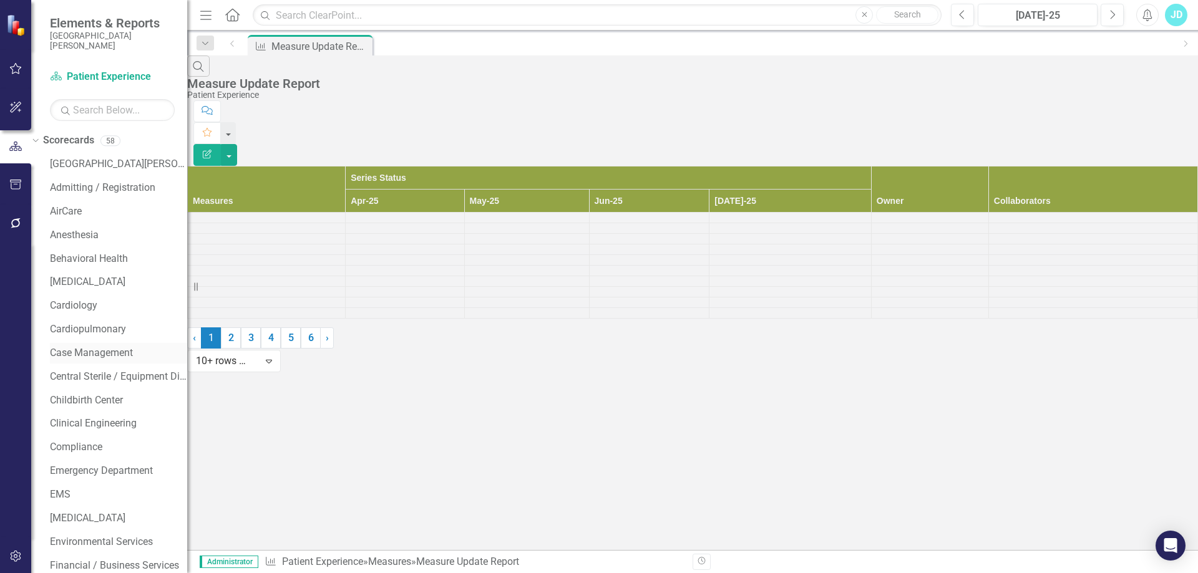
click at [115, 352] on link "Case Management" at bounding box center [118, 353] width 137 height 14
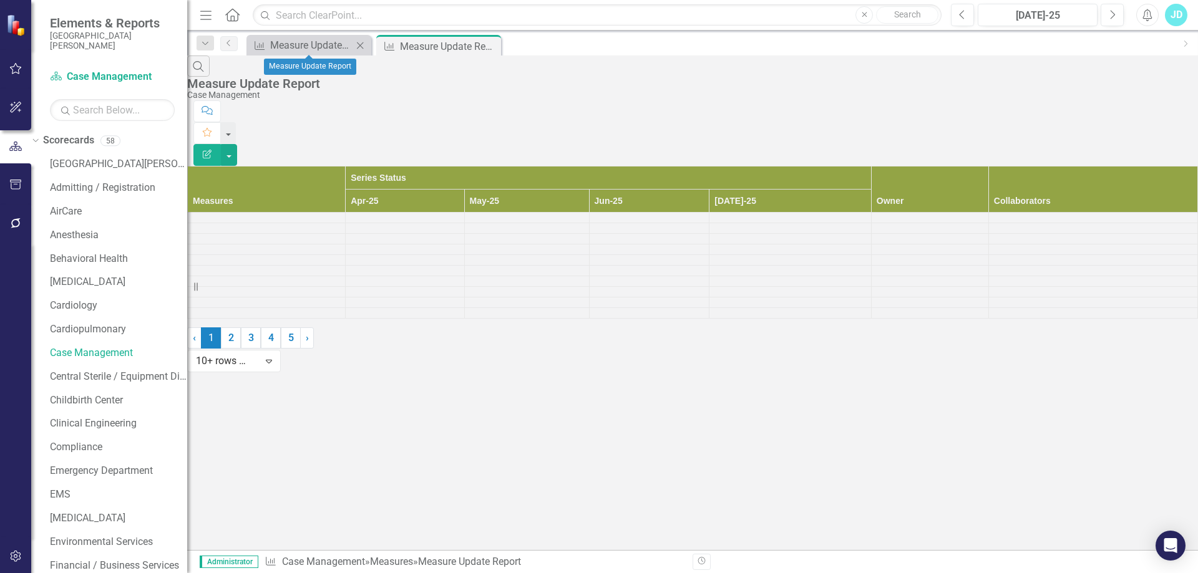
click at [359, 44] on icon "Close" at bounding box center [360, 46] width 12 height 10
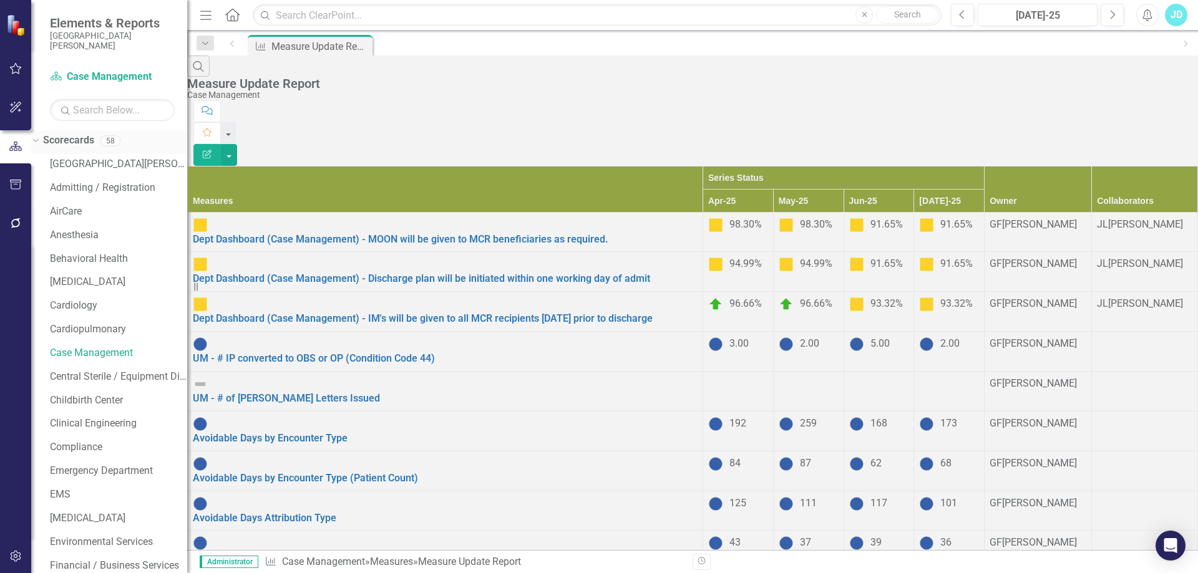
click at [37, 138] on icon "Dropdown" at bounding box center [34, 140] width 7 height 9
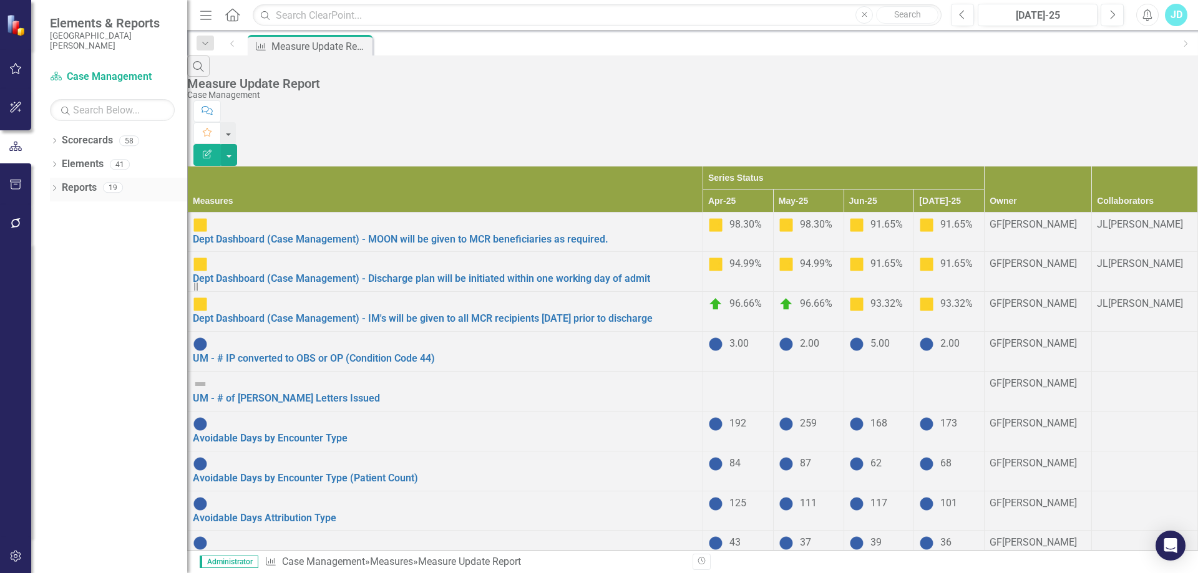
click at [52, 188] on icon "Dropdown" at bounding box center [54, 189] width 9 height 7
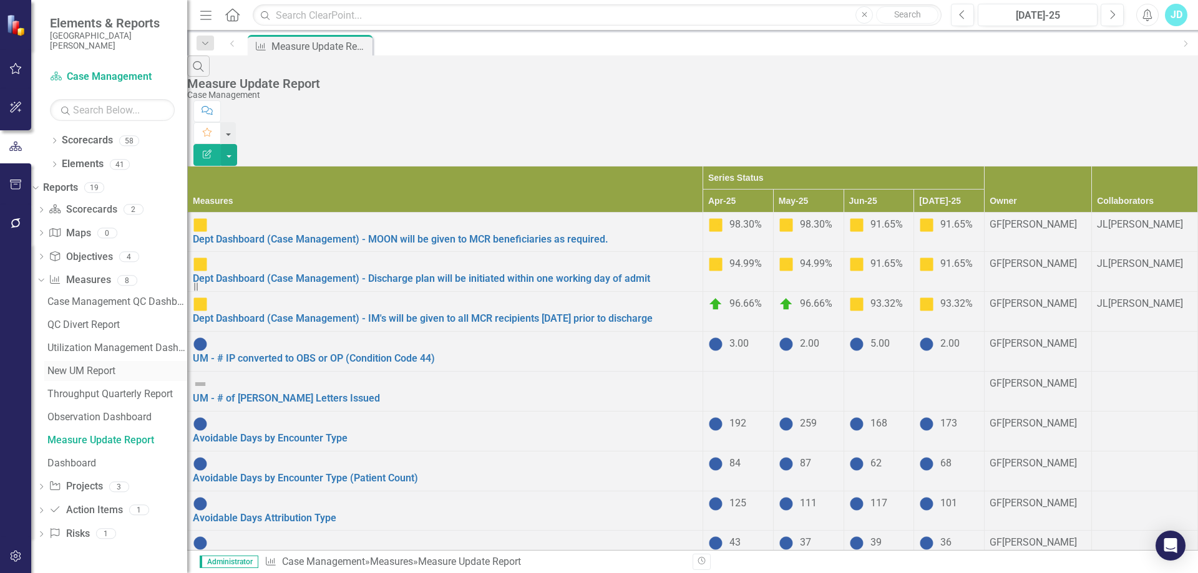
click at [108, 372] on div "New UM Report" at bounding box center [117, 371] width 140 height 11
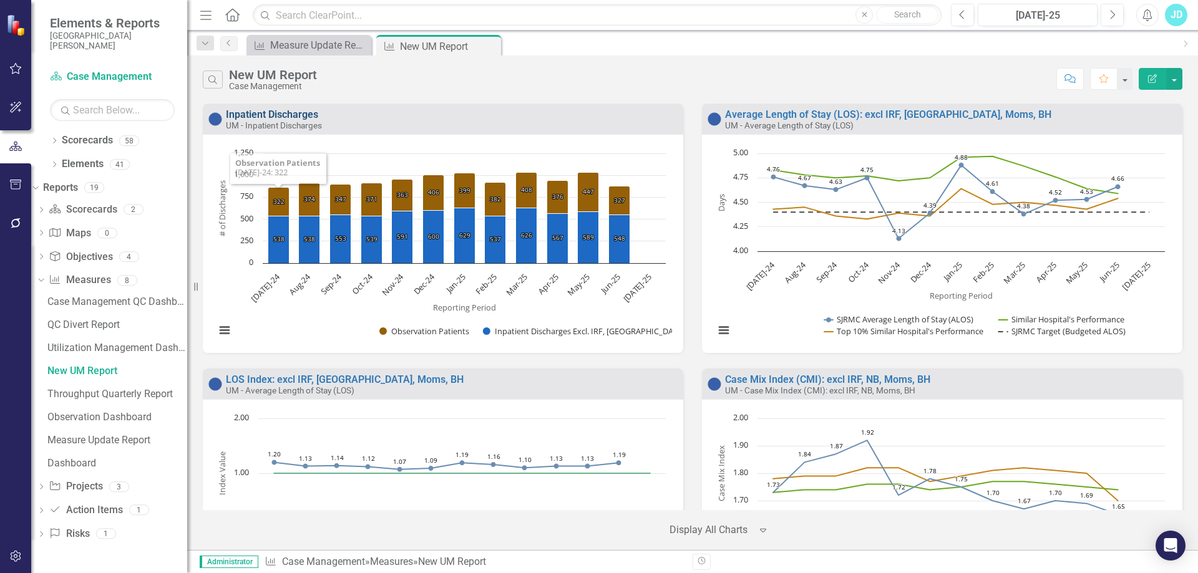
click at [274, 117] on link "Inpatient Discharges" at bounding box center [272, 115] width 92 height 12
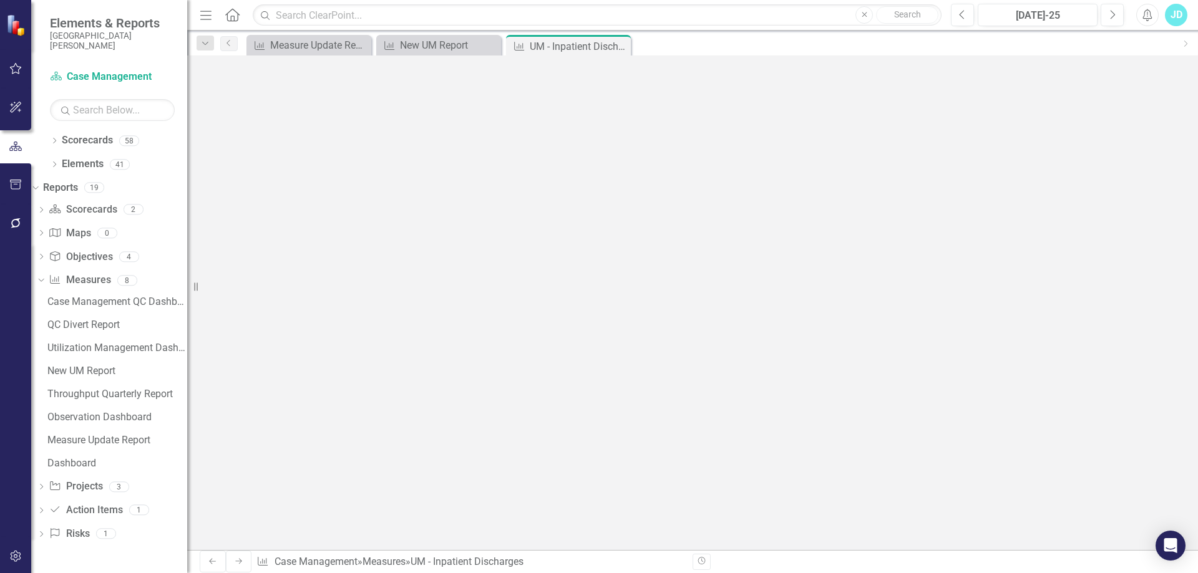
scroll to position [481, 0]
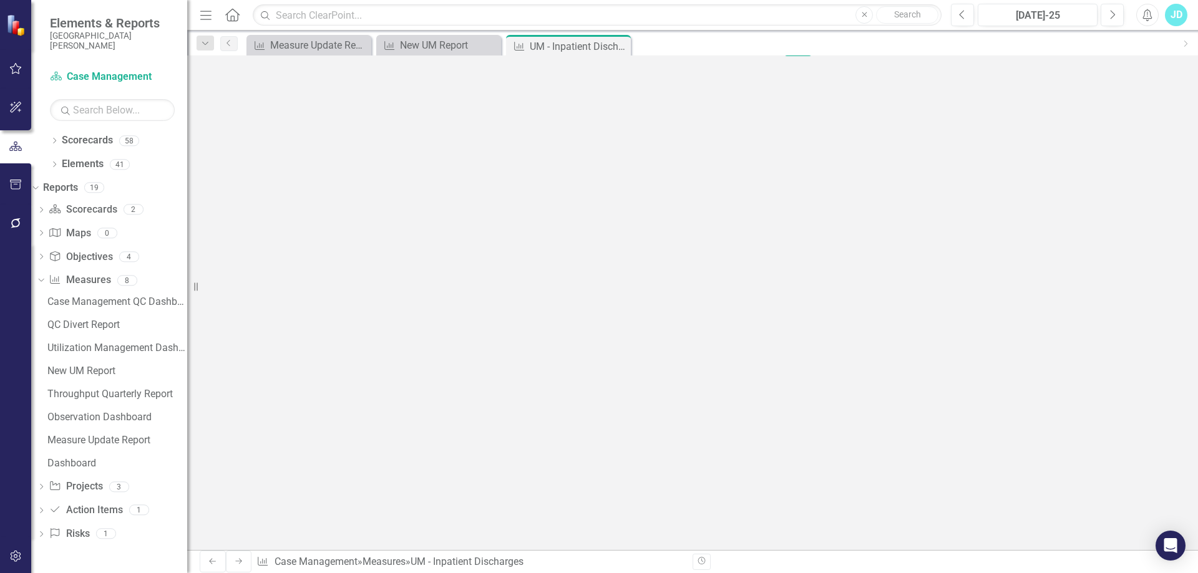
type textarea "557"
click at [811, 76] on button "Save" at bounding box center [797, 67] width 27 height 22
